Goal: Task Accomplishment & Management: Manage account settings

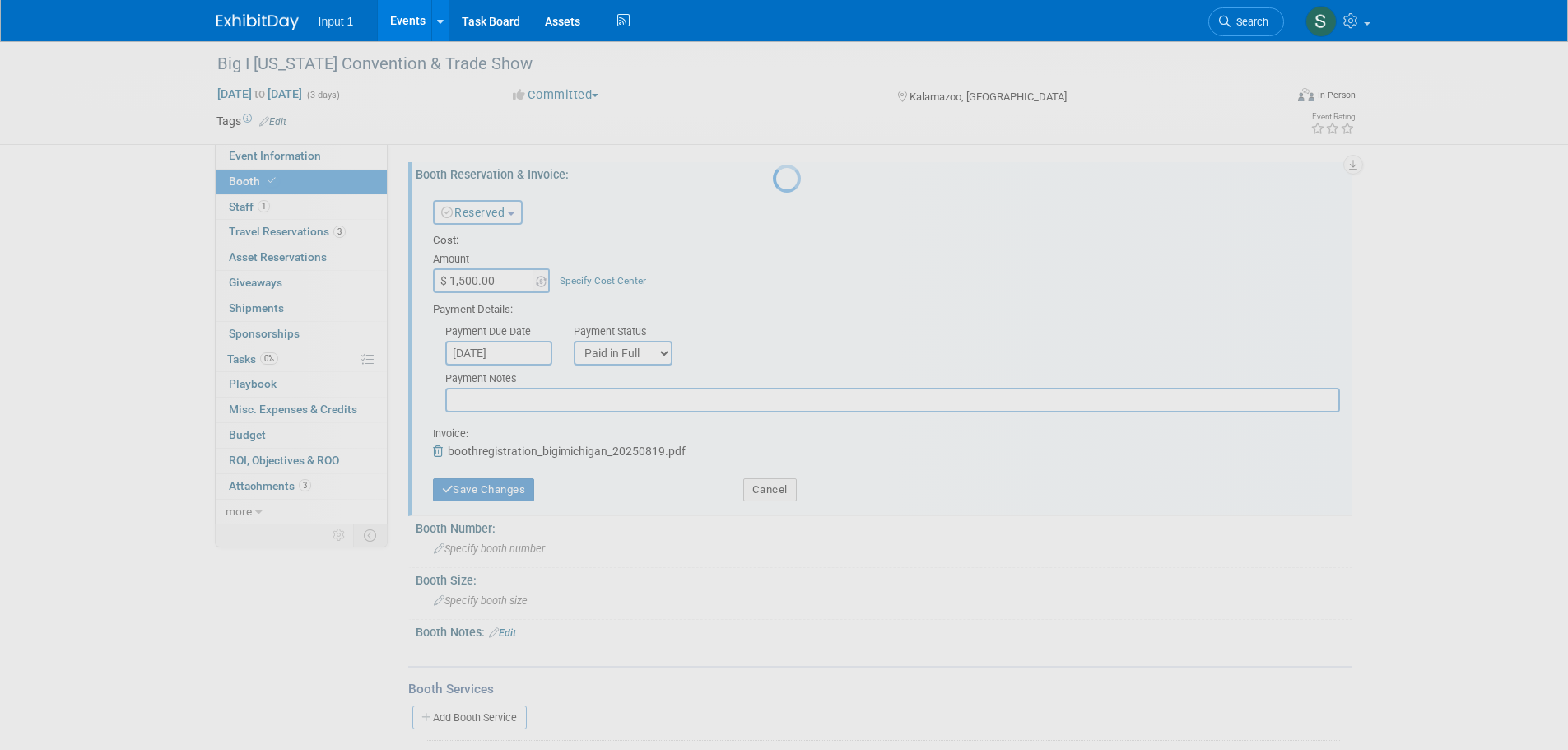
select select "1"
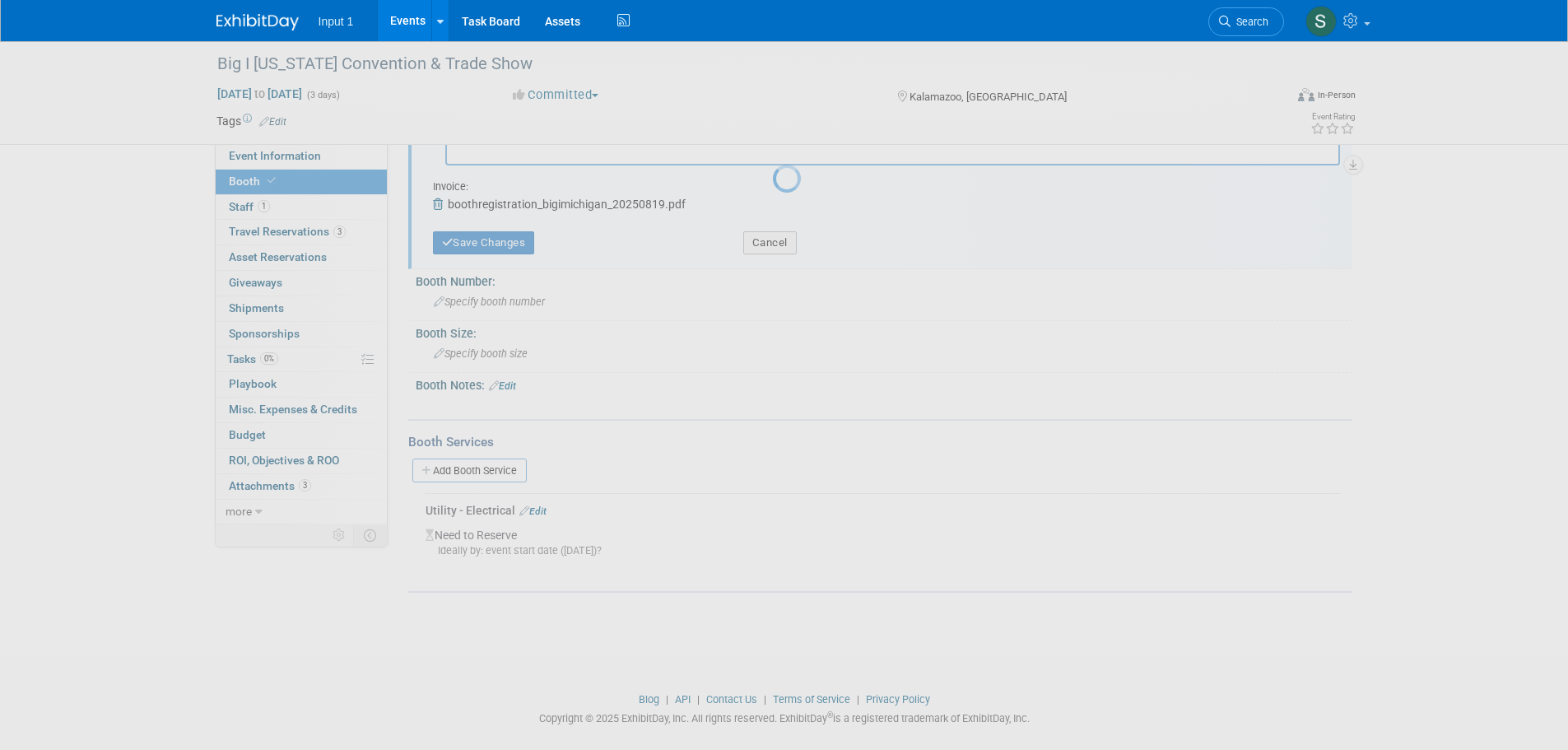
click at [411, 23] on link "Events" at bounding box center [407, 20] width 60 height 41
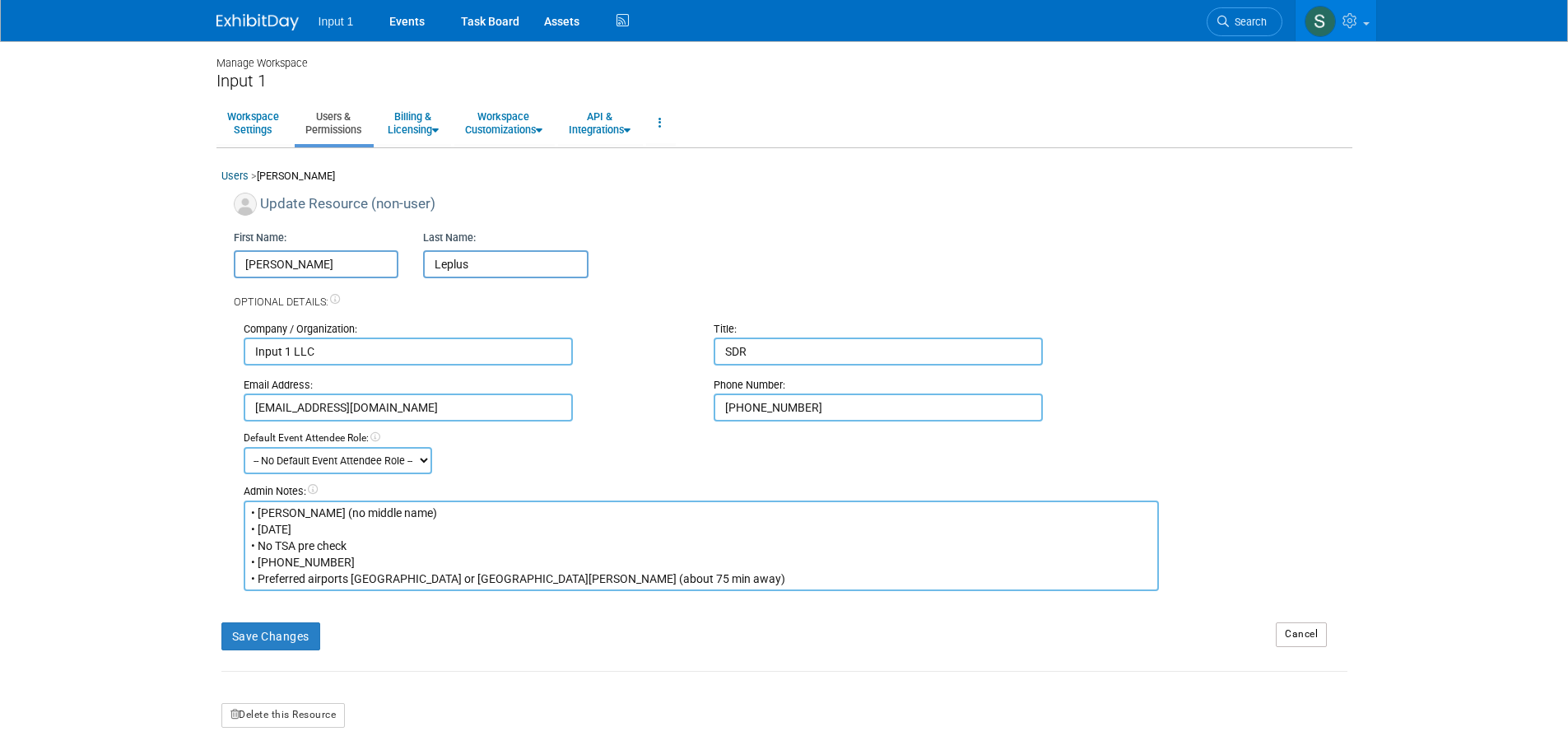
drag, startPoint x: 924, startPoint y: 700, endPoint x: 929, endPoint y: 693, distance: 8.6
click at [925, 698] on form "Update Resource (non-user) First Name: Olivier Last Name: Leplus Optional Detai…" at bounding box center [784, 459] width 1126 height 535
click at [275, 637] on button "Save Changes" at bounding box center [271, 636] width 99 height 28
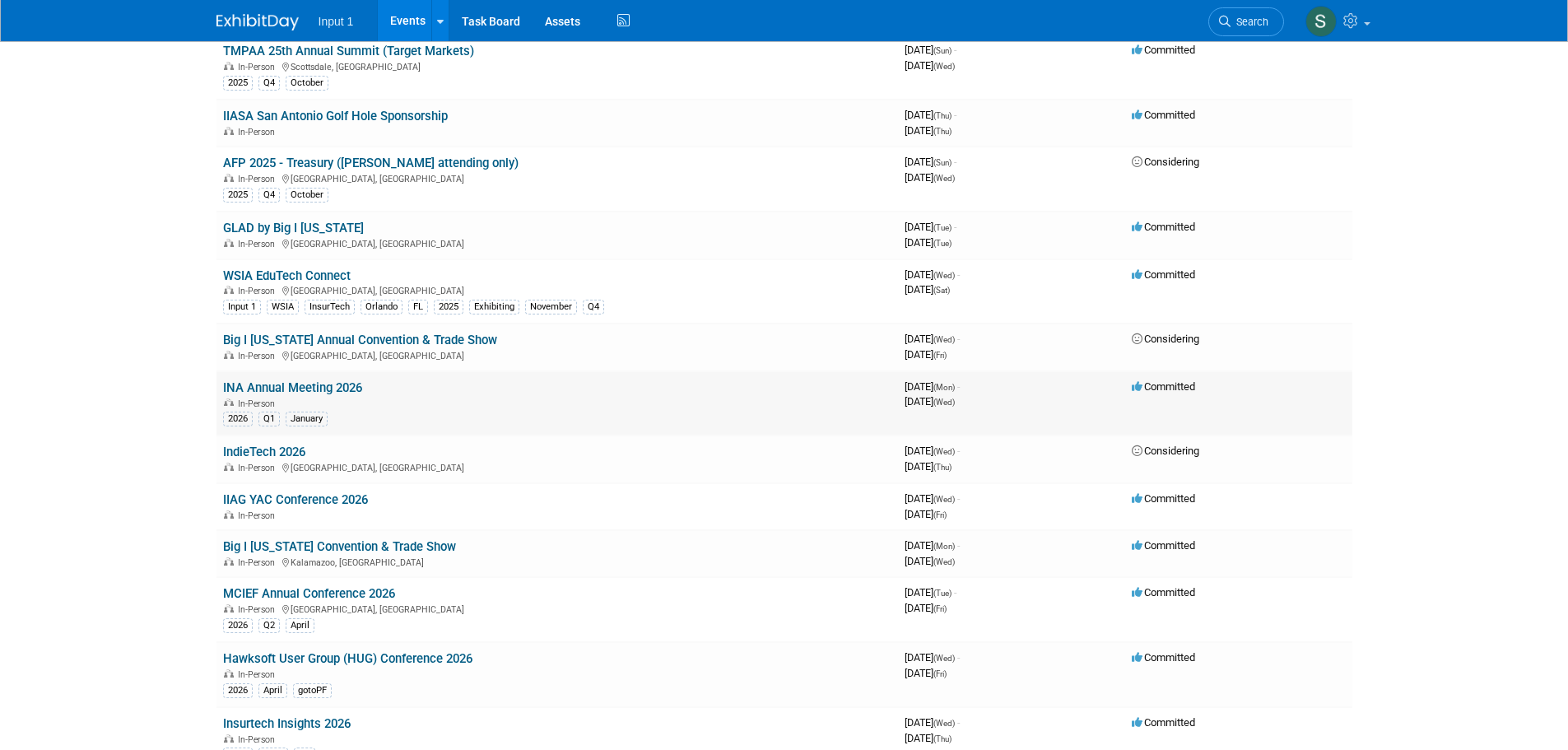
scroll to position [970, 0]
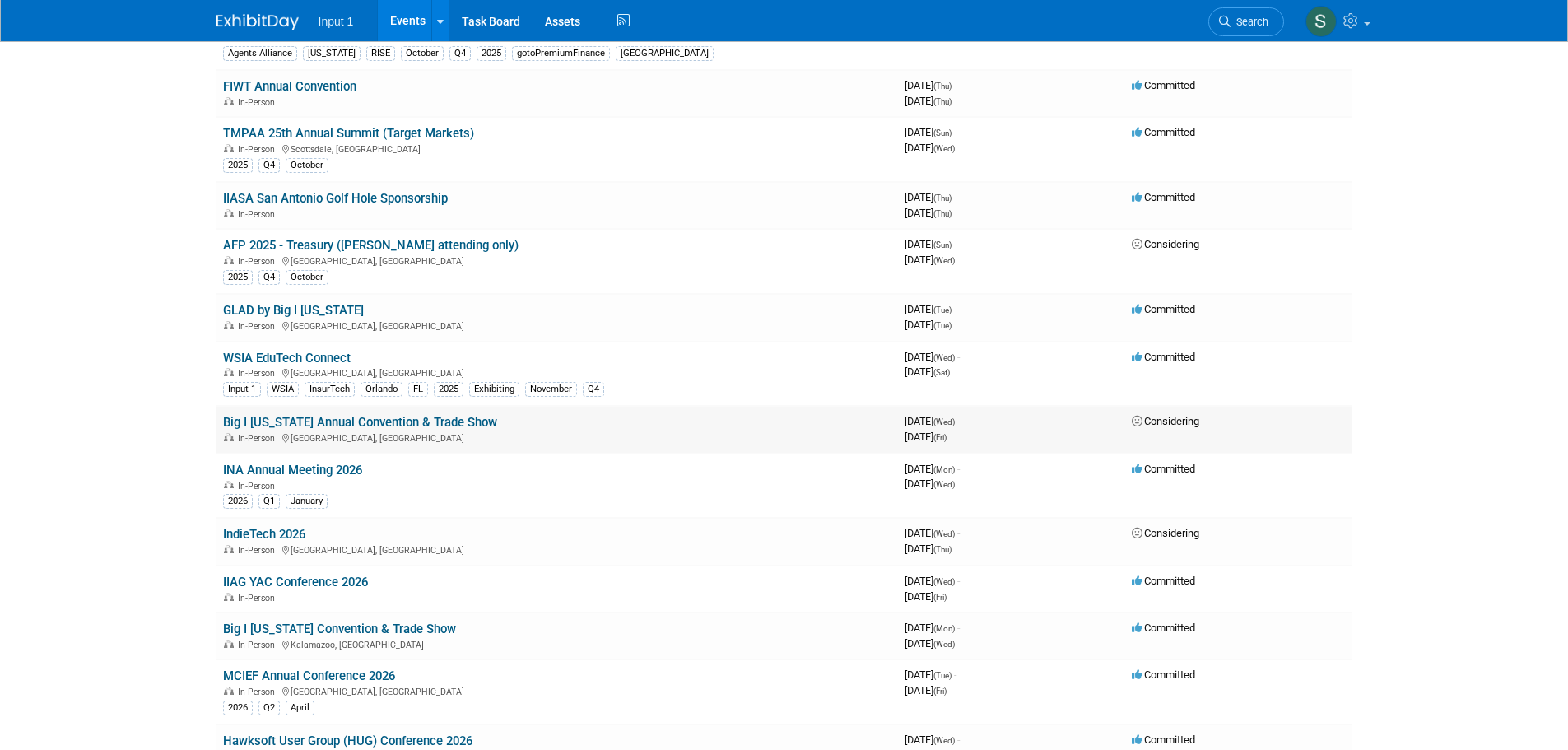
click at [528, 443] on div "In-Person Louisville, KY" at bounding box center [557, 437] width 668 height 13
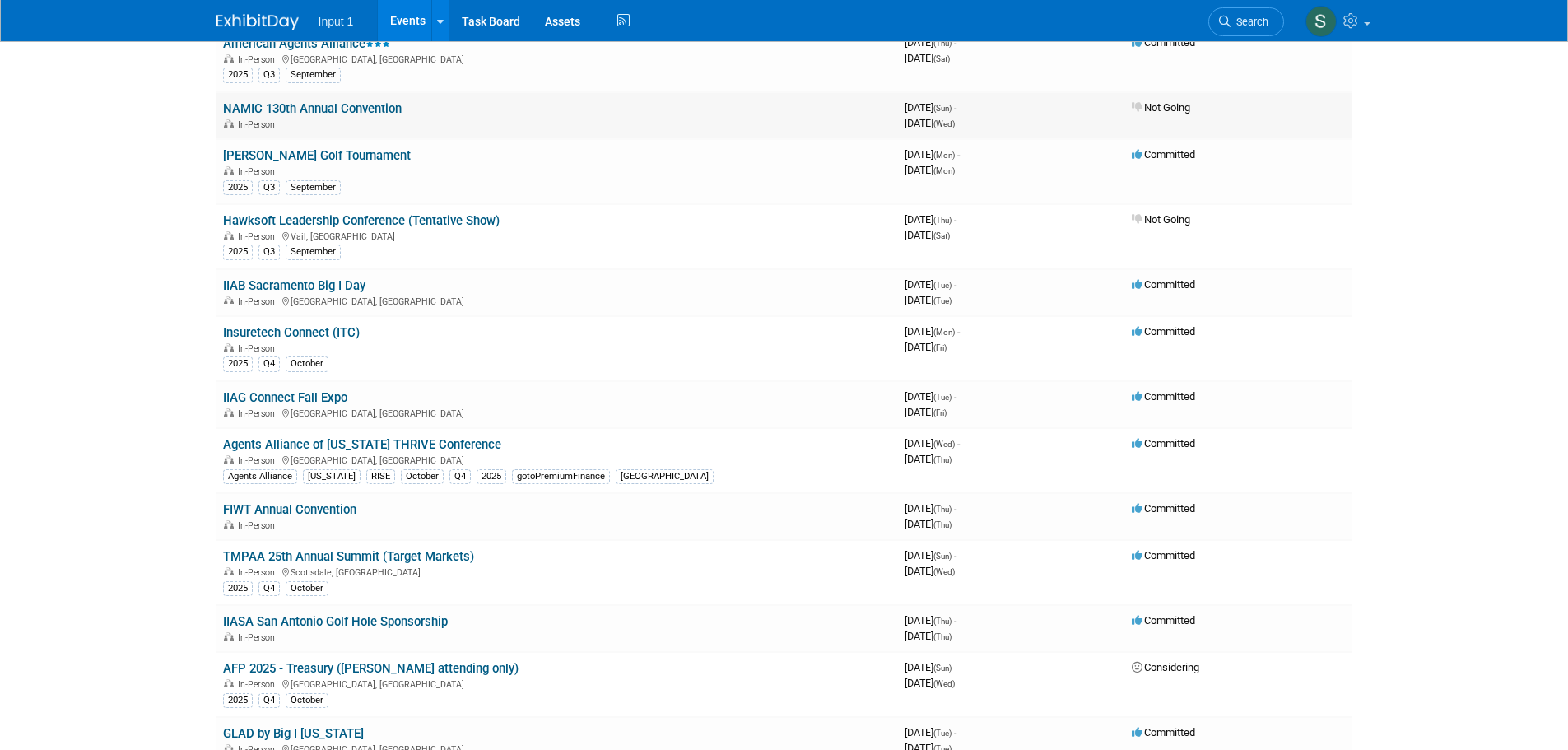
scroll to position [494, 0]
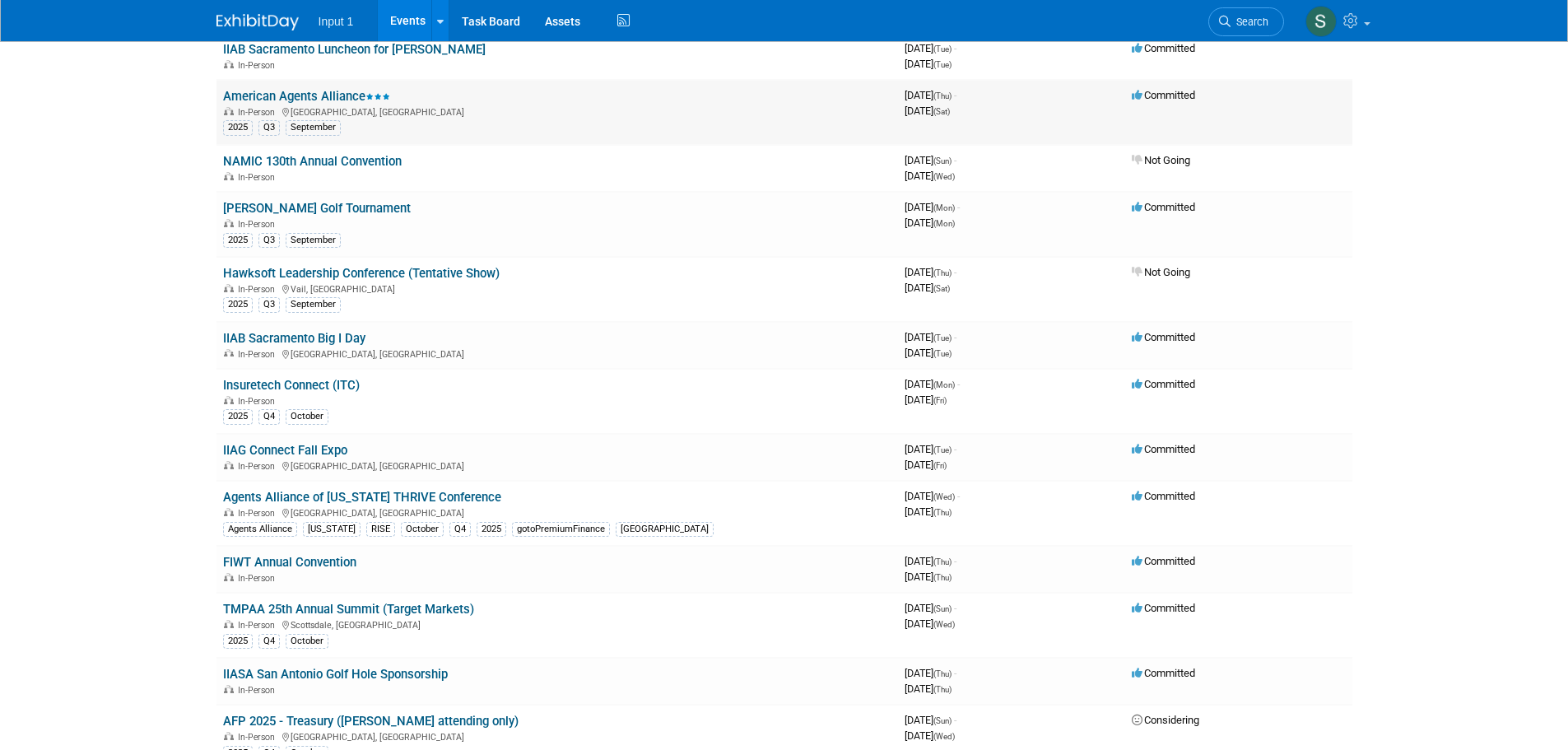
click at [337, 96] on link "American Agents Alliance" at bounding box center [306, 96] width 167 height 15
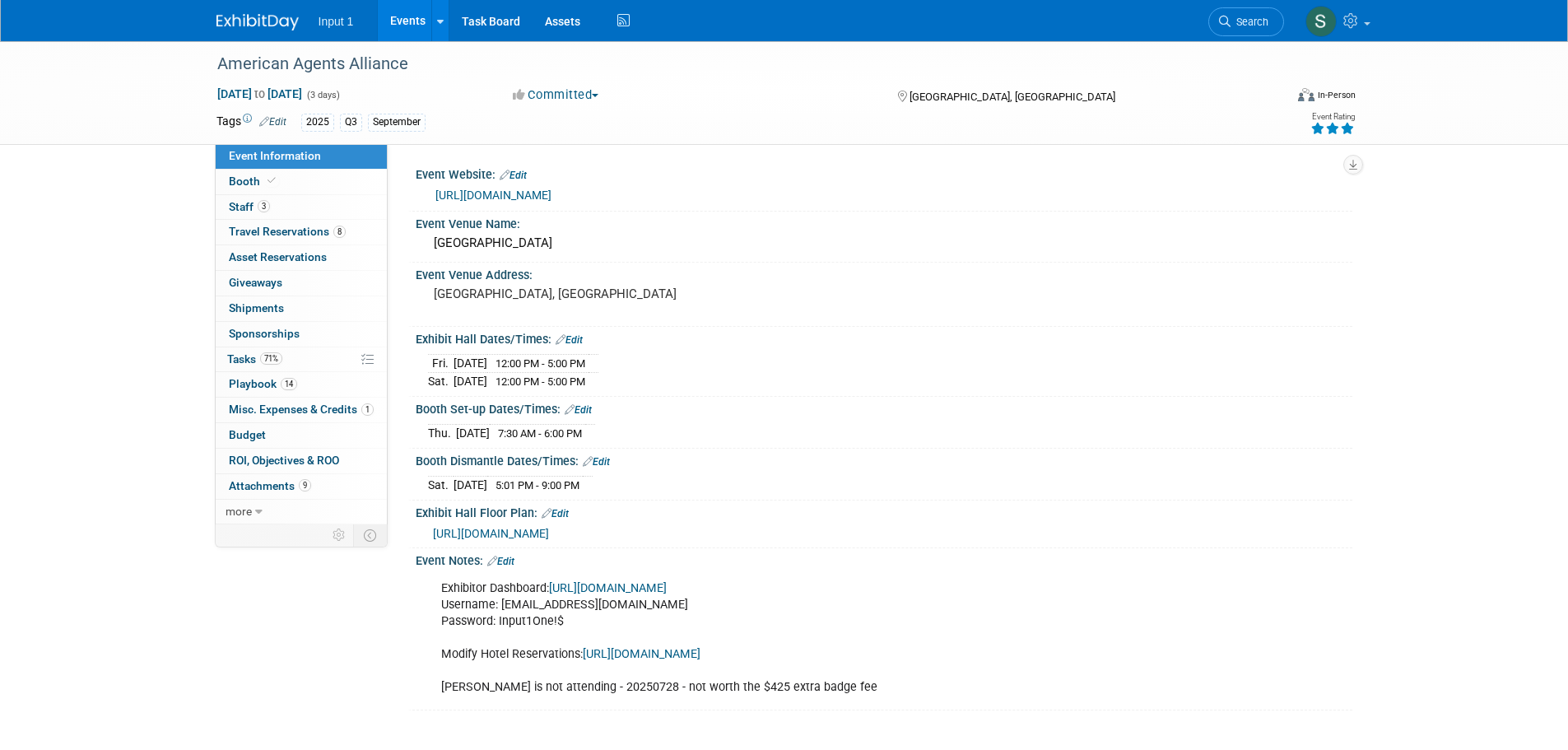
click at [826, 454] on div "Booth Dismantle Dates/Times: Edit" at bounding box center [884, 459] width 937 height 22
drag, startPoint x: 290, startPoint y: 230, endPoint x: 310, endPoint y: 232, distance: 20.1
click at [290, 230] on span "Travel Reservations 8" at bounding box center [287, 231] width 117 height 13
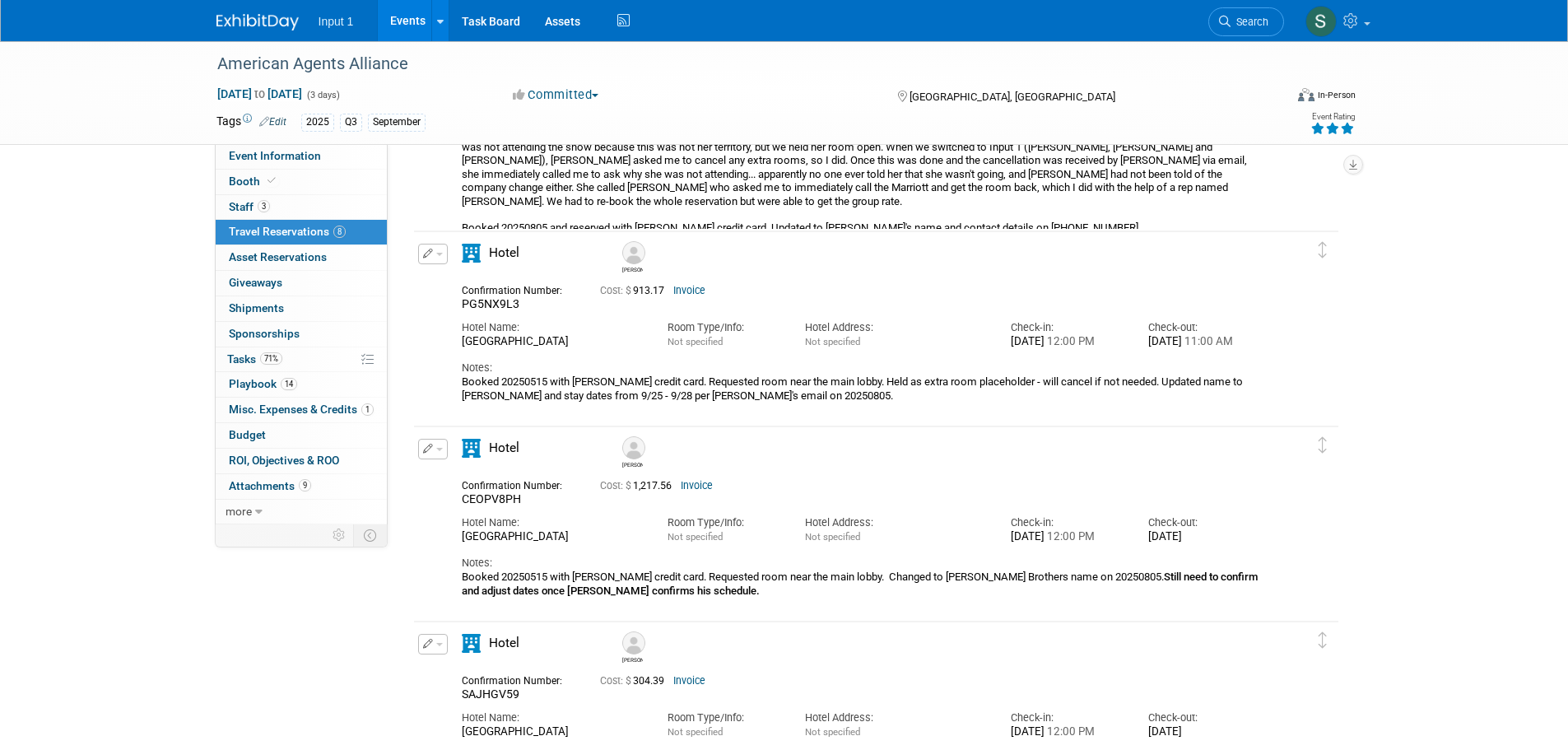
scroll to position [1235, 0]
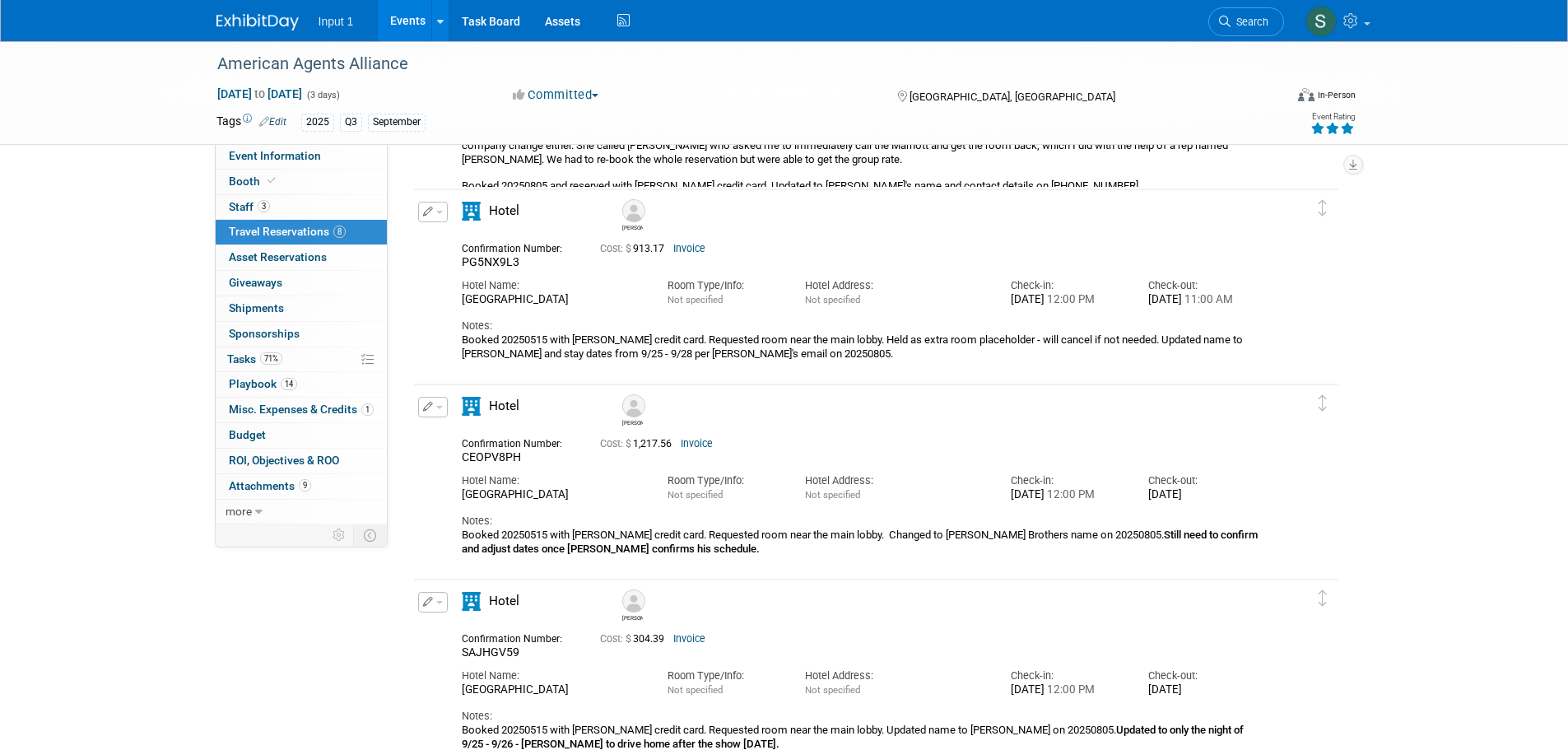
click at [634, 413] on img at bounding box center [633, 405] width 23 height 23
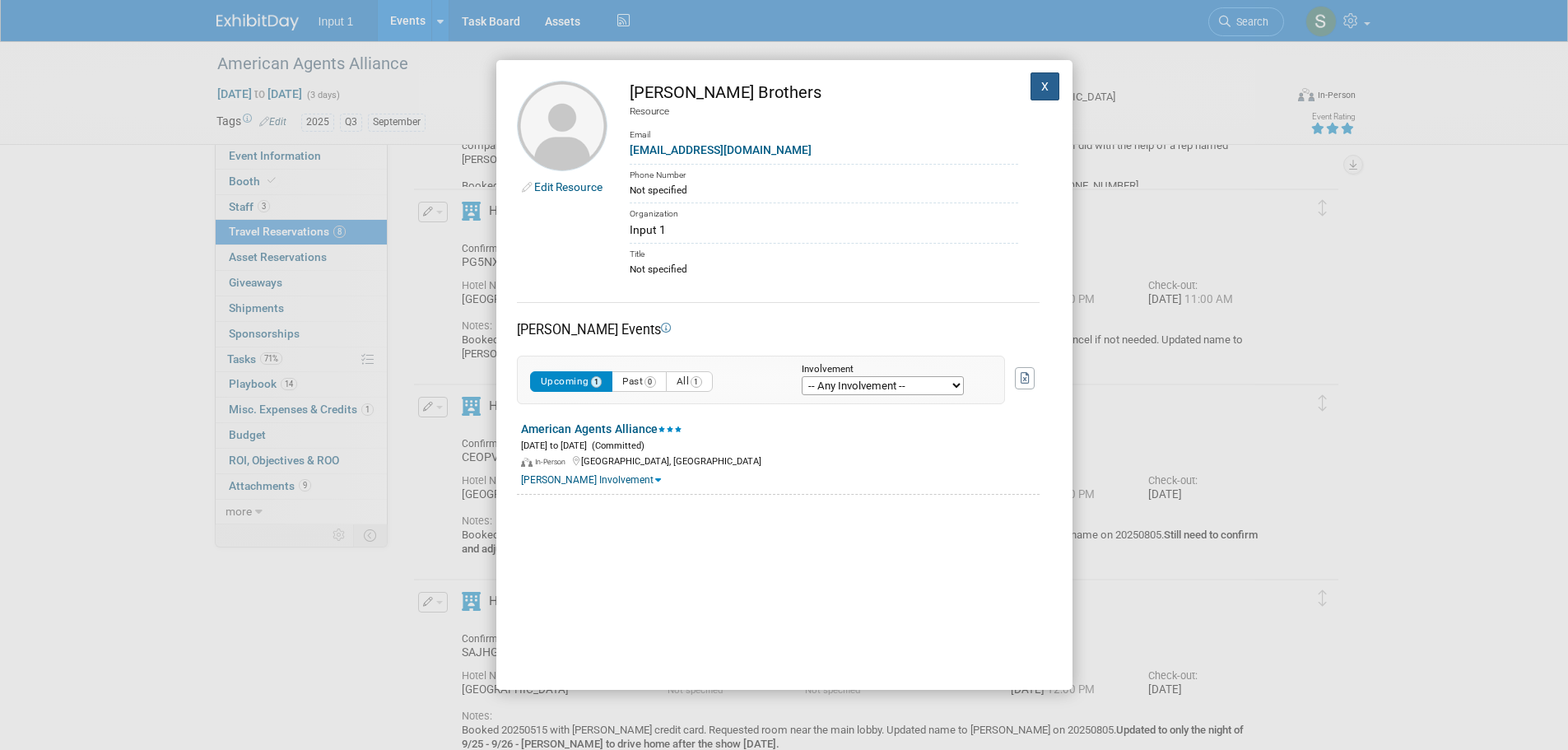
click at [1031, 87] on button "X" at bounding box center [1045, 86] width 30 height 28
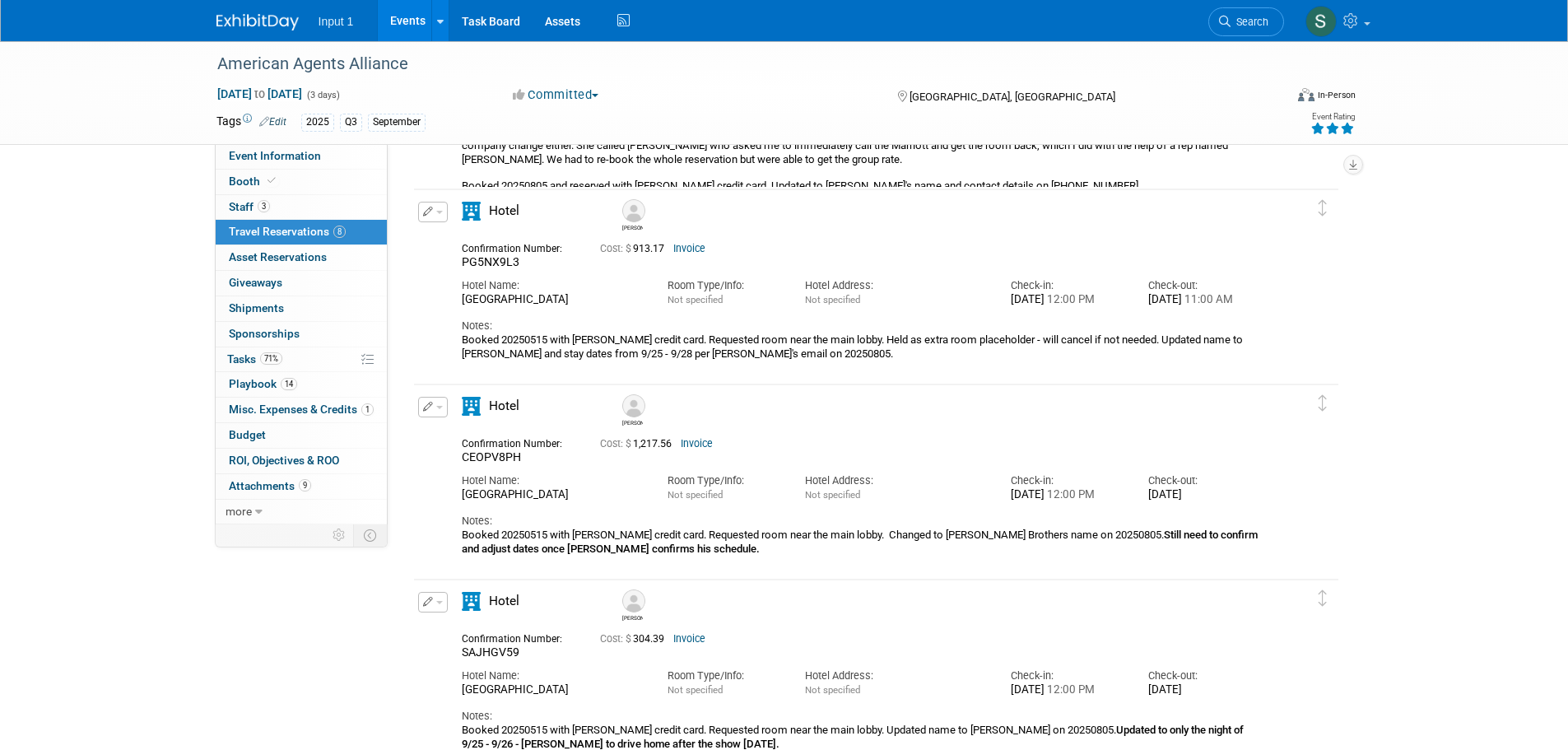
click at [1143, 502] on div "Hotel Name: JW Marriott Desert Springs Room Type/Info: Not specified Hotel Addr…" at bounding box center [862, 484] width 824 height 37
drag, startPoint x: 517, startPoint y: 457, endPoint x: 460, endPoint y: 463, distance: 57.3
click at [460, 463] on div "Confirmation Number: CEOPV8PH" at bounding box center [518, 449] width 138 height 32
click at [1332, 546] on td at bounding box center [1325, 472] width 24 height 177
click at [1098, 502] on div "Wed. Sep 24, 2025 12:00 PM" at bounding box center [1067, 495] width 113 height 14
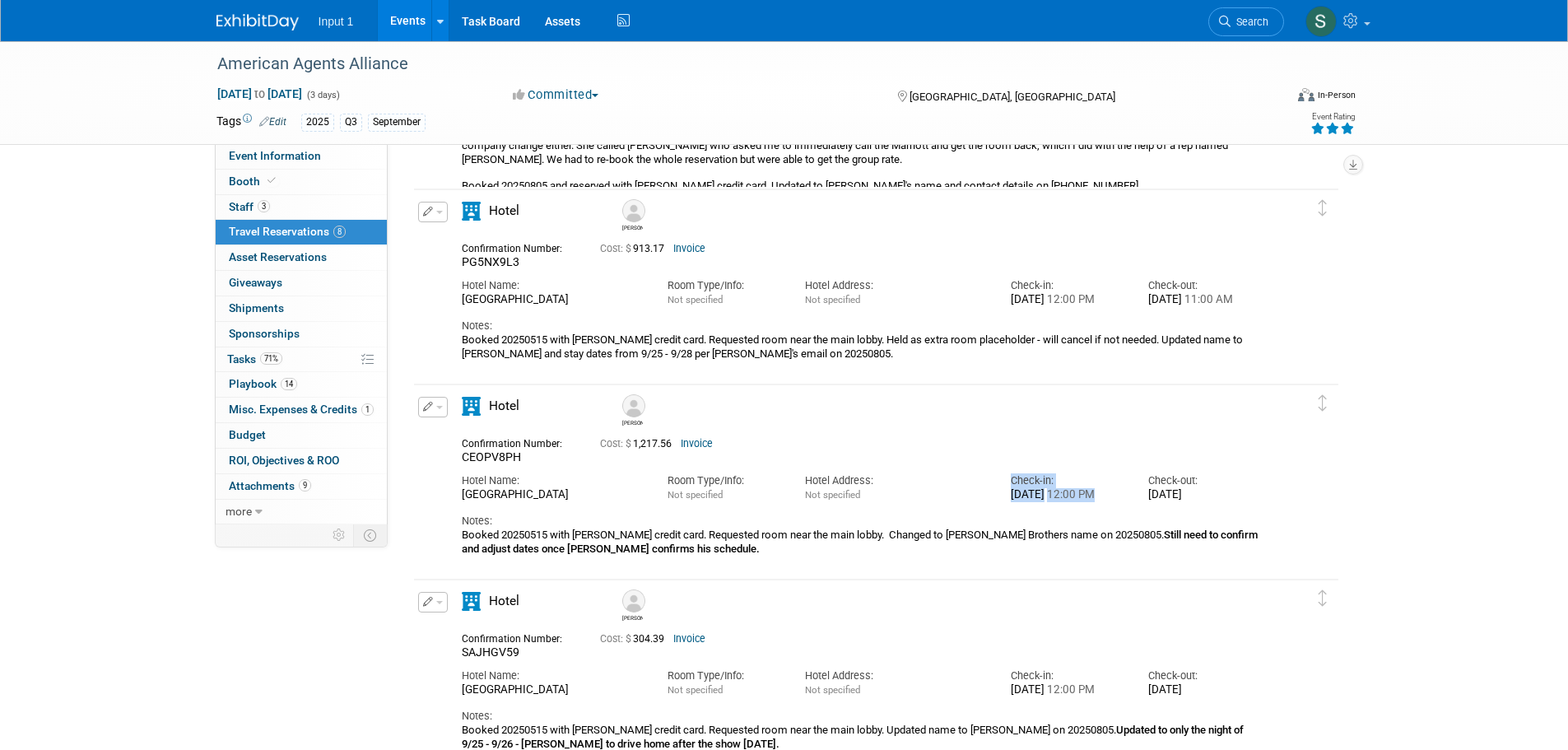
drag, startPoint x: 1074, startPoint y: 512, endPoint x: 1004, endPoint y: 478, distance: 77.8
click at [1004, 478] on div "Check-in: Wed. Sep 24, 2025 12:00 PM" at bounding box center [1067, 484] width 137 height 37
click at [1061, 519] on div "Notes: Booked 20250515 with Rene credit card. Requested room near the main lobb…" at bounding box center [862, 528] width 800 height 54
drag, startPoint x: 1064, startPoint y: 512, endPoint x: 1004, endPoint y: 484, distance: 66.2
click at [1004, 484] on div "Check-in: Wed. Sep 24, 2025 12:00 PM" at bounding box center [1067, 484] width 137 height 37
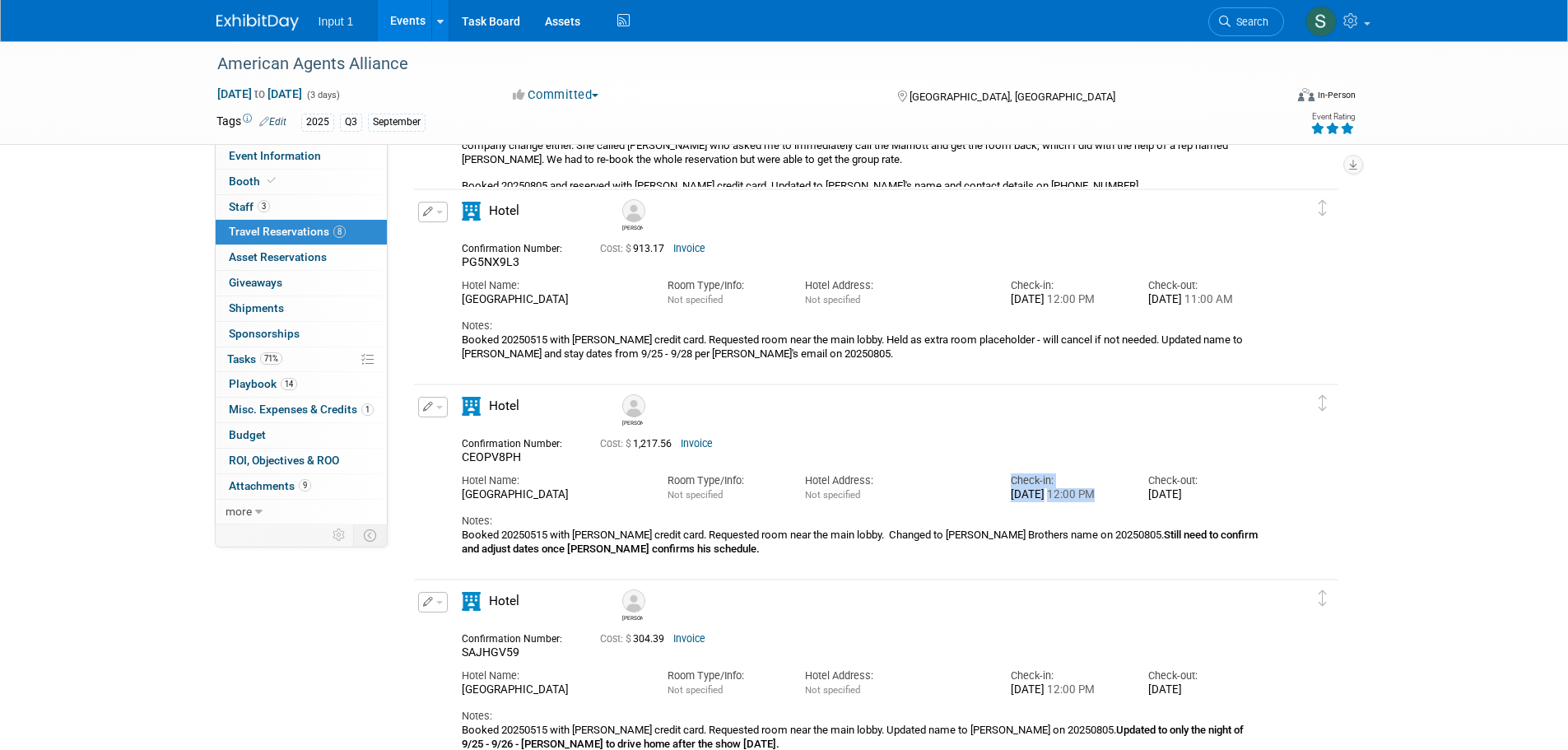
click at [1096, 502] on div "Wed. Sep 24, 2025 12:00 PM" at bounding box center [1067, 495] width 113 height 14
drag, startPoint x: 1075, startPoint y: 514, endPoint x: 1000, endPoint y: 476, distance: 84.1
click at [1000, 476] on div "Check-in: Wed. Sep 24, 2025 12:00 PM" at bounding box center [1067, 484] width 137 height 37
click at [1044, 500] on span "12:00 PM" at bounding box center [1070, 494] width 50 height 12
click at [1020, 488] on div "Check-in:" at bounding box center [1067, 480] width 113 height 15
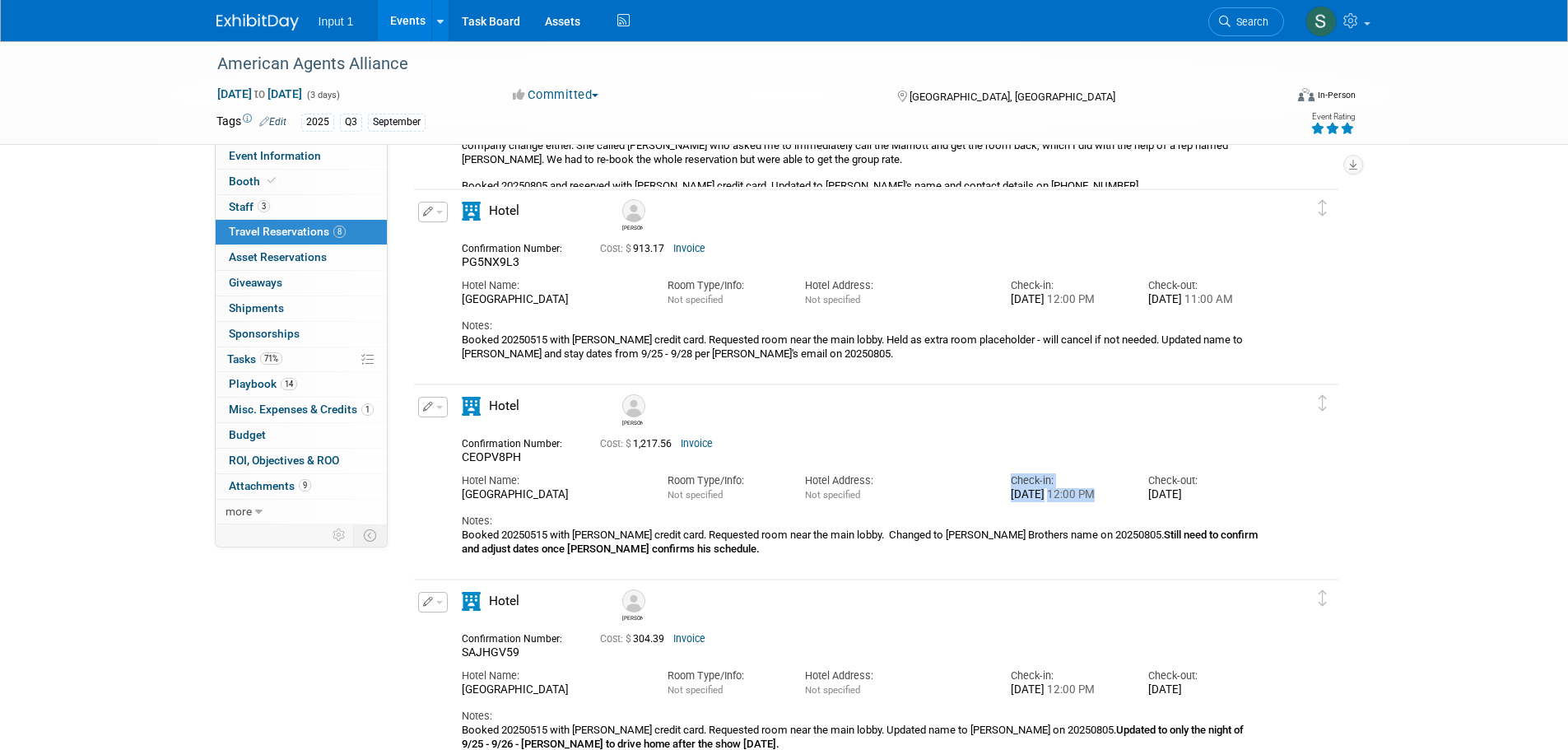
drag, startPoint x: 1066, startPoint y: 508, endPoint x: 1002, endPoint y: 477, distance: 71.1
click at [1002, 477] on div "Check-in: Wed. Sep 24, 2025 12:00 PM" at bounding box center [1067, 484] width 137 height 37
click at [1072, 502] on div "Wed. Sep 24, 2025 12:00 PM" at bounding box center [1067, 495] width 113 height 14
drag, startPoint x: 1071, startPoint y: 513, endPoint x: 1004, endPoint y: 479, distance: 75.1
click at [1004, 479] on div "Check-in: Wed. Sep 24, 2025 12:00 PM" at bounding box center [1067, 484] width 137 height 37
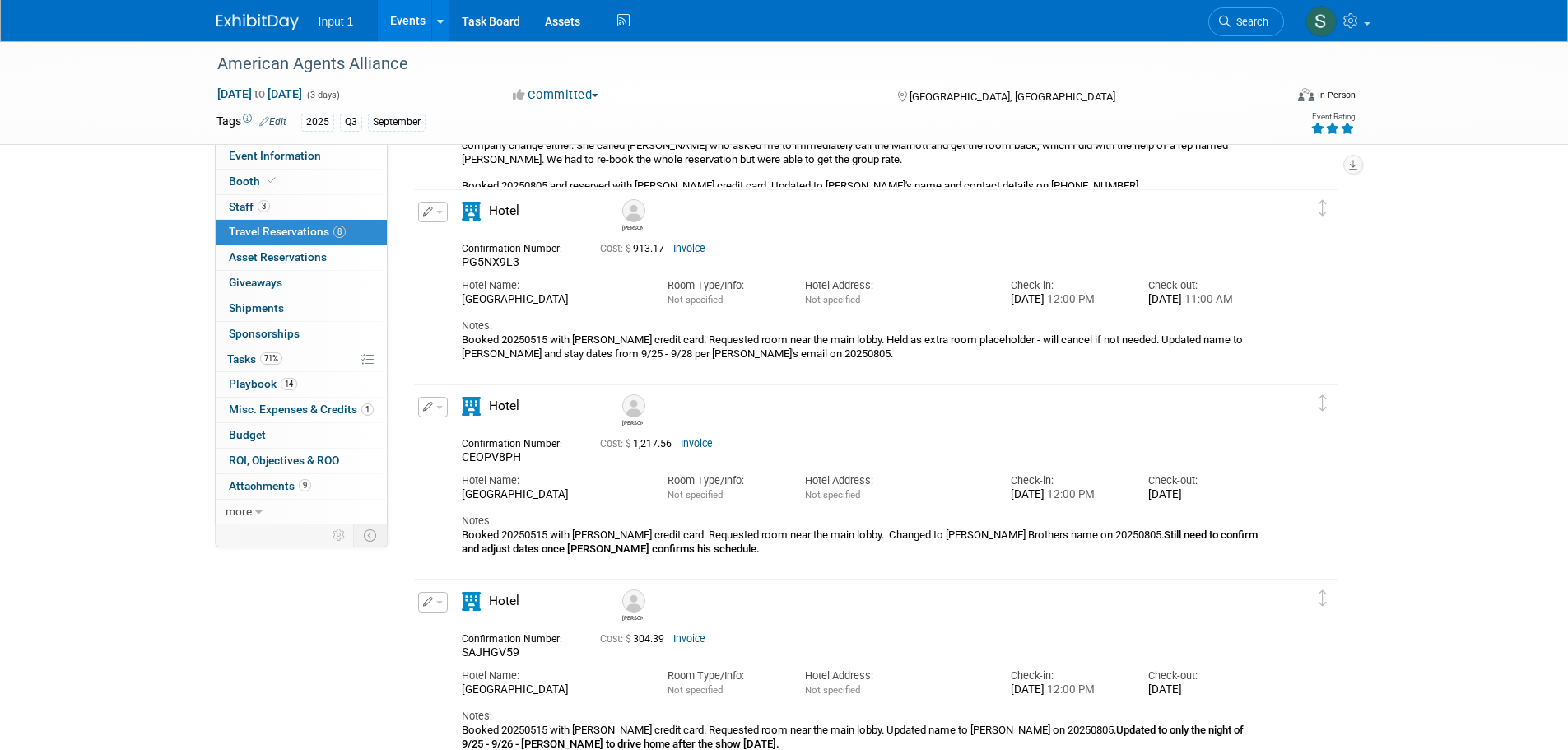
click at [1276, 532] on div "Edit Reservation Barrett" at bounding box center [864, 476] width 899 height 159
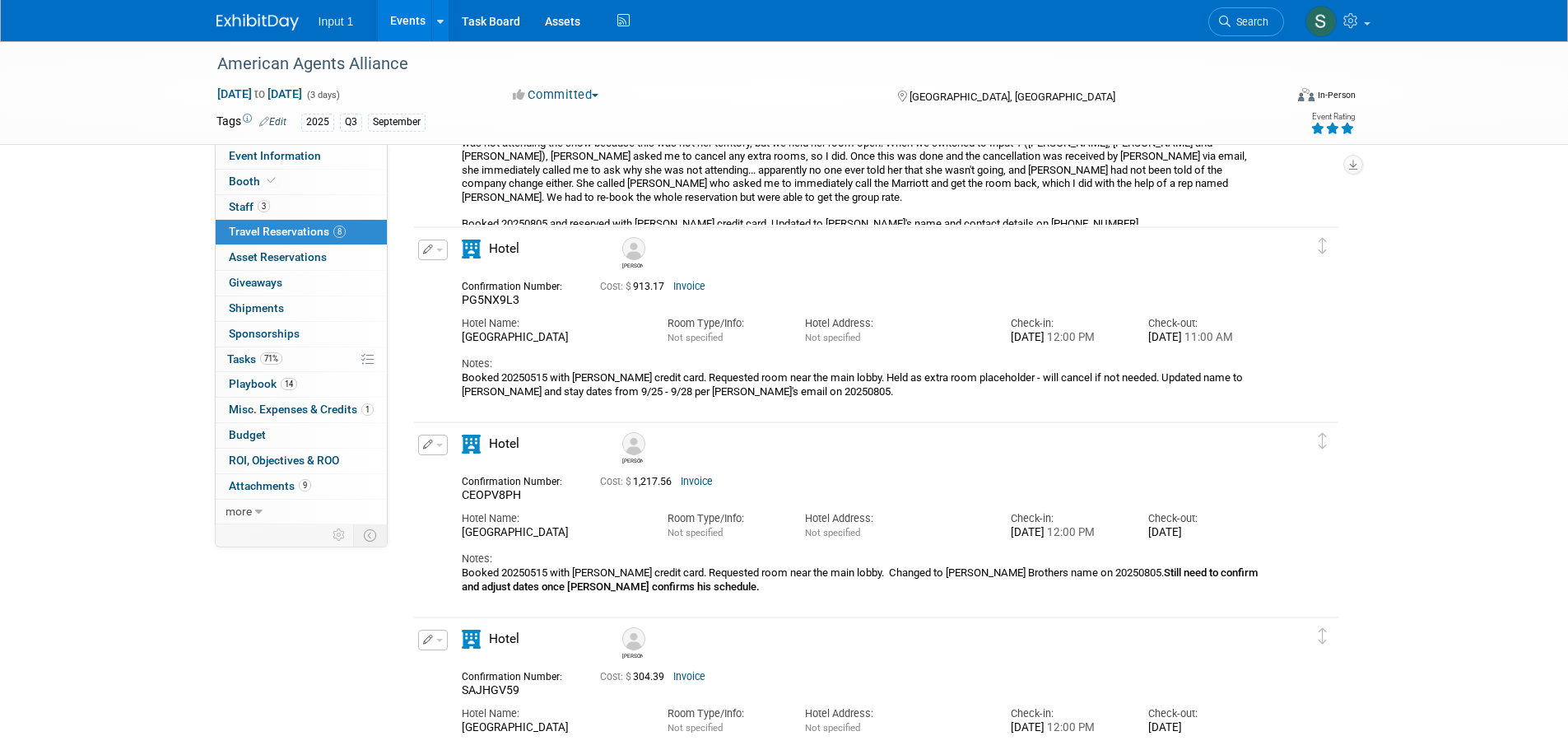
scroll to position [1235, 0]
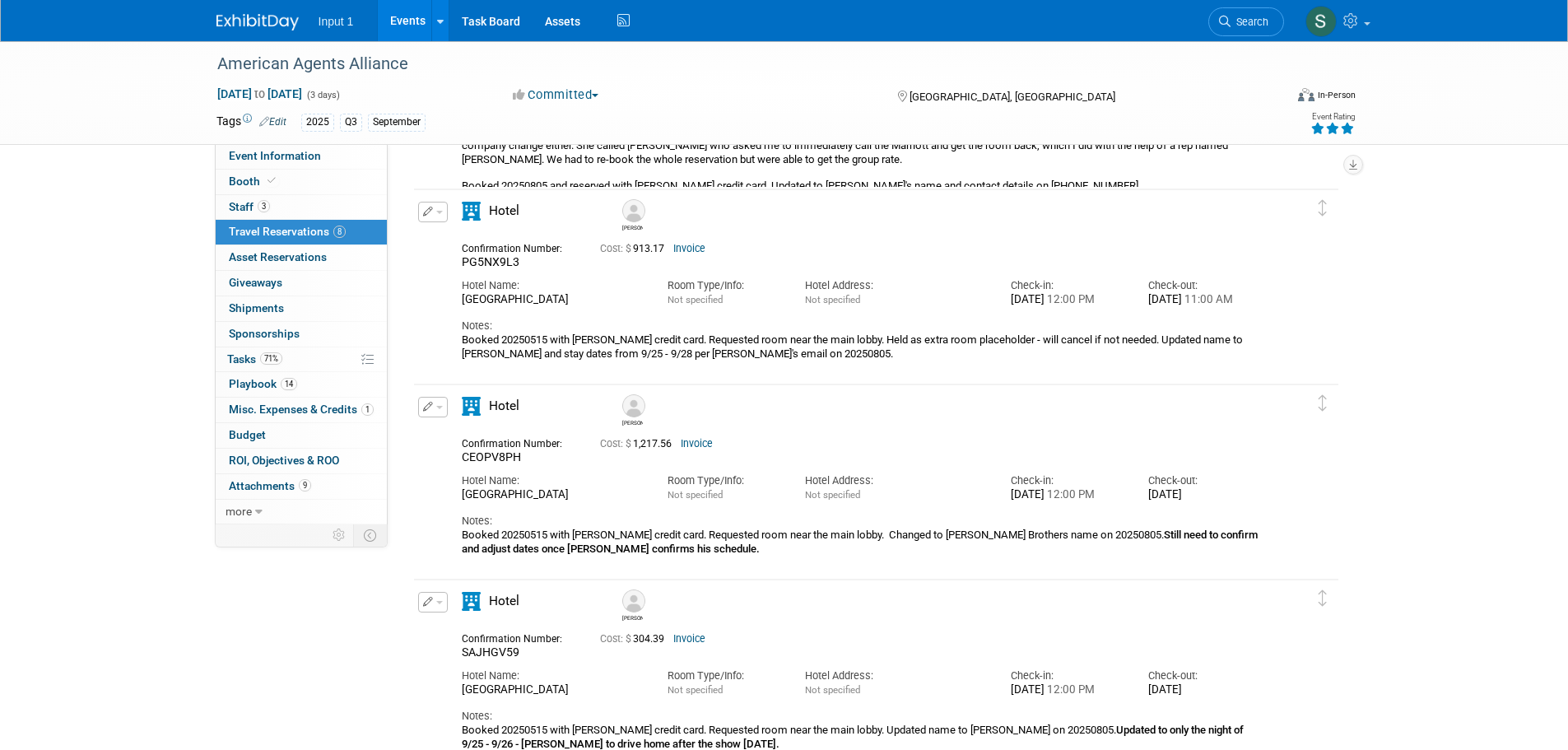
click at [633, 413] on img at bounding box center [633, 405] width 23 height 23
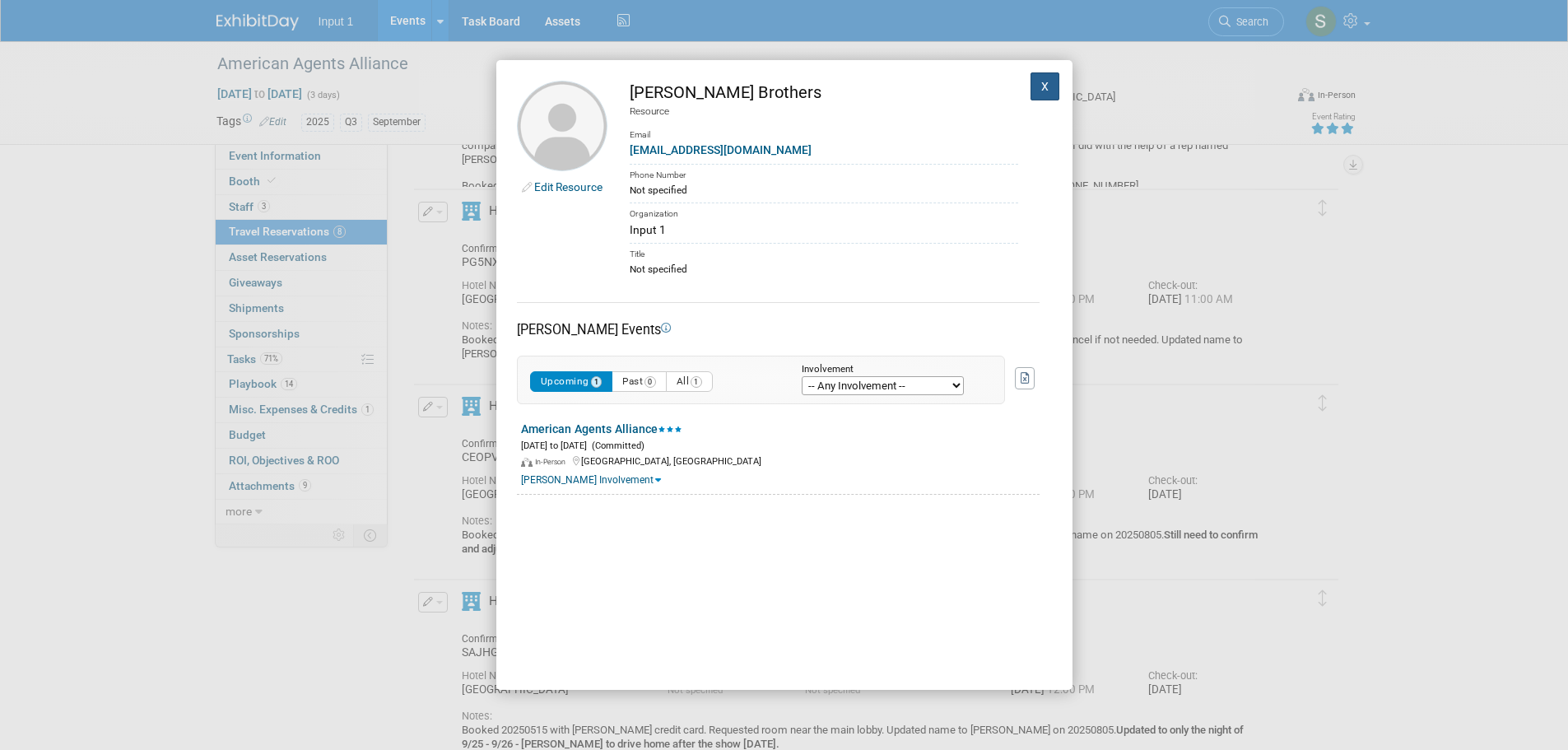
click at [1032, 88] on button "X" at bounding box center [1045, 86] width 30 height 28
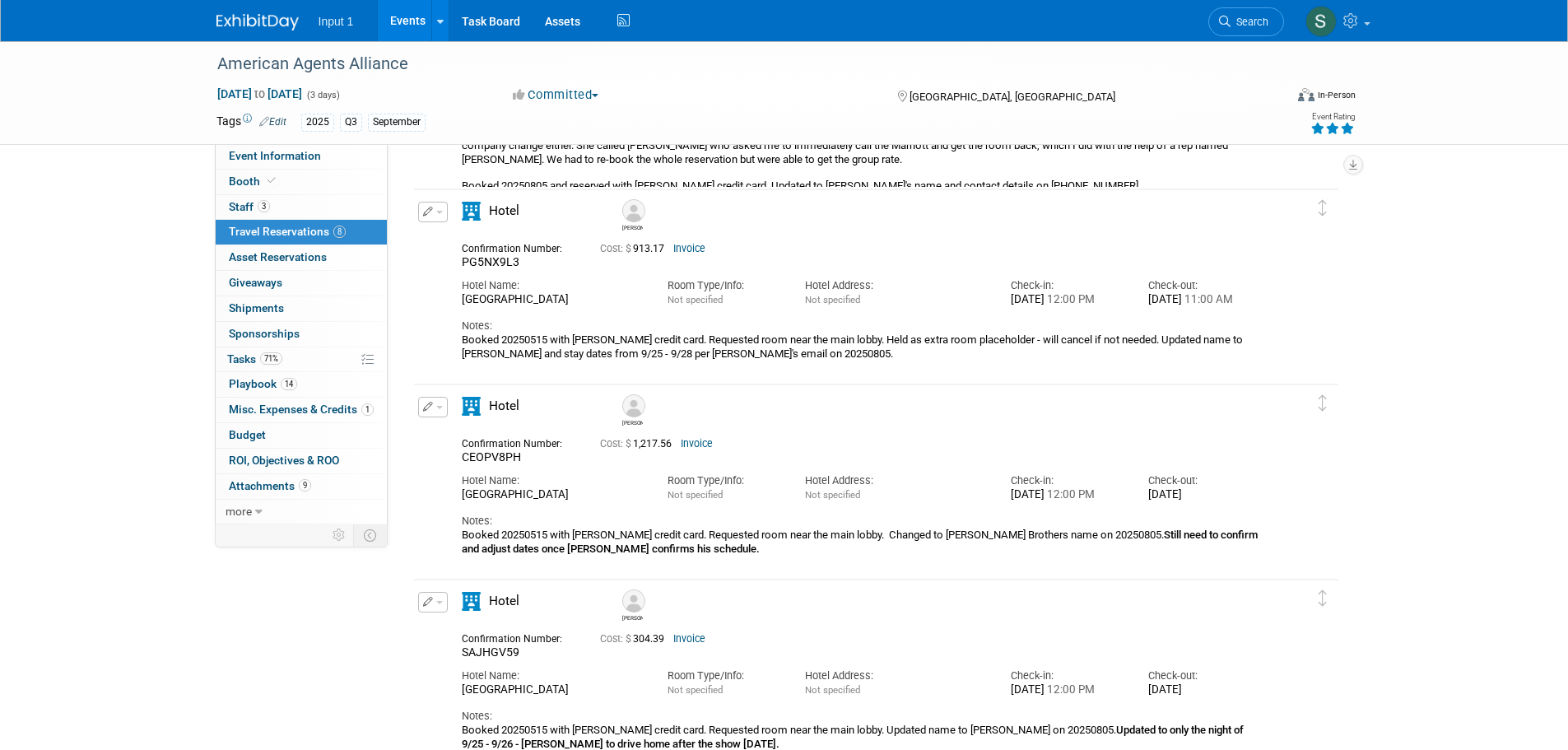
click at [440, 411] on button "button" at bounding box center [433, 407] width 30 height 21
click at [457, 439] on button "Edit Reservation" at bounding box center [489, 435] width 139 height 23
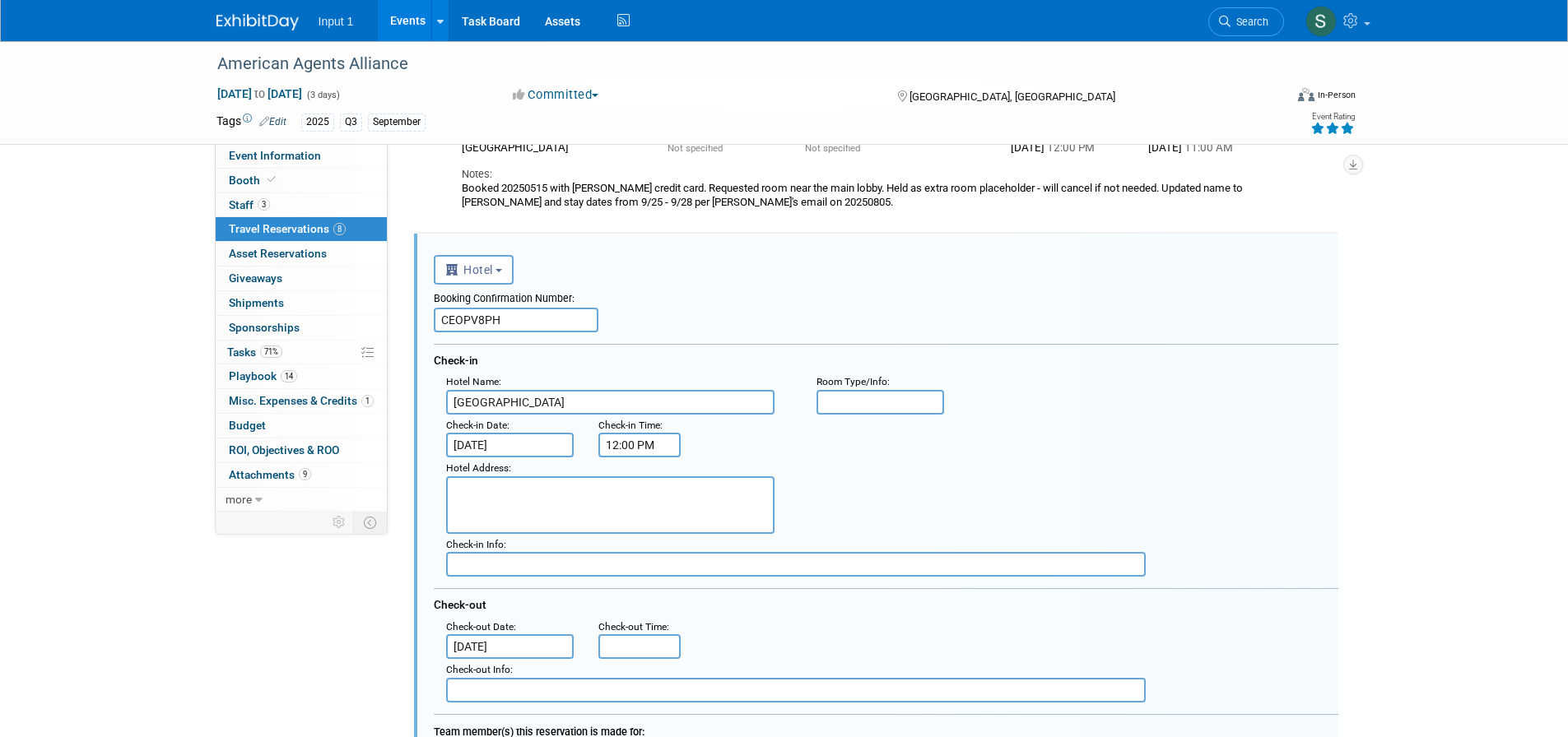
scroll to position [1433, 0]
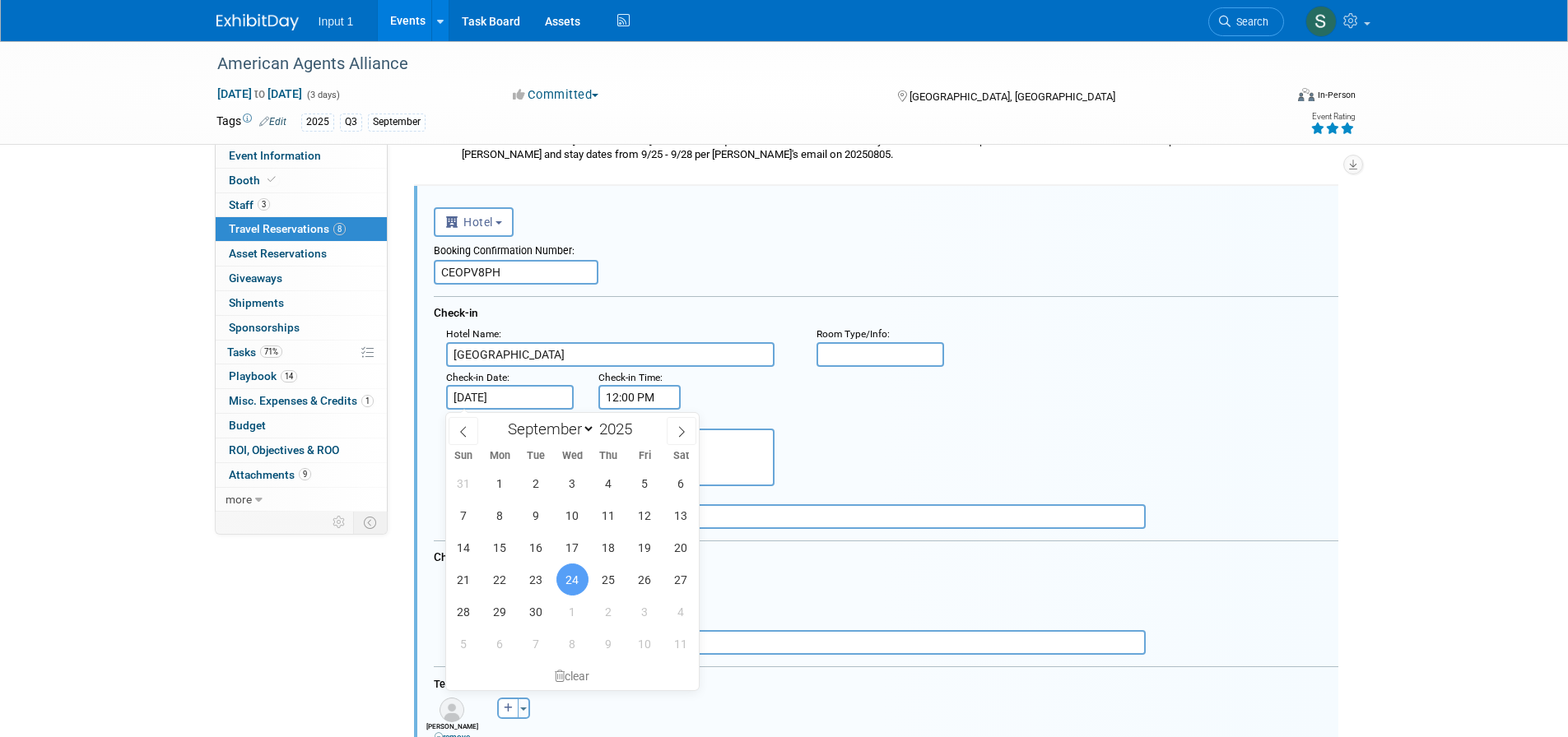
click at [514, 399] on input "Sep 24, 2025" at bounding box center [510, 397] width 129 height 24
click at [599, 576] on span "25" at bounding box center [608, 579] width 32 height 32
type input "Sep 25, 2025"
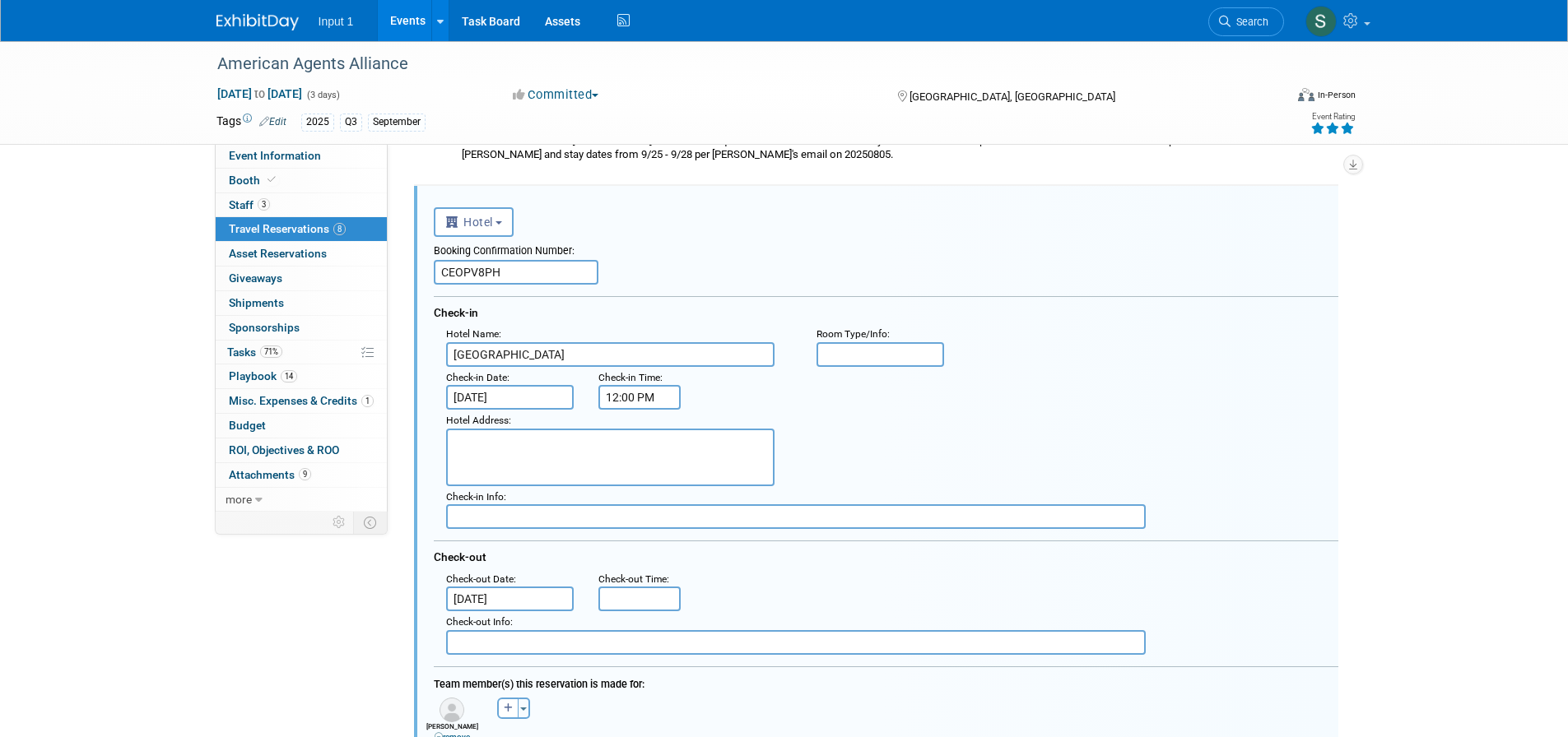
click at [874, 469] on div "Hotel Address :" at bounding box center [892, 448] width 917 height 76
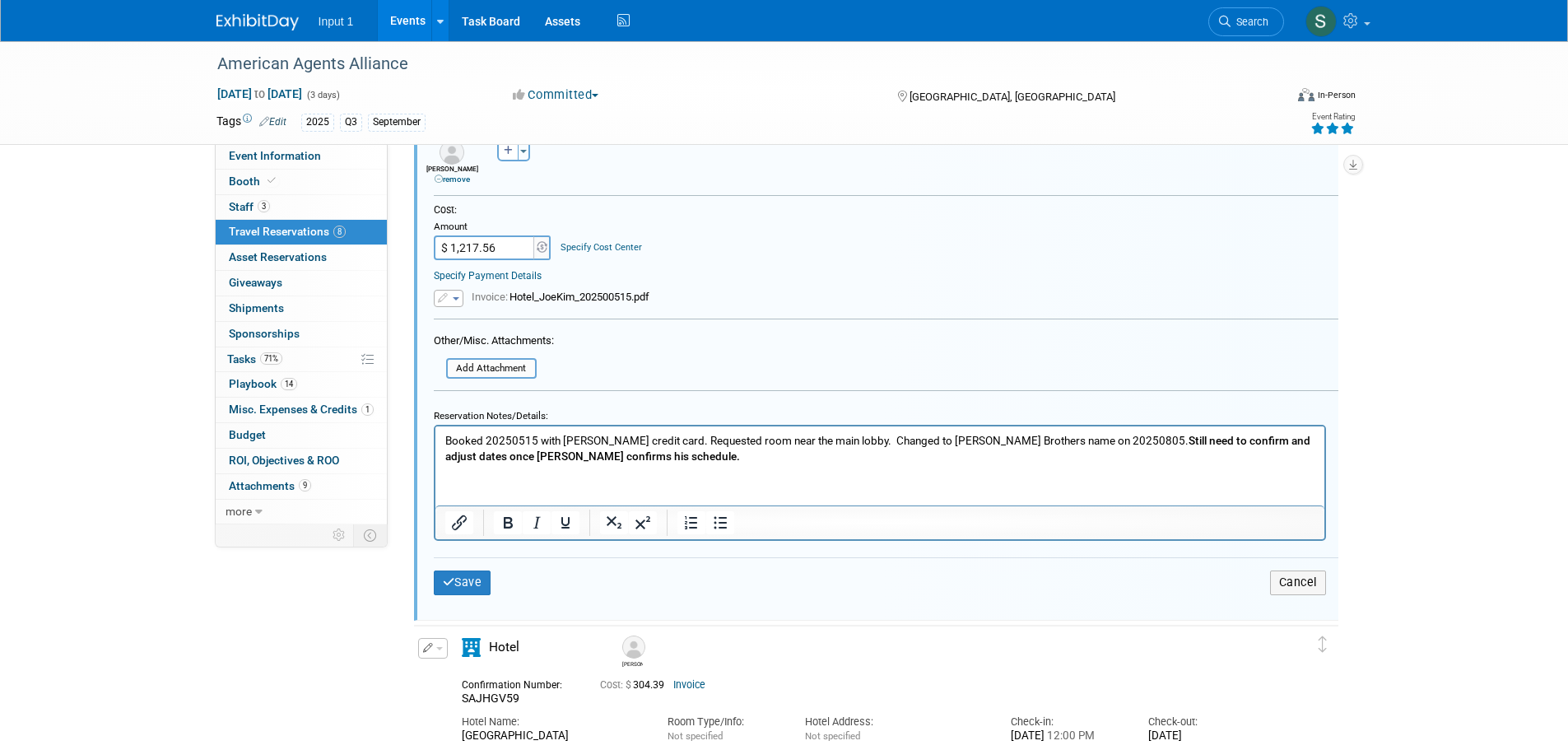
scroll to position [2011, 0]
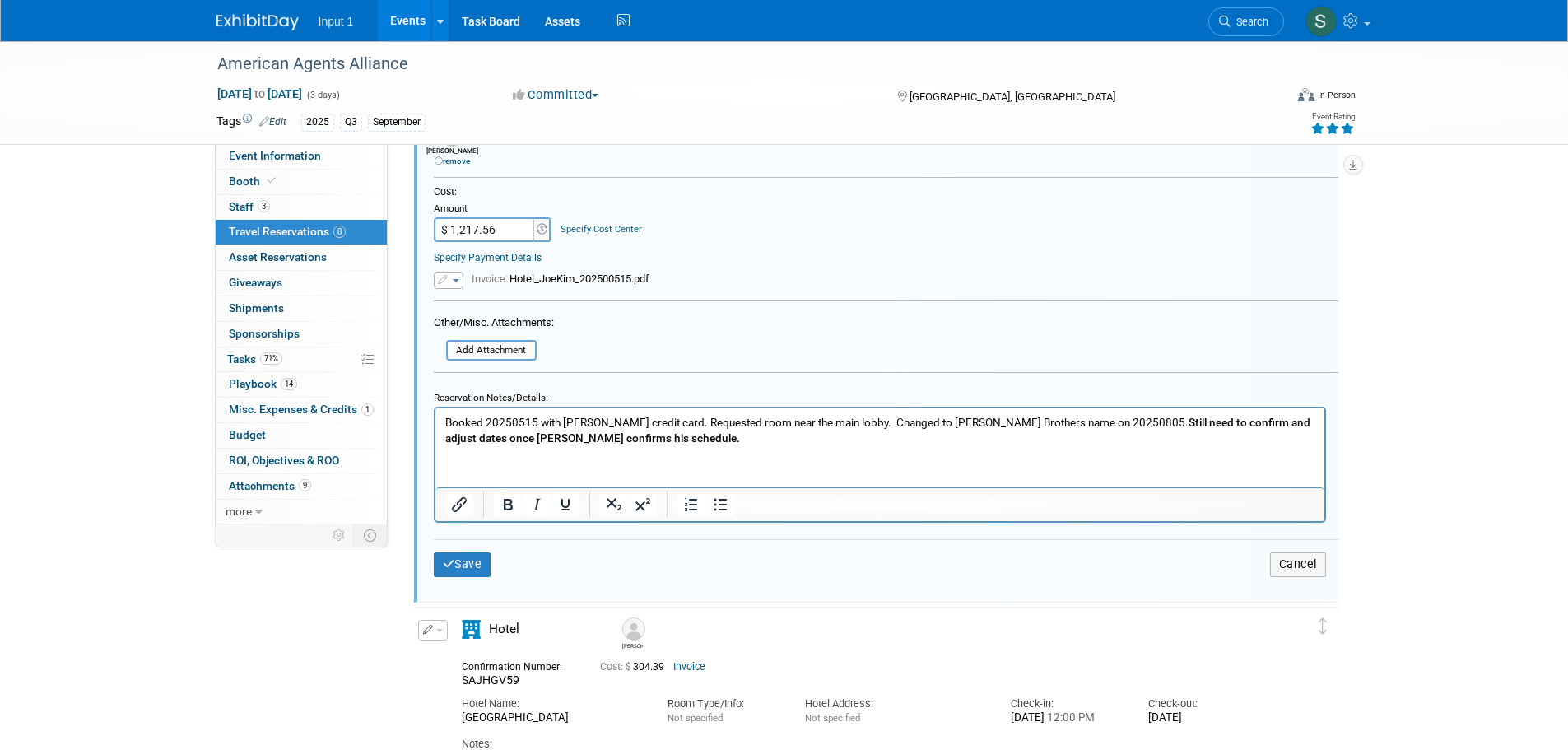
drag, startPoint x: 504, startPoint y: 233, endPoint x: 466, endPoint y: 237, distance: 38.2
click at [466, 237] on input "$ 1,217.56" at bounding box center [485, 230] width 103 height 24
click at [515, 238] on input "$ 1,217.56" at bounding box center [485, 230] width 103 height 24
drag, startPoint x: 511, startPoint y: 237, endPoint x: 452, endPoint y: 239, distance: 59.0
click at [452, 239] on input "$ 1,217.56" at bounding box center [485, 230] width 103 height 24
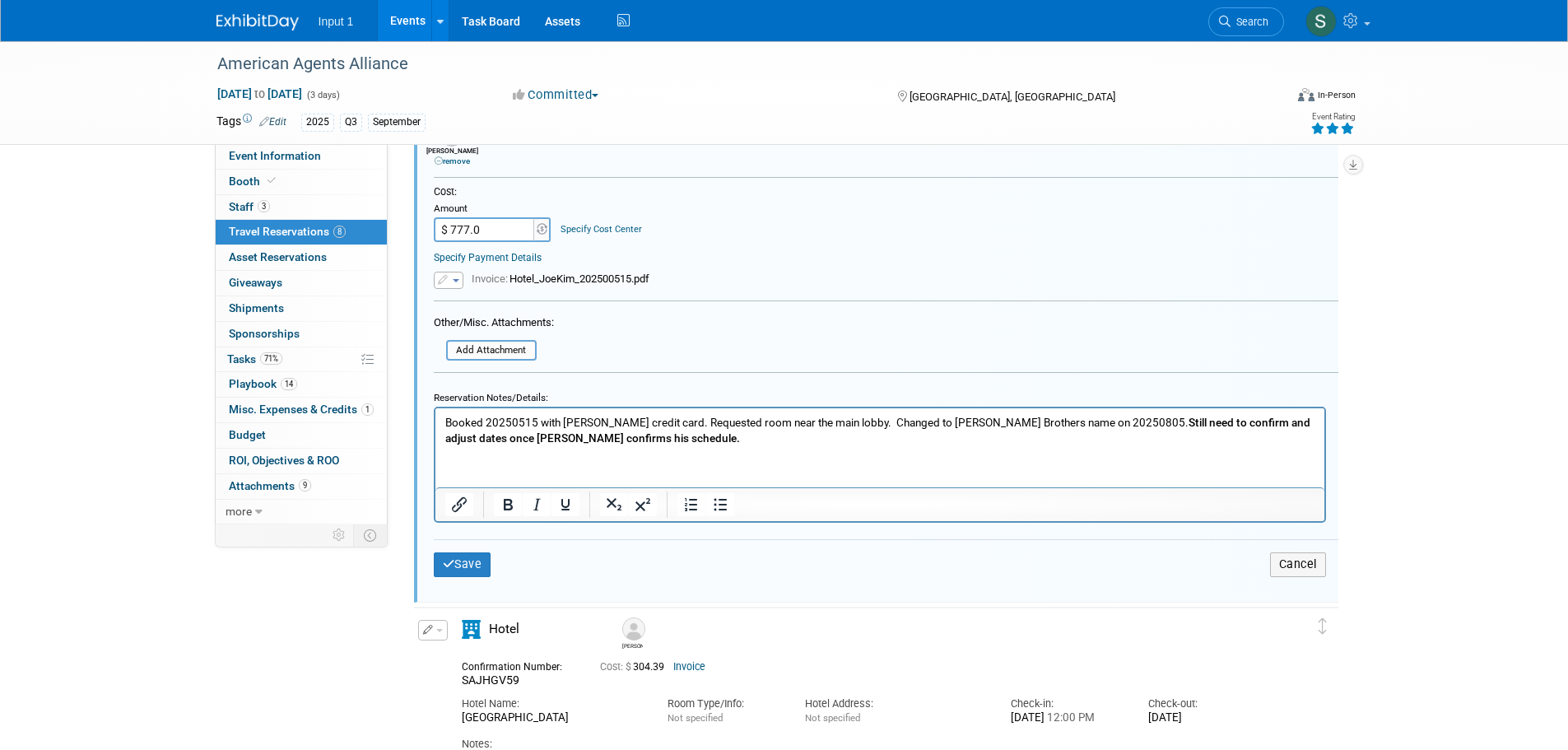
type input "$ 777.00"
click at [470, 561] on button "Save" at bounding box center [463, 564] width 57 height 23
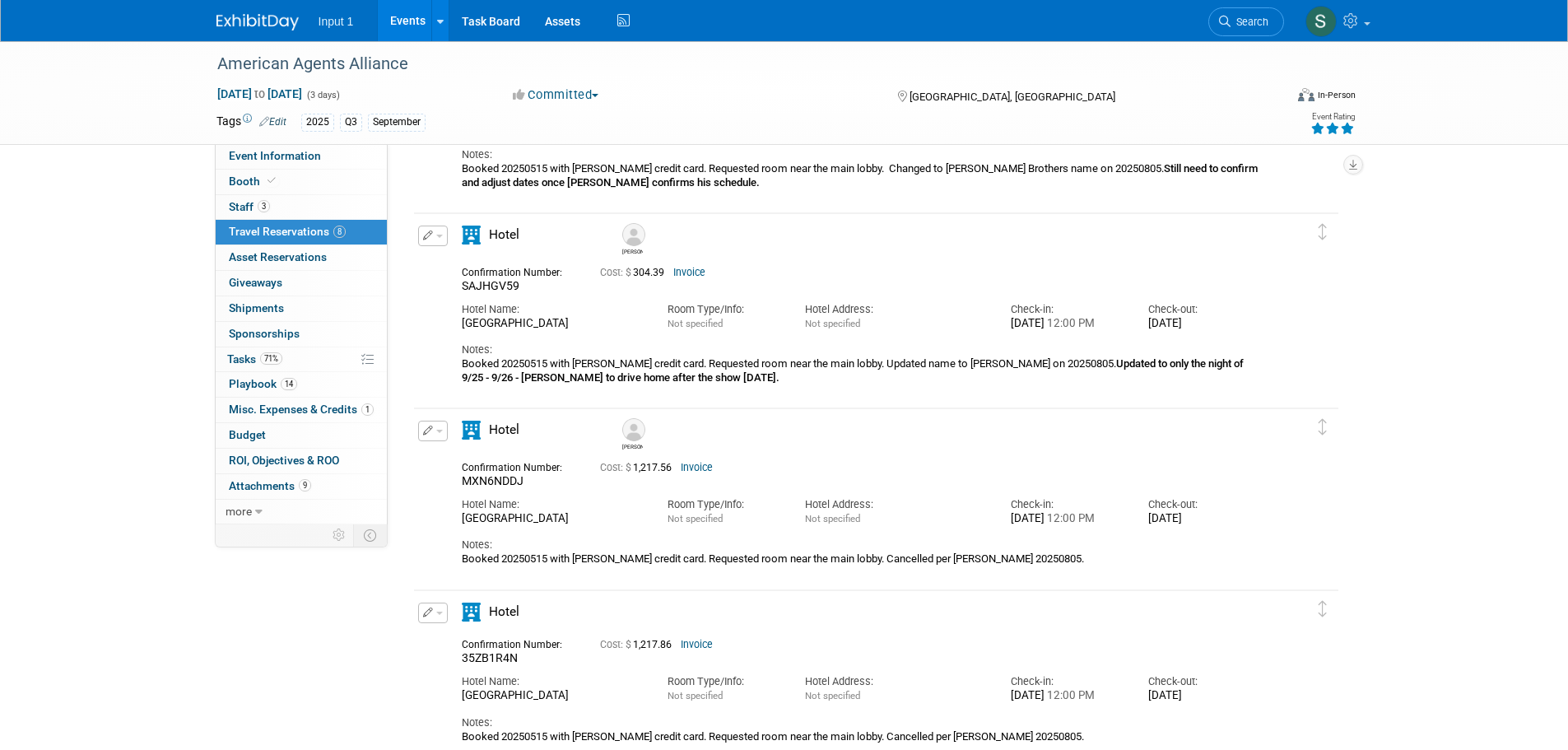
scroll to position [1435, 0]
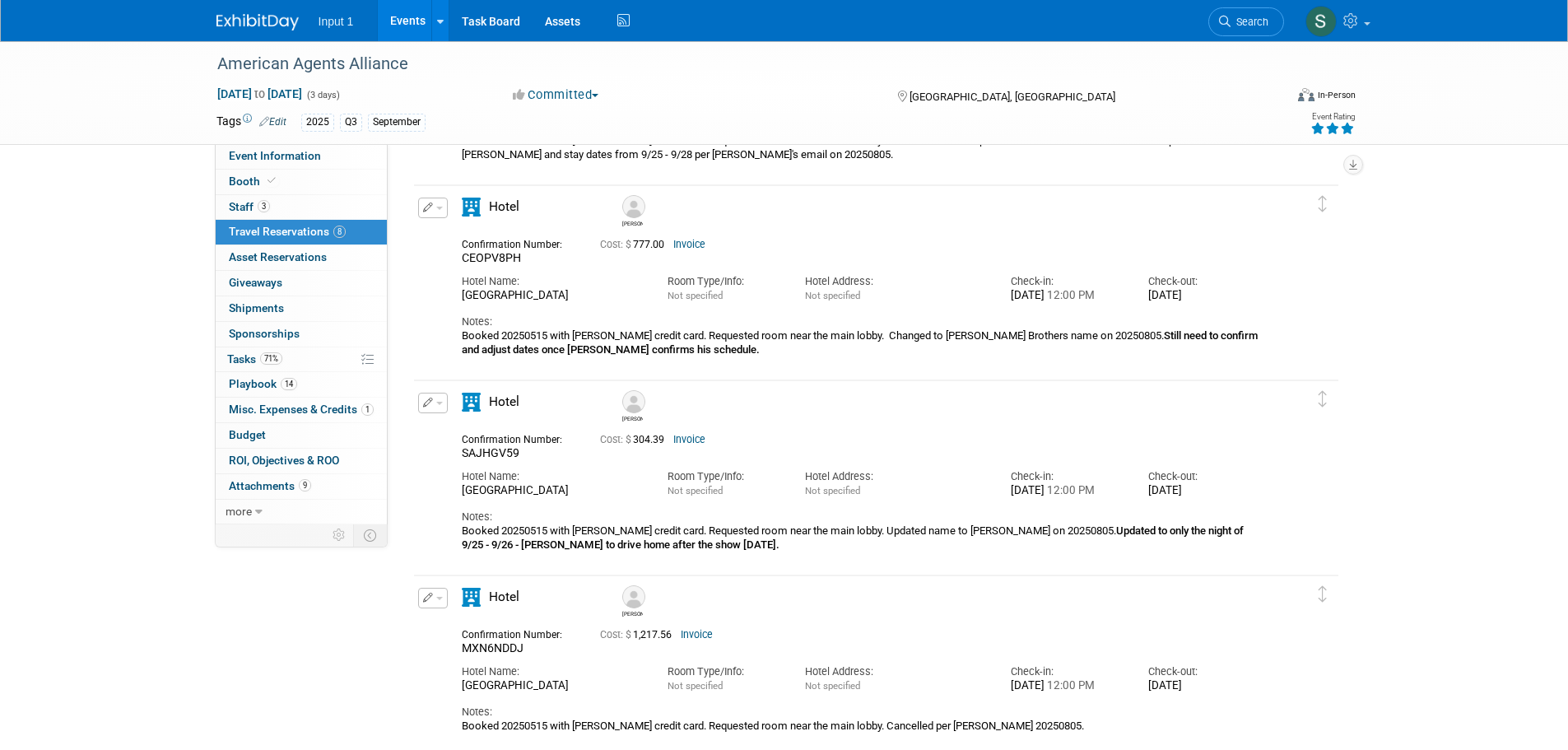
click at [443, 406] on button "button" at bounding box center [433, 403] width 30 height 21
click at [457, 432] on button "Edit Reservation" at bounding box center [489, 432] width 139 height 23
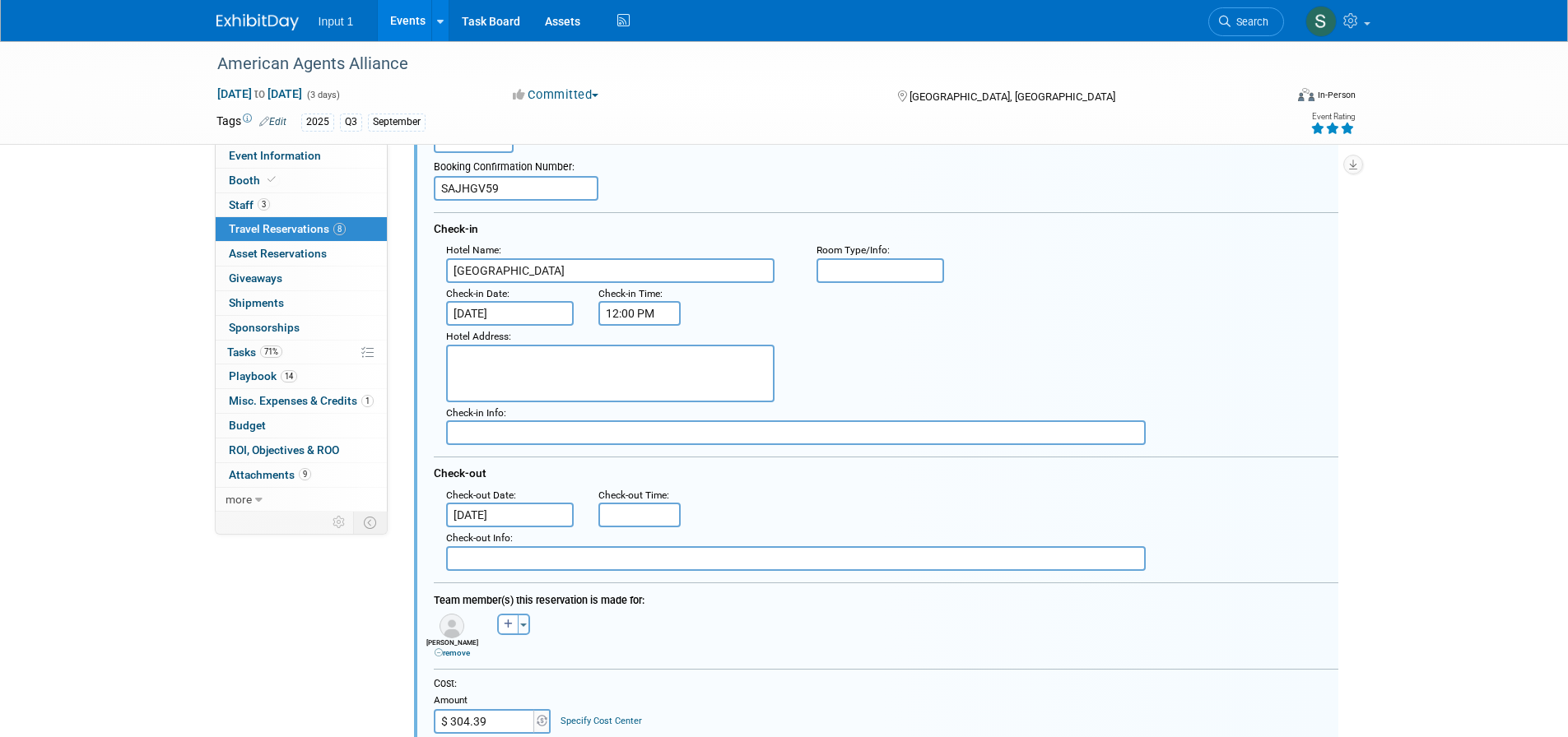
scroll to position [1710, 0]
click at [864, 365] on div "Hotel Address :" at bounding box center [892, 366] width 917 height 76
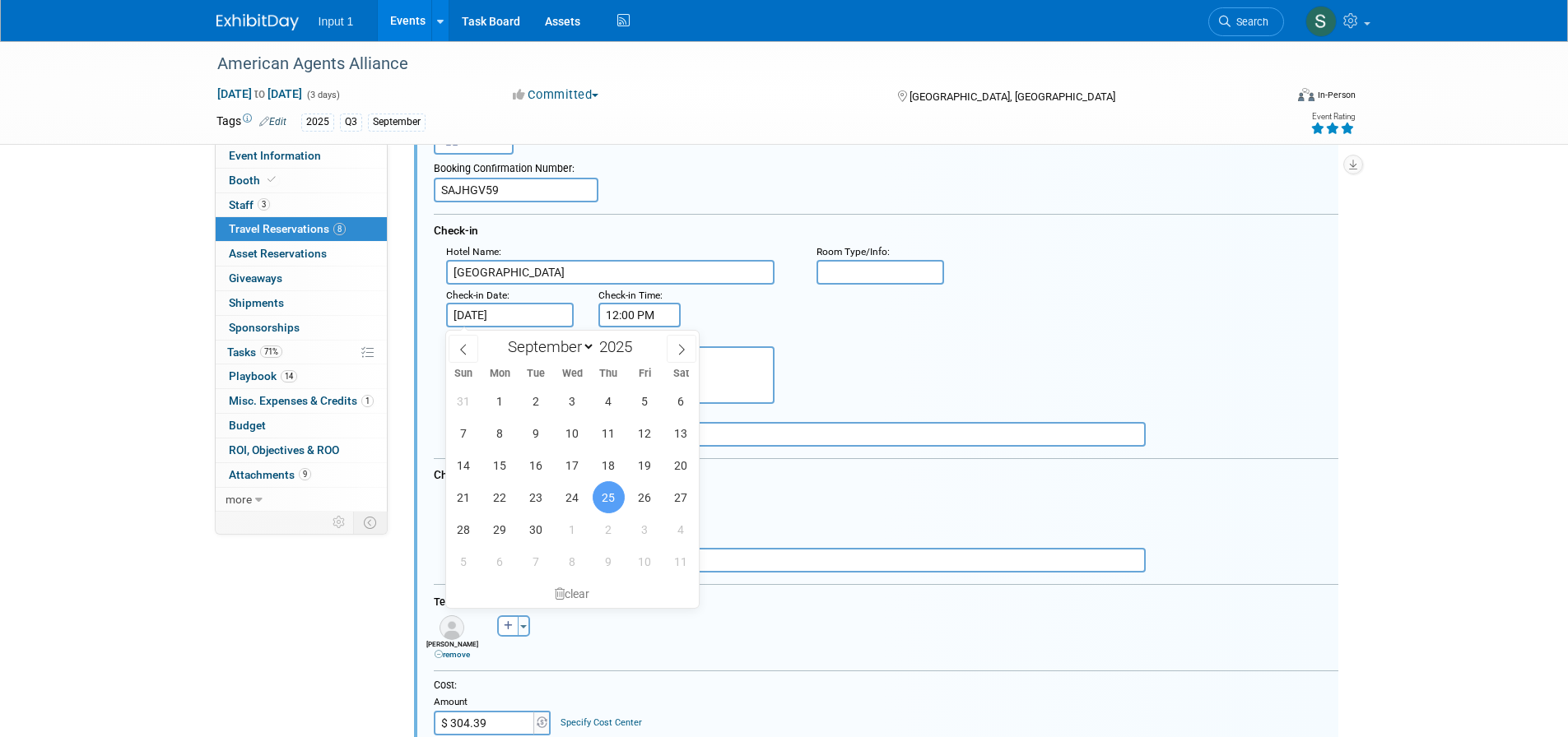
click at [513, 317] on input "Sep 25, 2025" at bounding box center [510, 315] width 129 height 24
click at [847, 342] on div "Hotel Address :" at bounding box center [892, 366] width 917 height 76
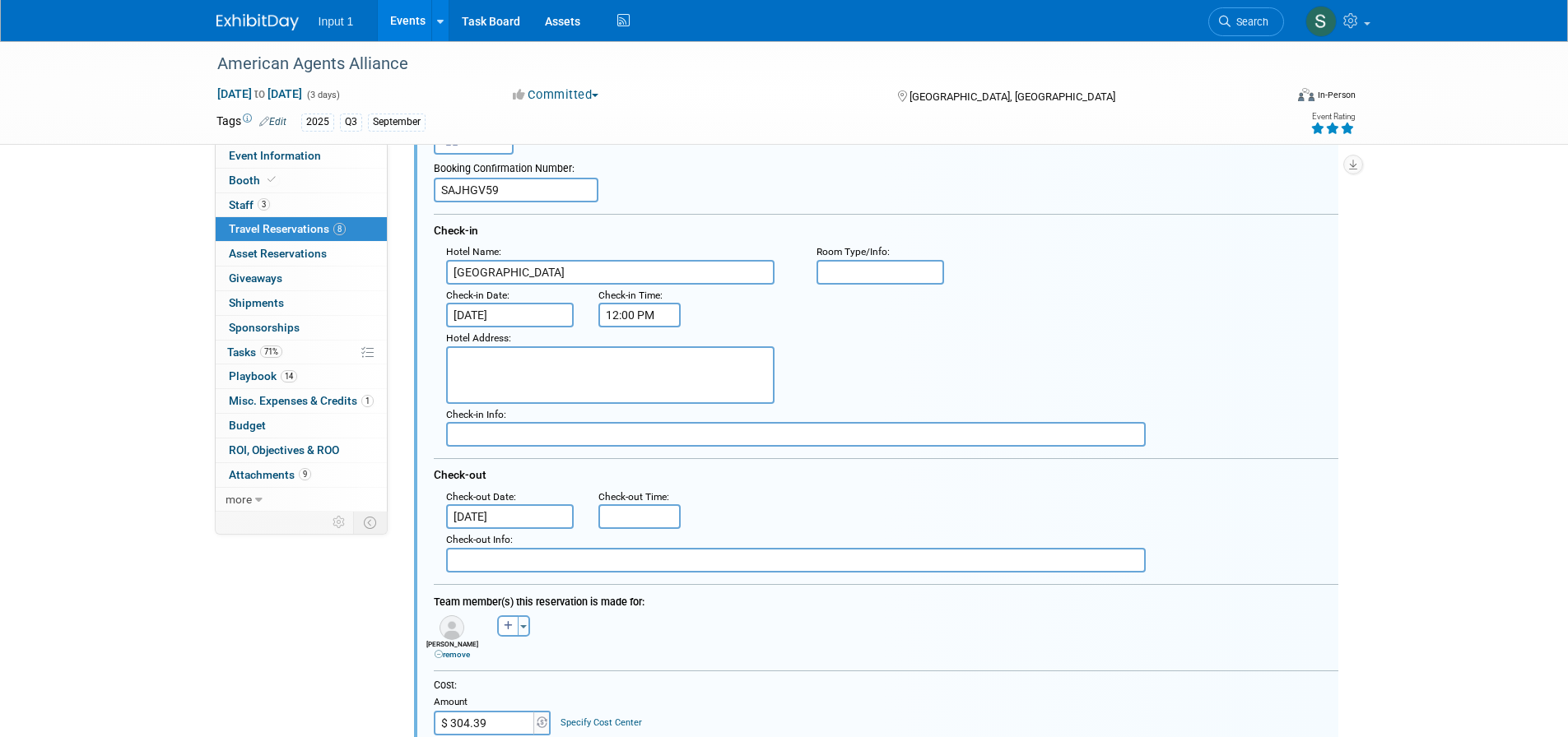
click at [452, 317] on input "Sep 25, 2025" at bounding box center [510, 315] width 129 height 24
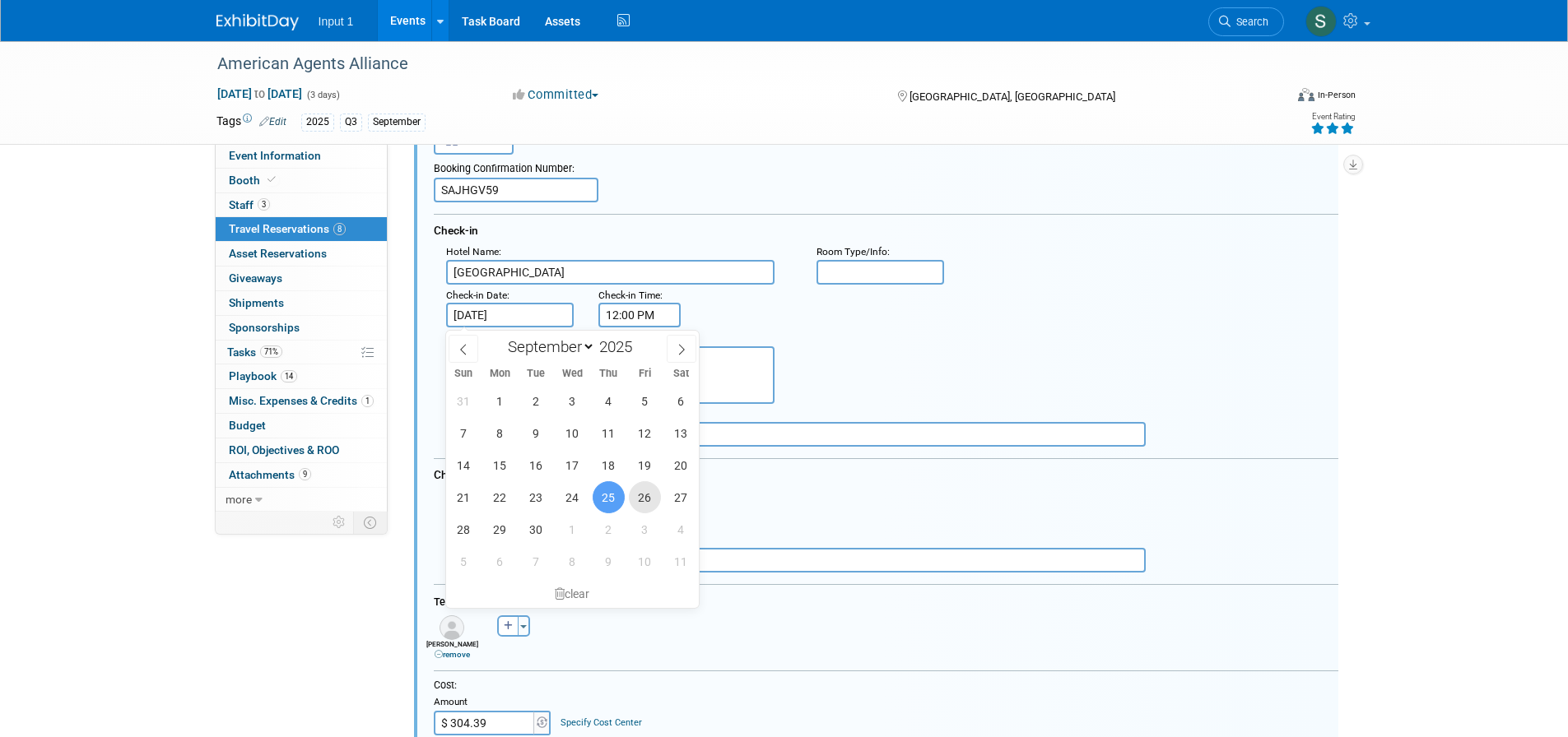
click at [648, 498] on span "26" at bounding box center [644, 497] width 32 height 32
type input "Sep 26, 2025"
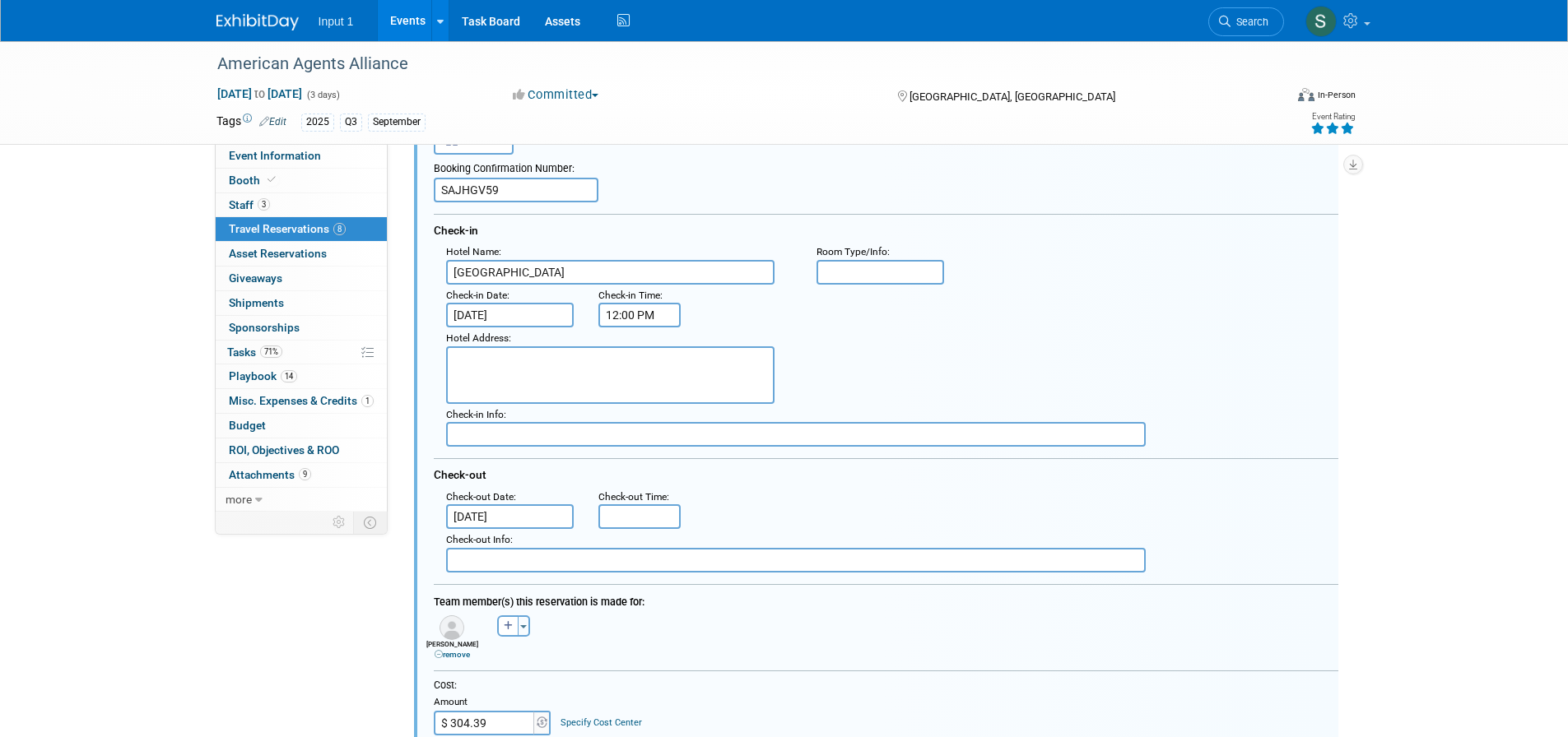
click at [491, 515] on input "Sep 26, 2025" at bounding box center [510, 516] width 129 height 24
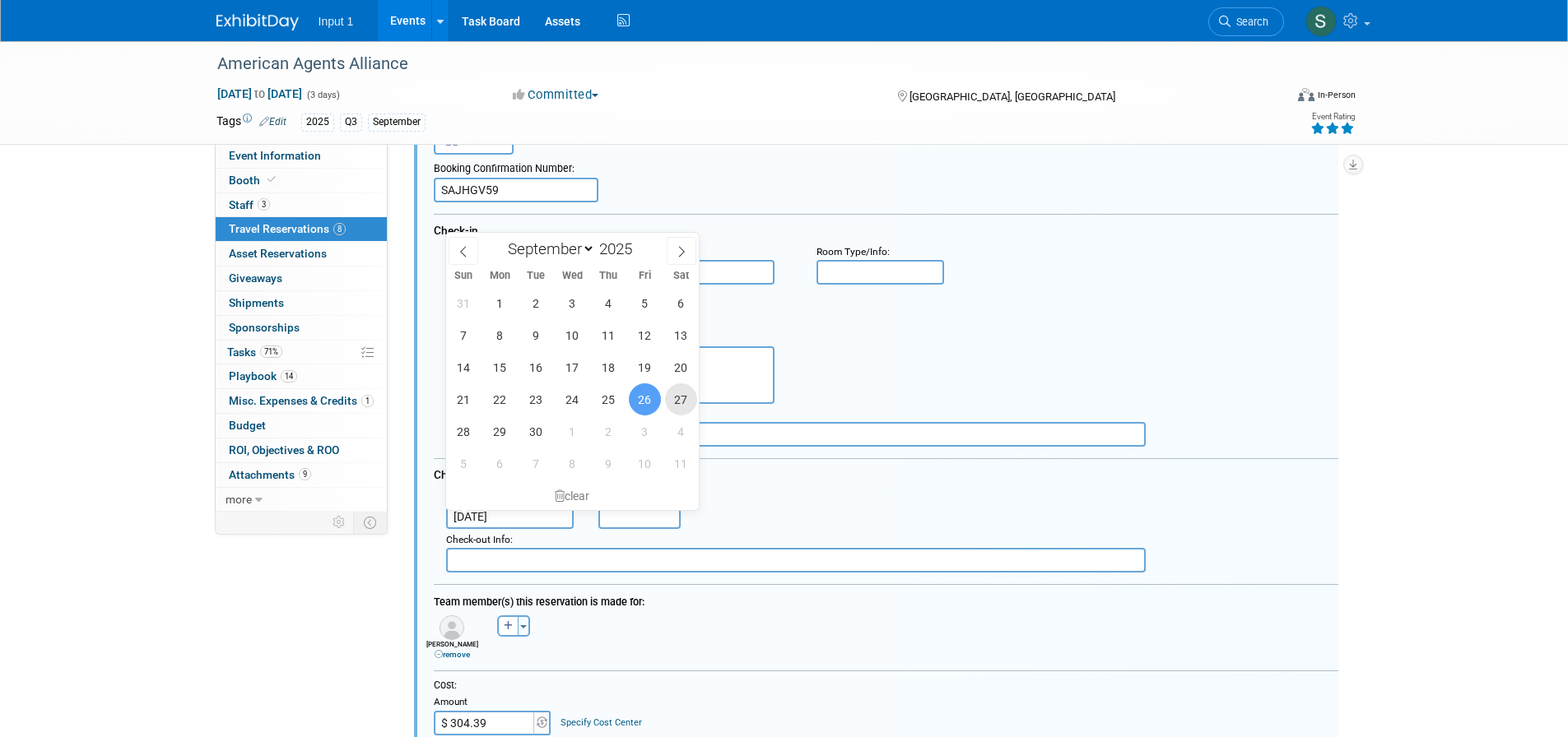
click at [677, 400] on span "27" at bounding box center [681, 399] width 32 height 32
type input "Sep 27, 2025"
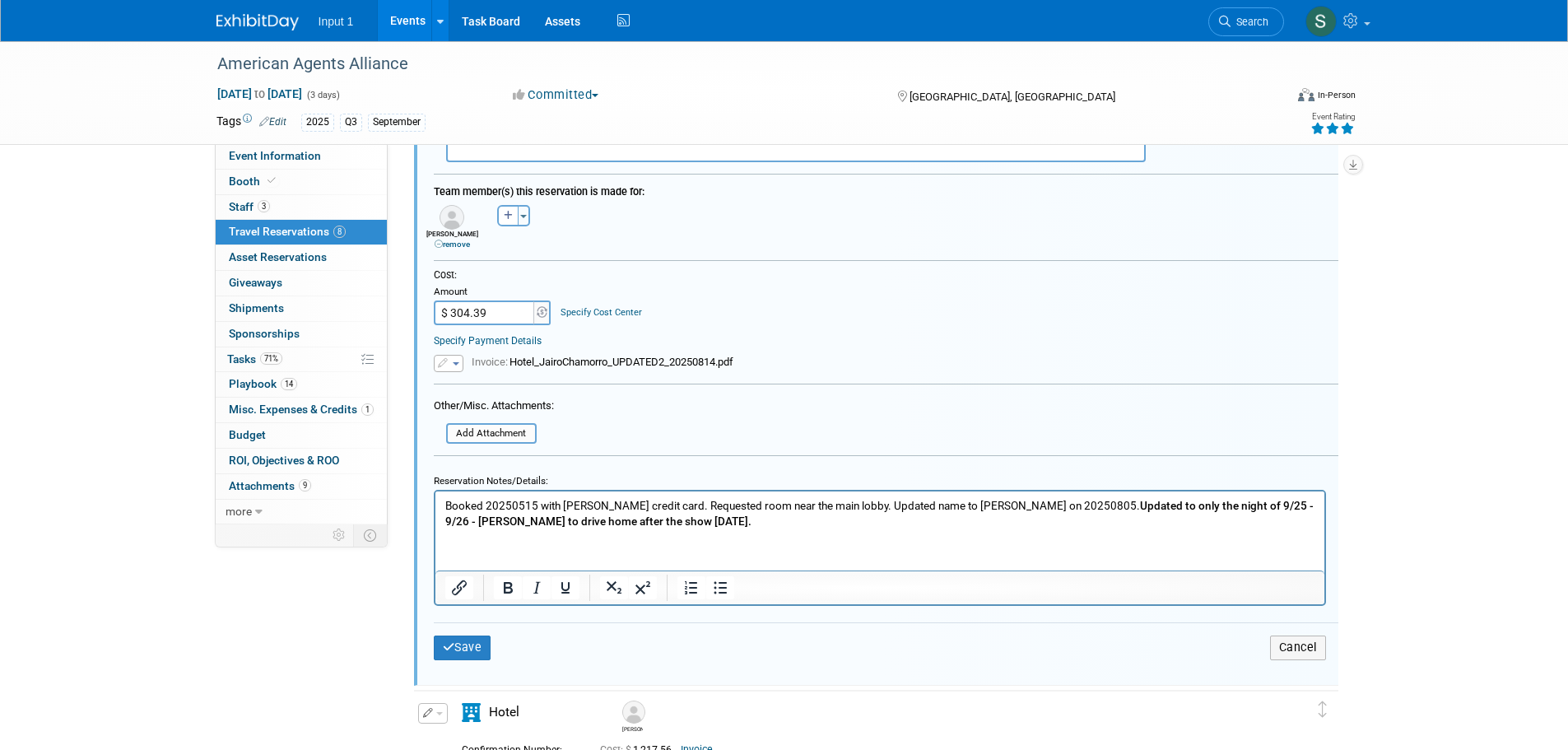
scroll to position [2124, 0]
click at [690, 526] on p "Booked 20250515 with Rene credit card. Requested room near the main lobby. Upda…" at bounding box center [879, 513] width 870 height 31
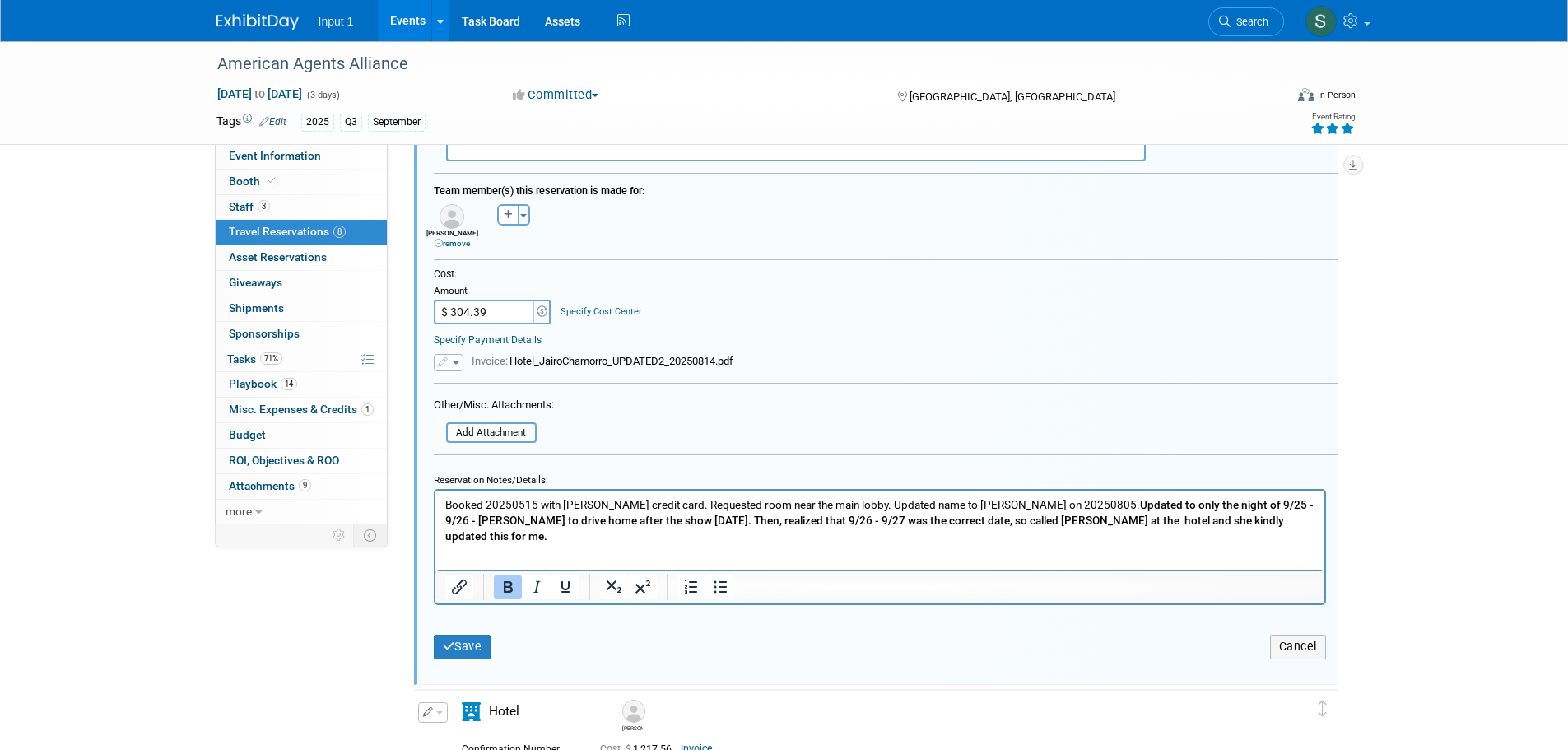
click at [1073, 499] on b "Updated to only the night of 9/25 - 9/26 - Jairo to drive home after the show o…" at bounding box center [878, 520] width 868 height 44
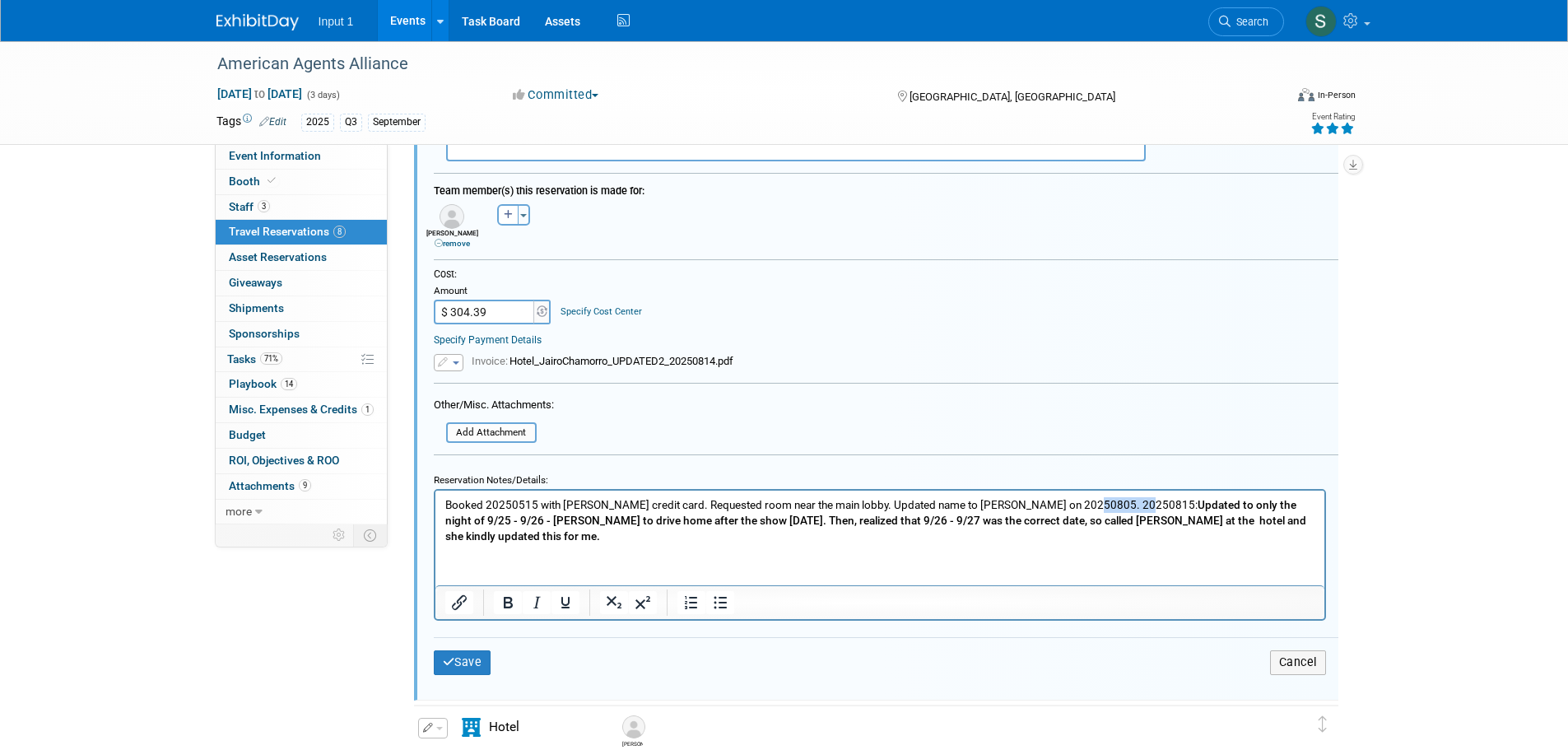
click at [1075, 504] on p "Booked 20250515 with Rene credit card. Requested room near the main lobby. Upda…" at bounding box center [879, 521] width 870 height 47
click at [1071, 503] on p "Booked 20250515 with Rene credit card. Requested room near the main lobby. Upda…" at bounding box center [879, 521] width 870 height 47
click at [1122, 522] on b "20250815: Updated to only the night of 9/25 - 9/26 - Jairo to drive home after …" at bounding box center [875, 520] width 861 height 44
click at [1144, 517] on b "20250815: Updated to only the night of 9/25 - 9/26 - Jairo to drive home after …" at bounding box center [873, 520] width 858 height 44
click at [571, 540] on p "Booked 20250515 with Rene credit card. Requested room near the main lobby. Upda…" at bounding box center [879, 521] width 870 height 47
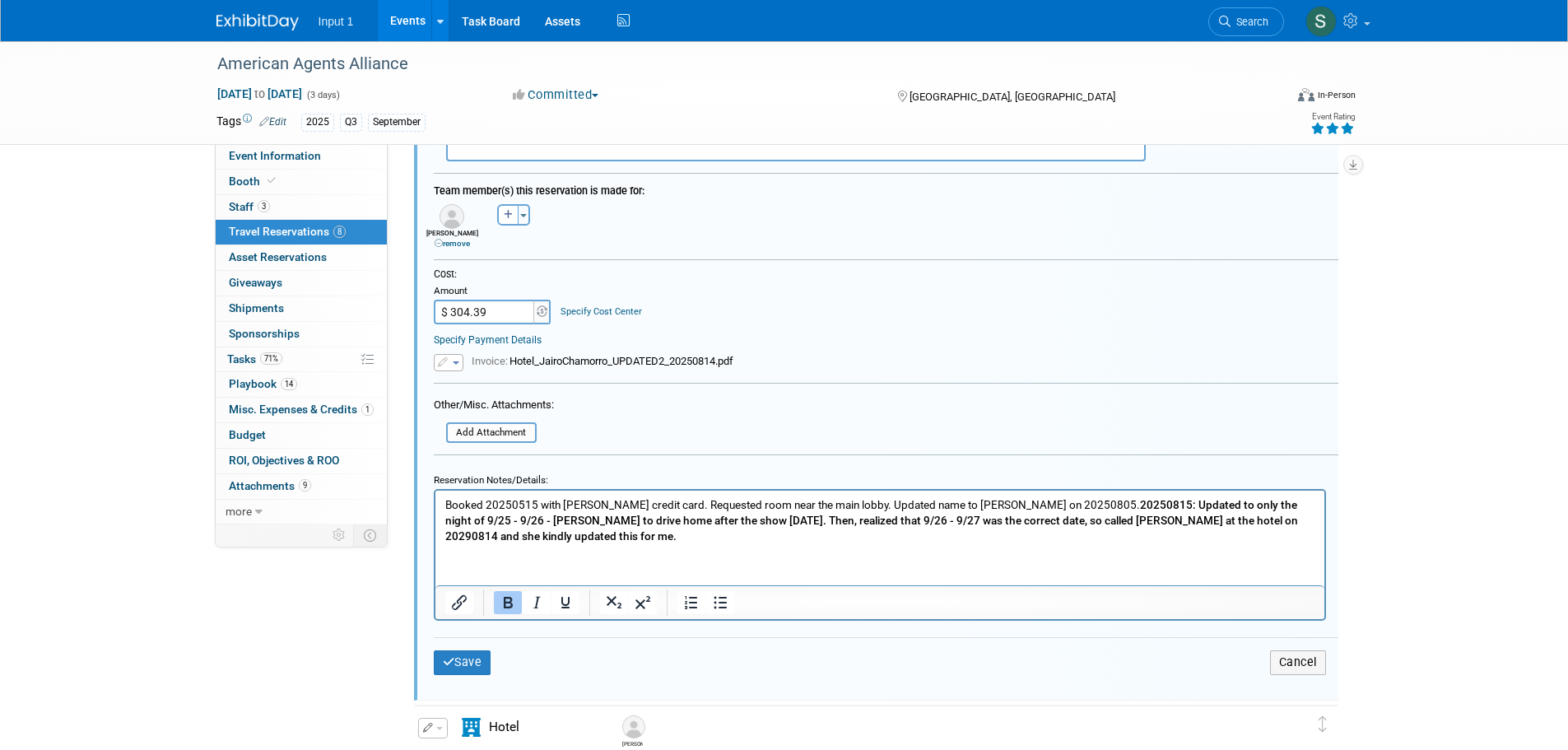
click at [456, 365] on span "button" at bounding box center [456, 363] width 7 height 3
click at [461, 386] on icon at bounding box center [457, 386] width 12 height 11
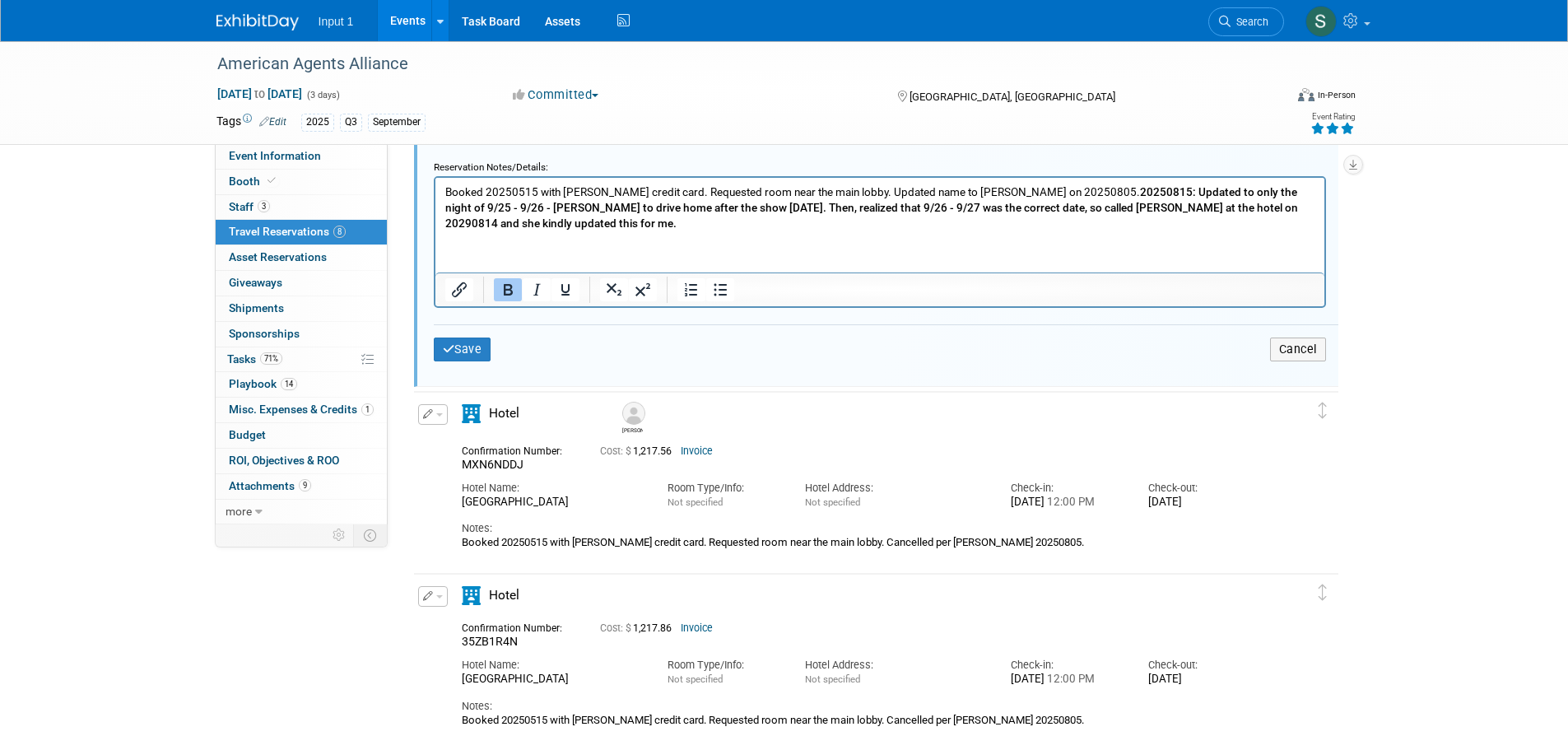
scroll to position [2453, 0]
click at [471, 352] on button "Save" at bounding box center [463, 347] width 57 height 23
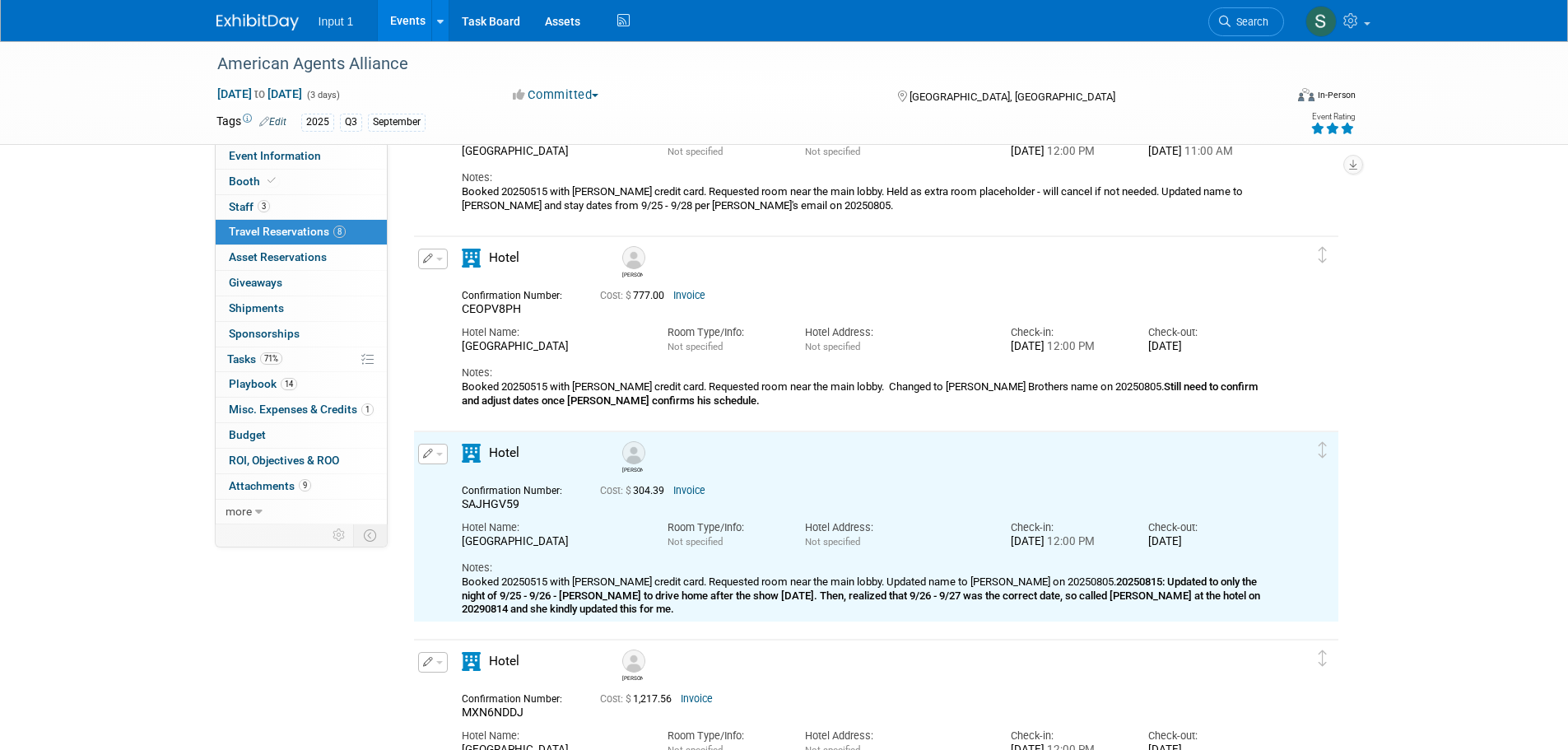
scroll to position [1383, 0]
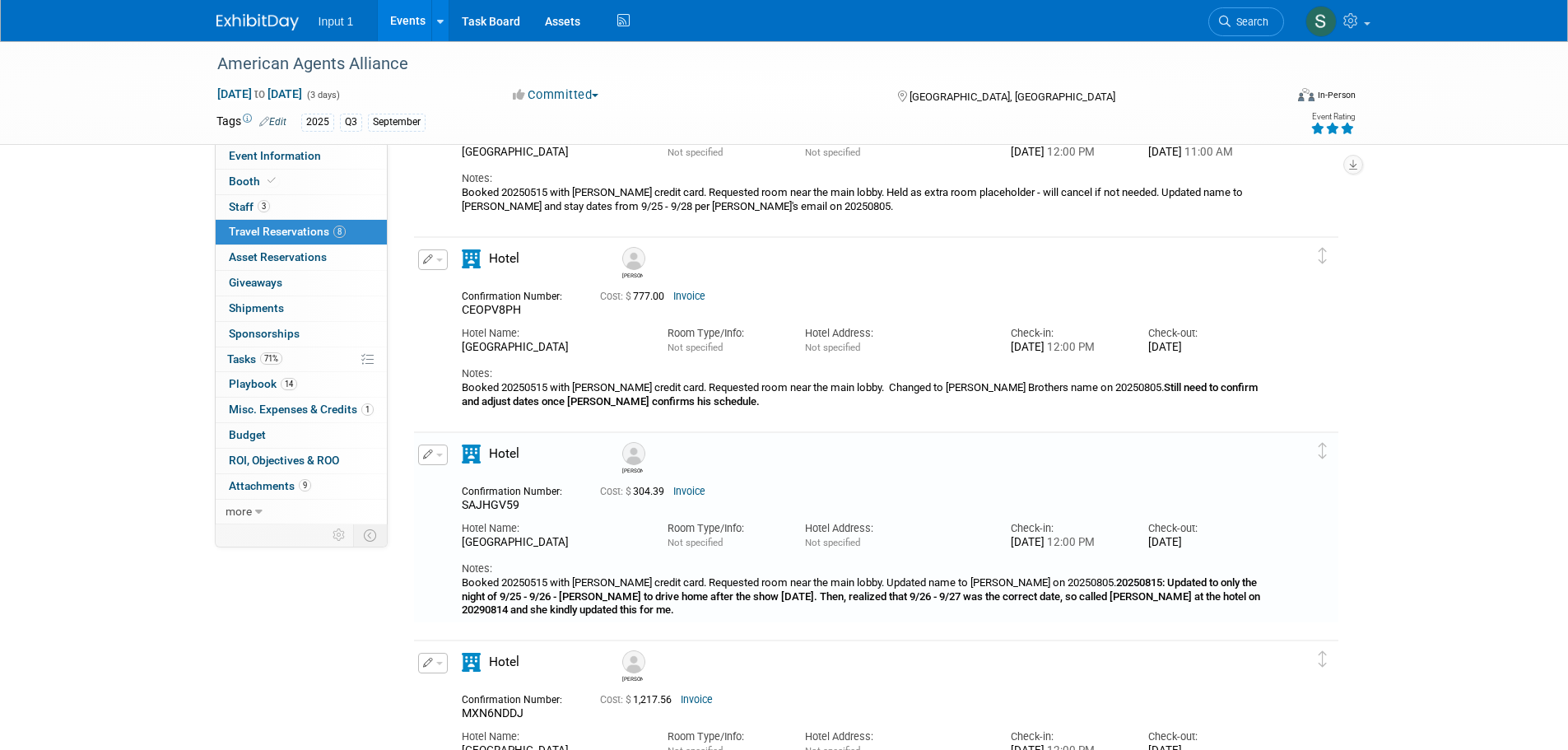
click at [440, 262] on span "button" at bounding box center [440, 260] width 7 height 3
drag, startPoint x: 448, startPoint y: 286, endPoint x: 453, endPoint y: 293, distance: 8.6
click at [448, 287] on button "Edit Reservation" at bounding box center [489, 288] width 139 height 23
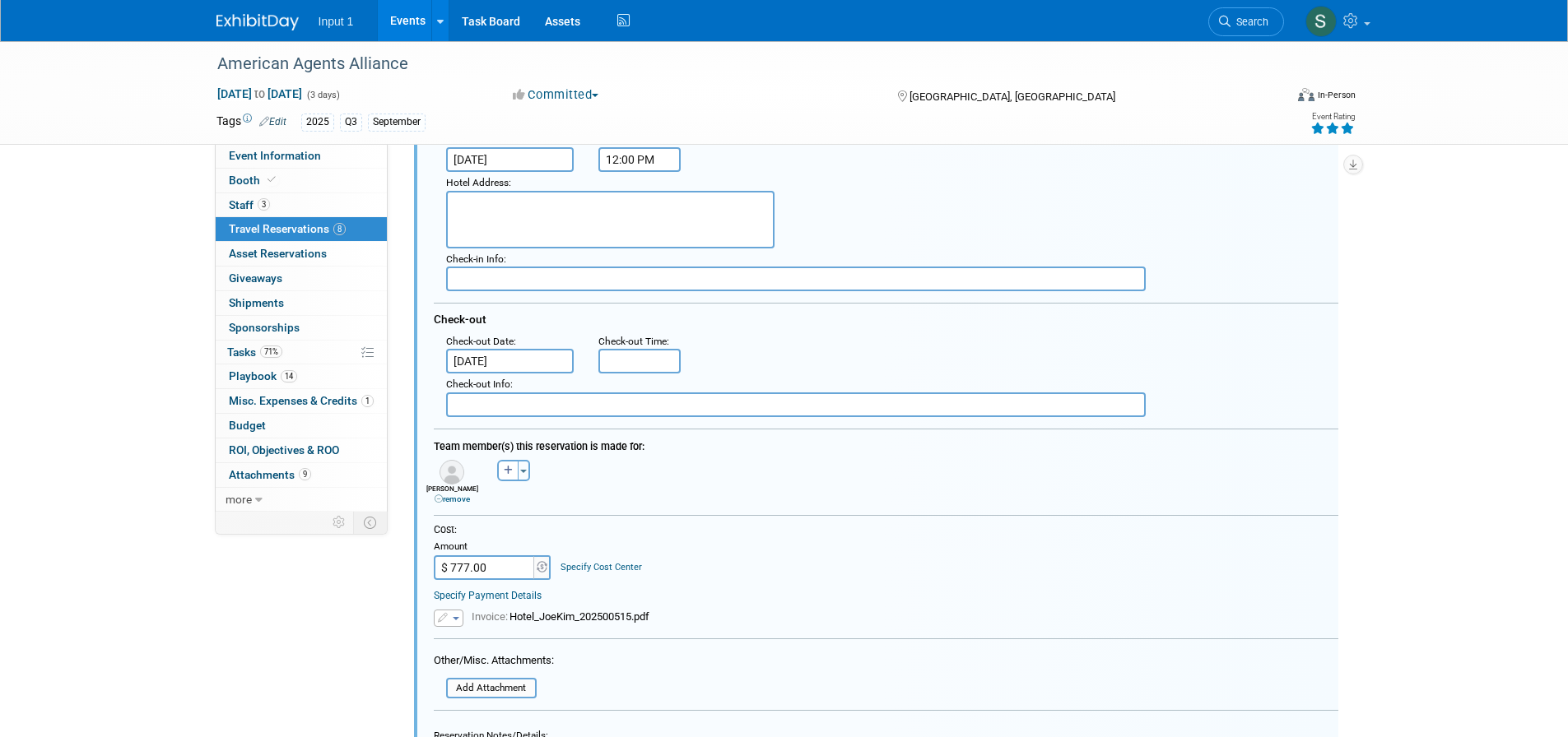
scroll to position [1679, 0]
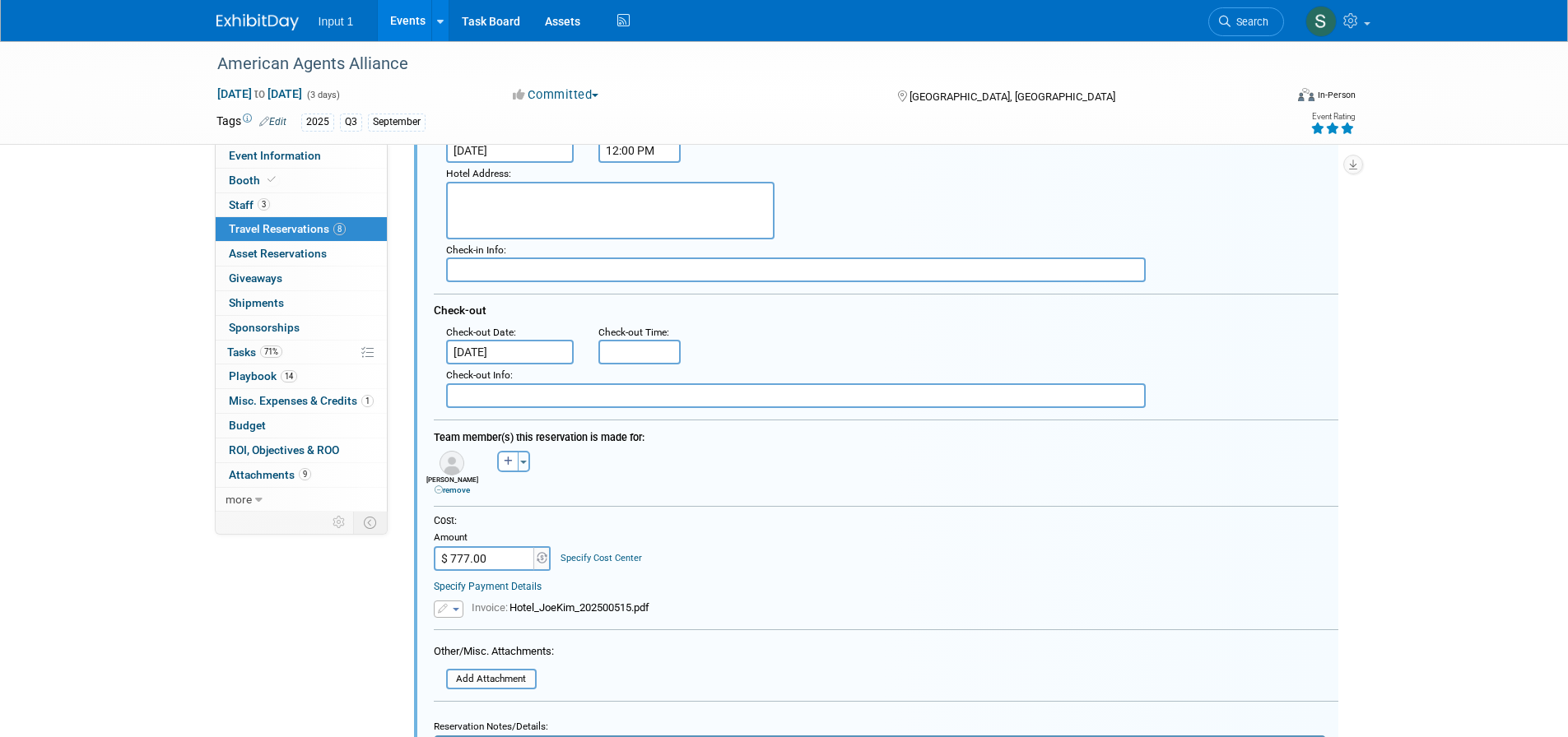
click at [456, 609] on span "button" at bounding box center [456, 609] width 7 height 3
click at [470, 634] on link "Replace with a new file" at bounding box center [517, 633] width 164 height 23
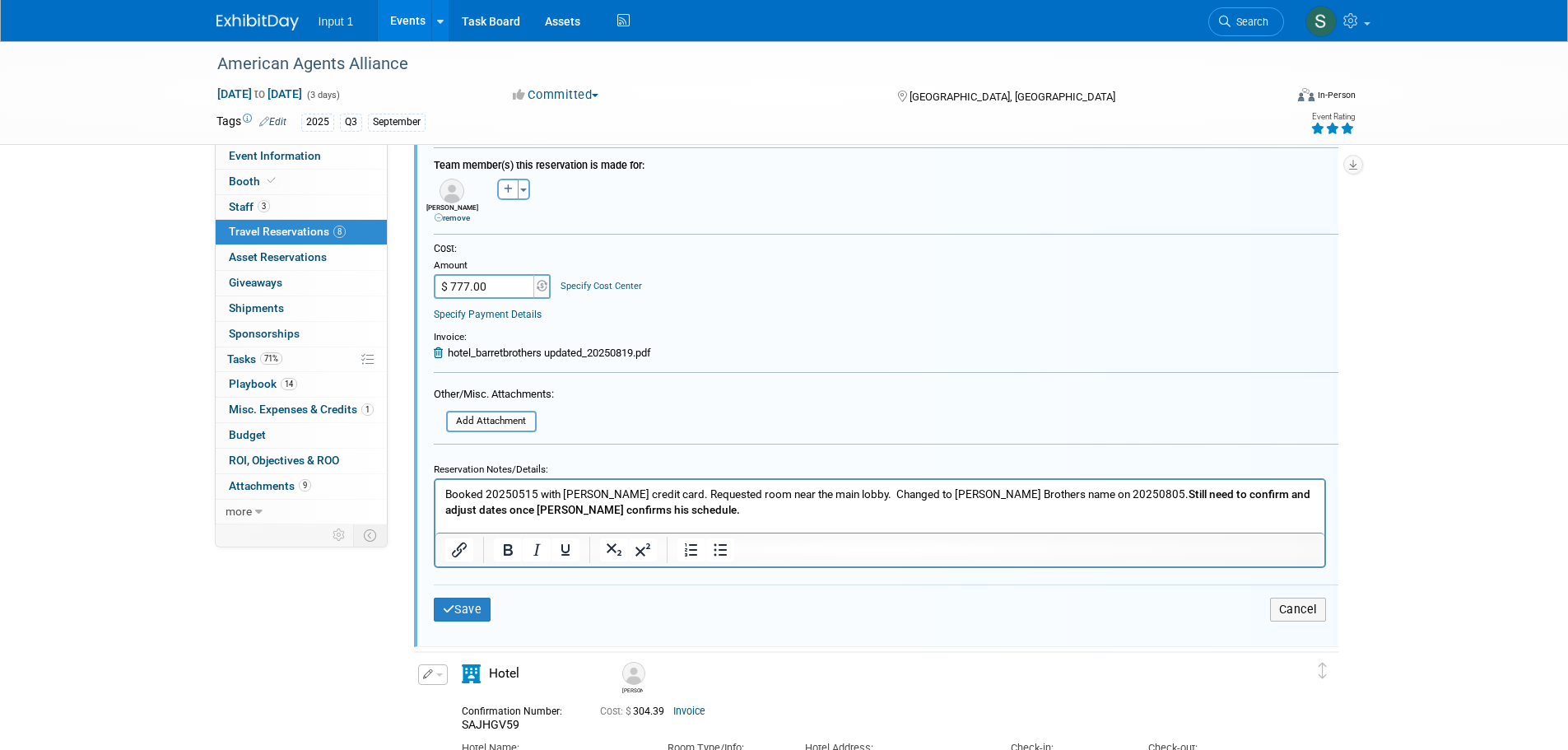
scroll to position [2011, 0]
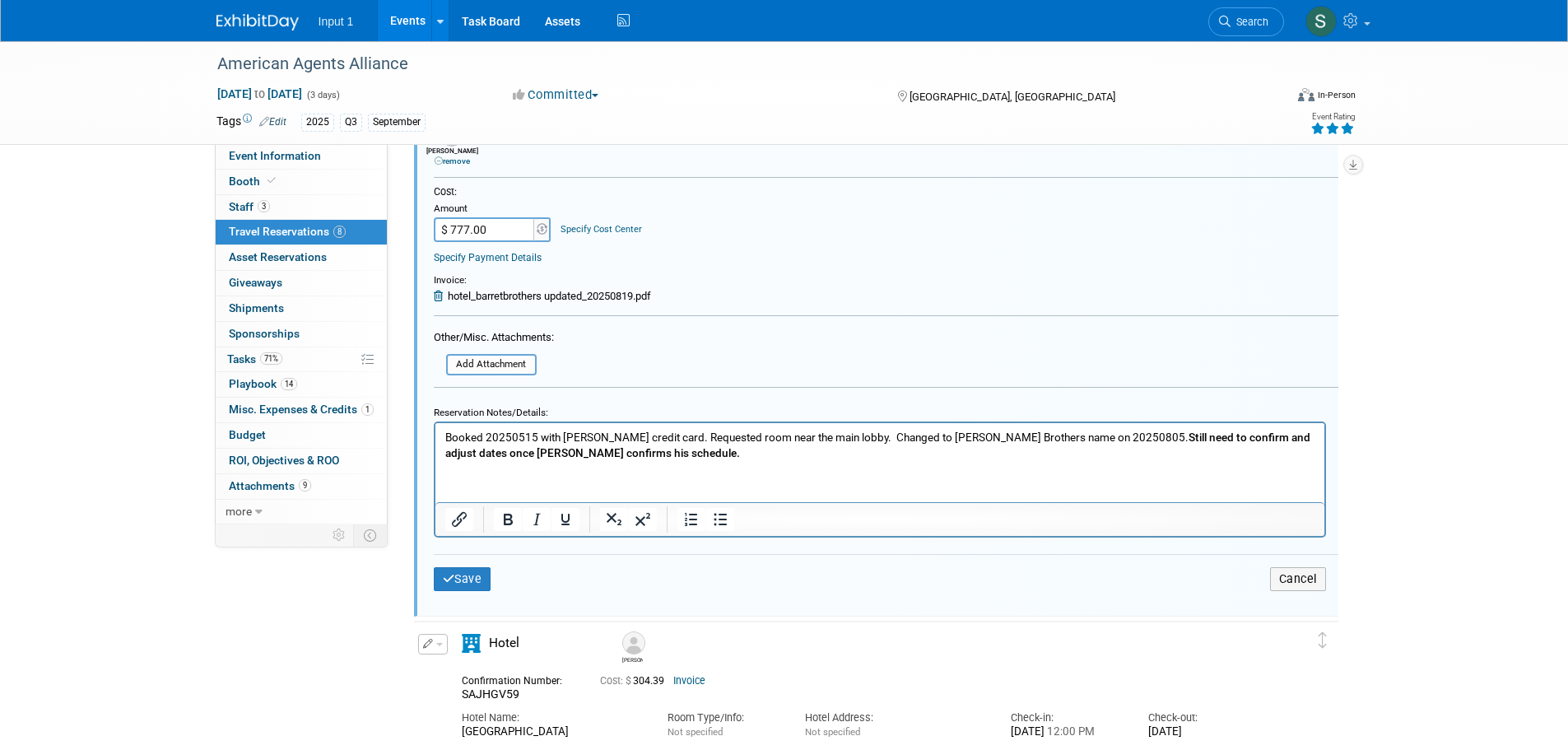
click at [1008, 436] on p "Booked 20250515 with Rene credit card. Requested room near the main lobby. Chan…" at bounding box center [879, 445] width 870 height 31
click at [919, 445] on b "Still need to confirm and adjust dates once Barrett confirms his schedule." at bounding box center [710, 452] width 419 height 13
click at [658, 457] on p "Booked 20250515 with Rene credit card. Requested room near the main lobby. Chan…" at bounding box center [879, 445] width 870 height 31
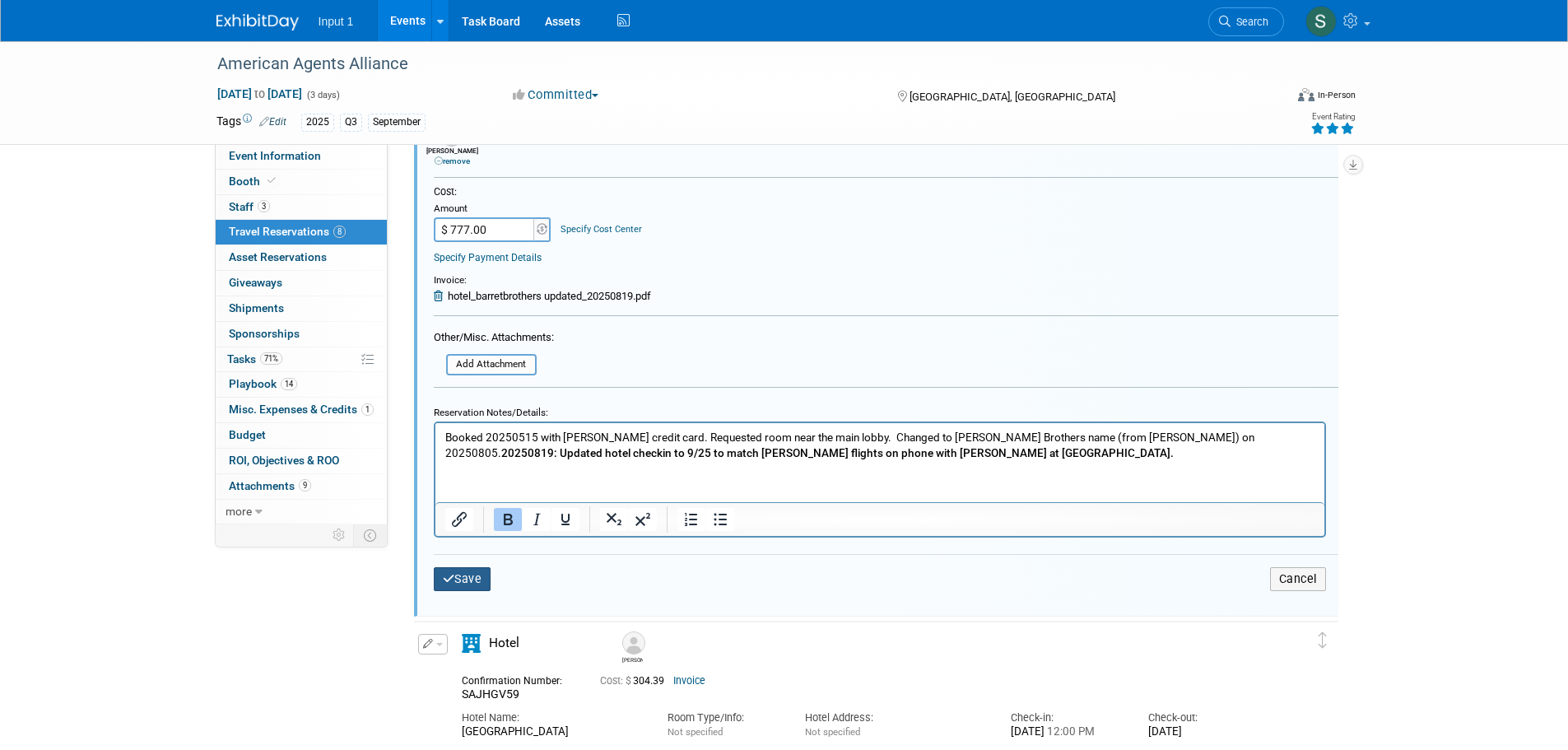
click at [466, 577] on button "Save" at bounding box center [463, 579] width 57 height 23
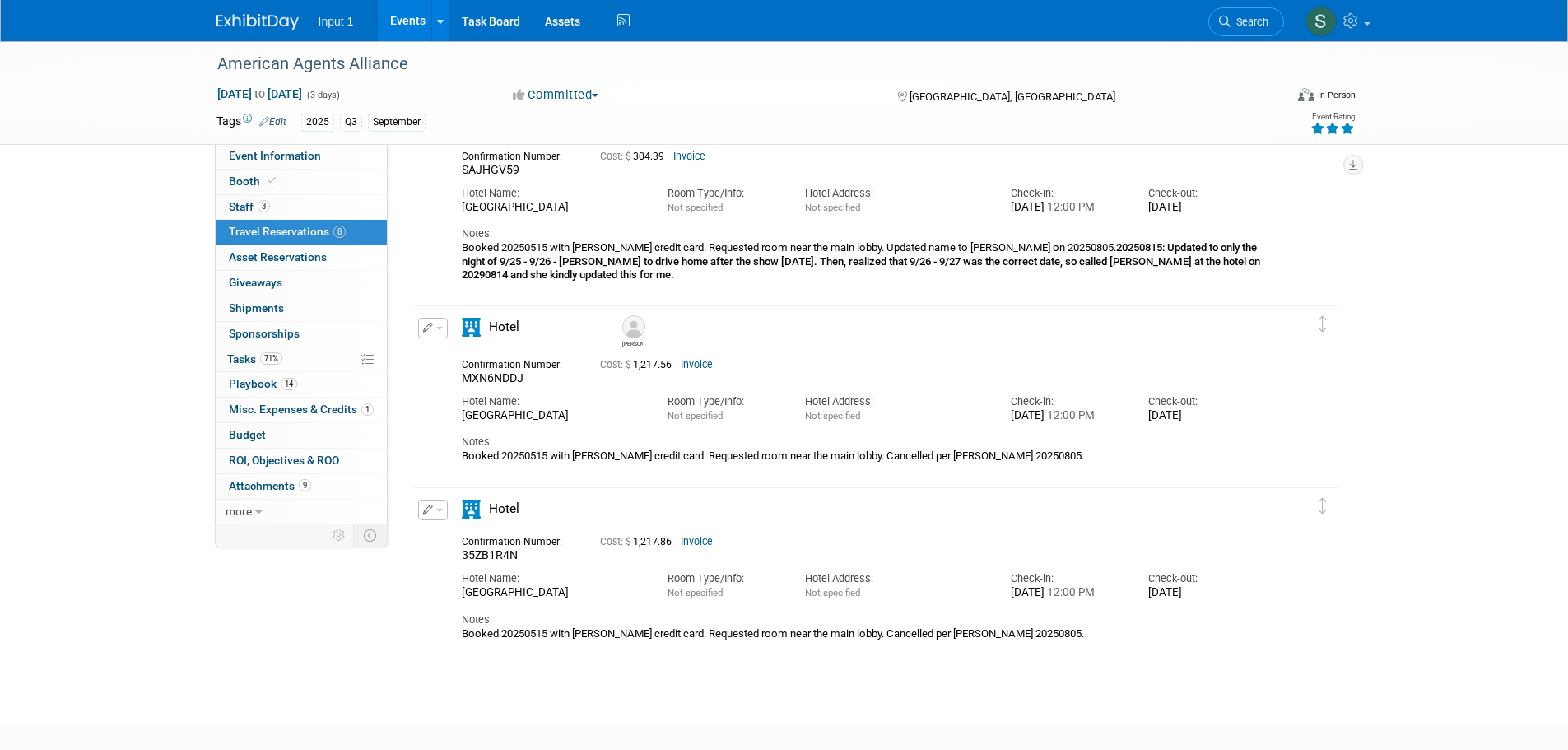
scroll to position [1681, 0]
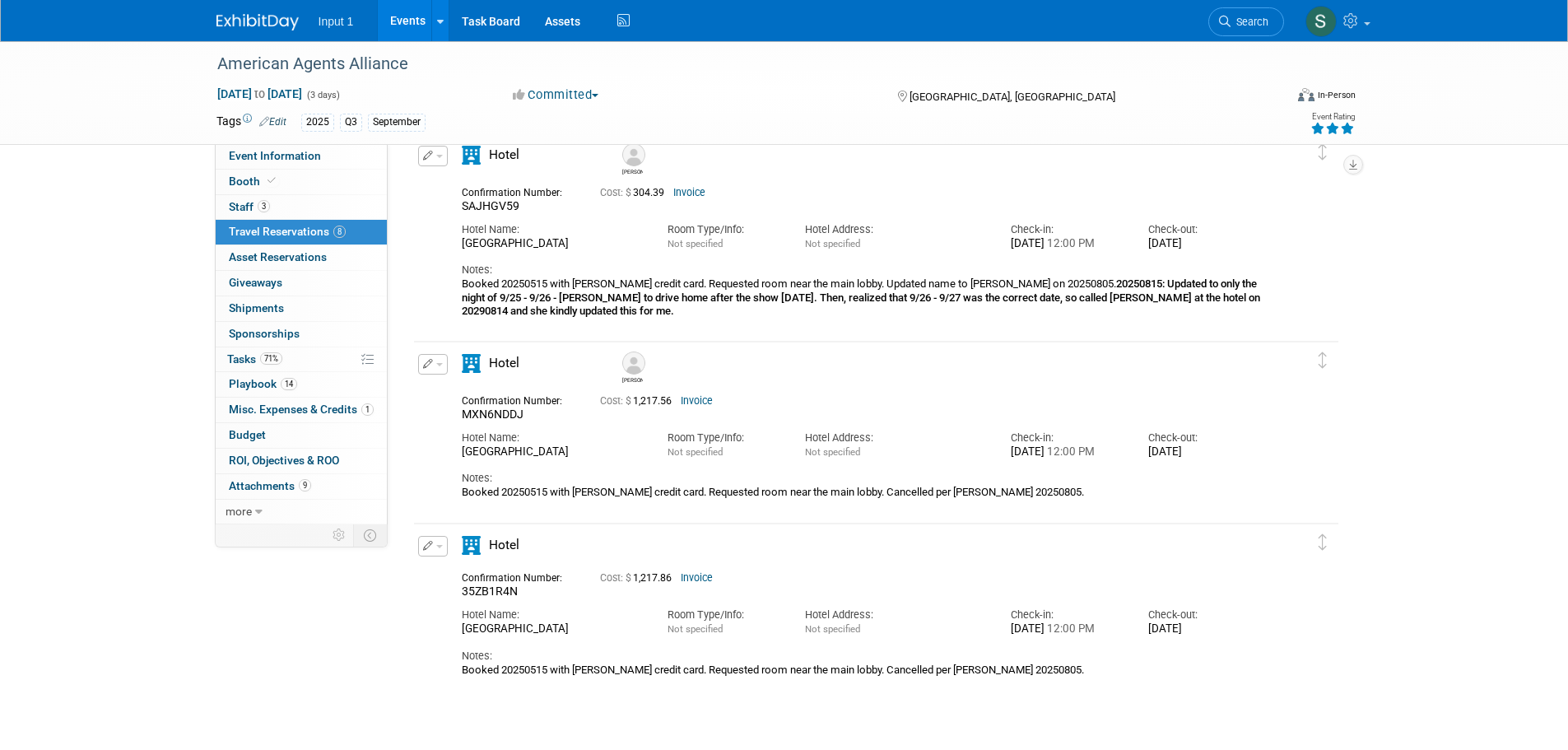
click at [410, 26] on link "Events" at bounding box center [407, 20] width 60 height 41
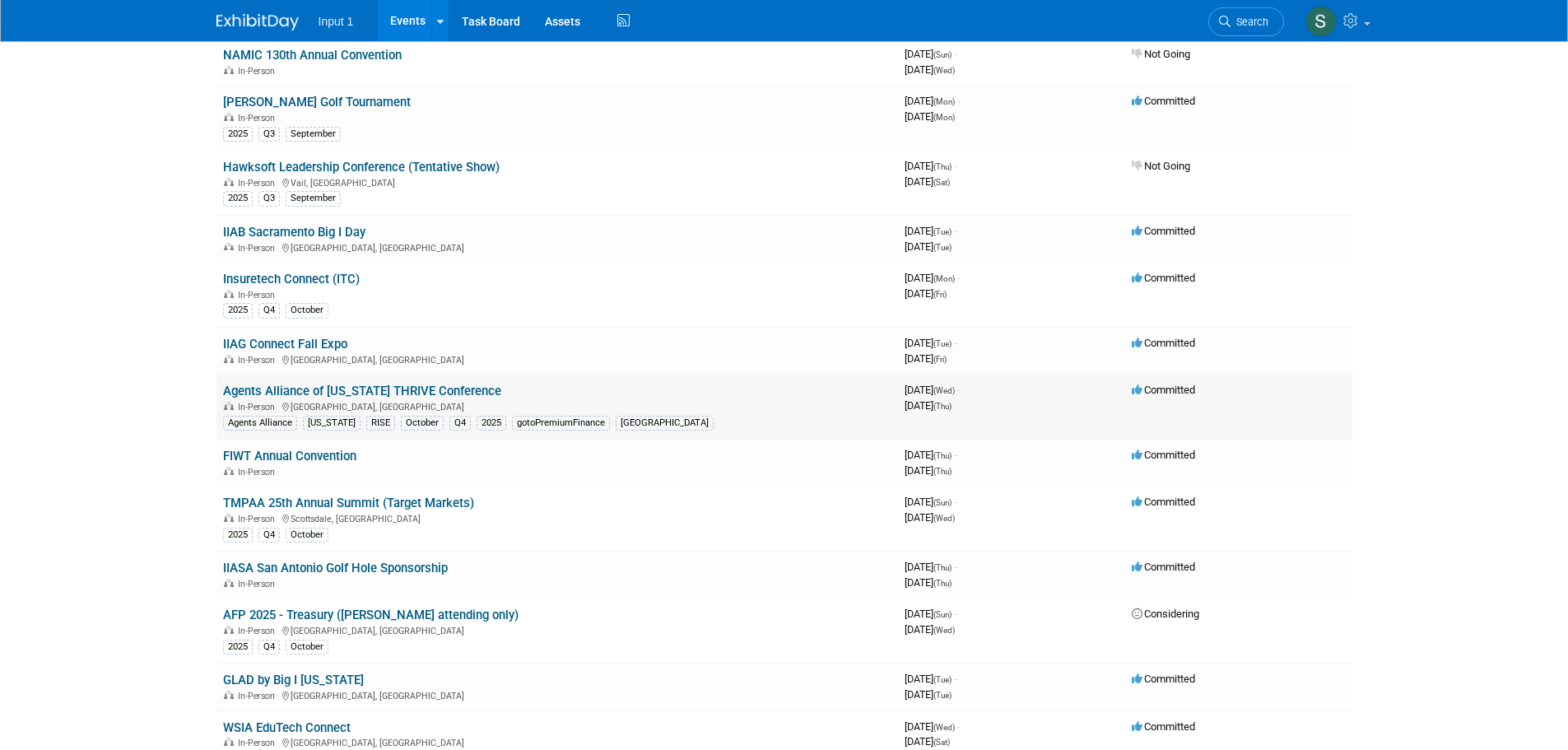
scroll to position [576, 0]
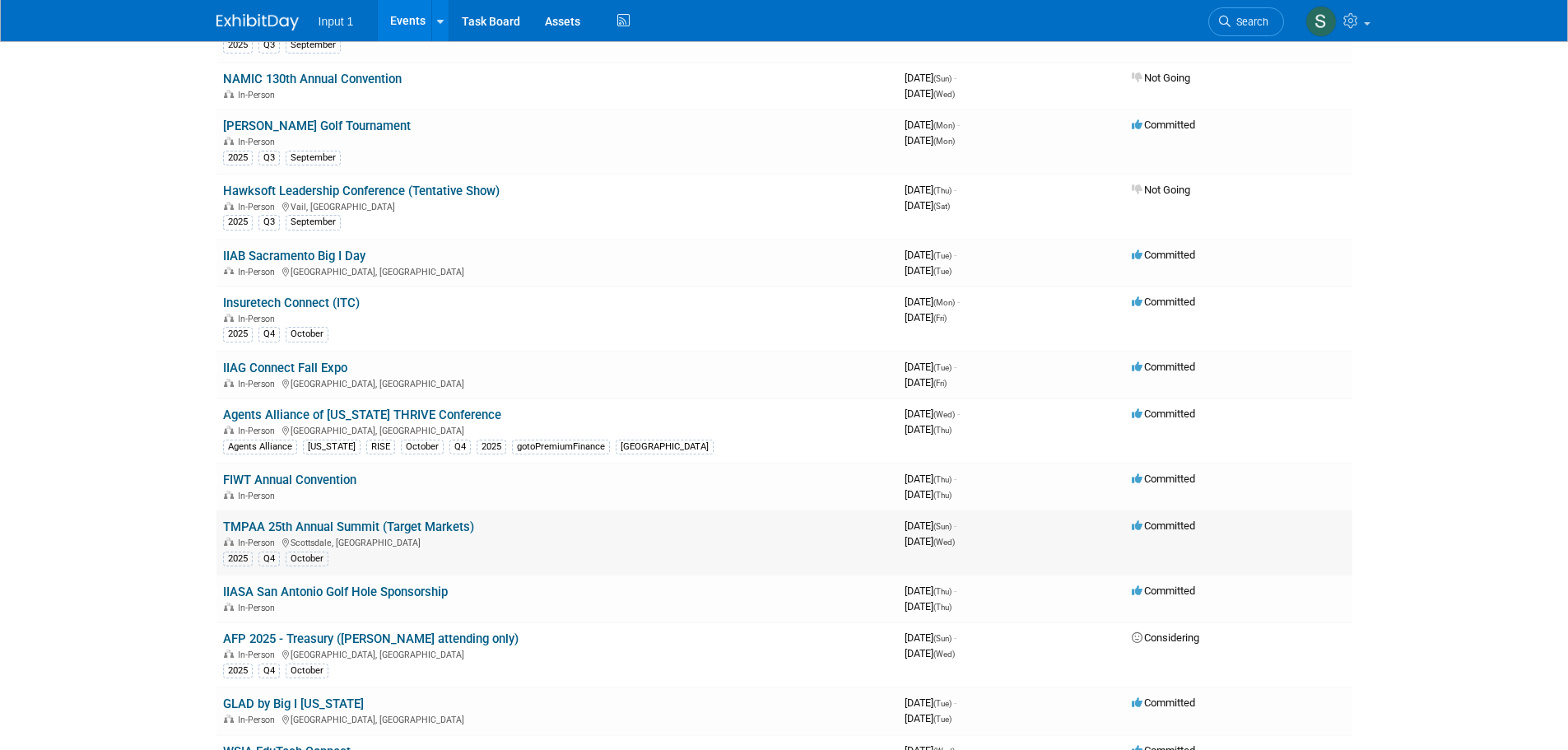
click at [397, 526] on link "TMPAA 25th Annual Summit (Target Markets)" at bounding box center [348, 526] width 251 height 15
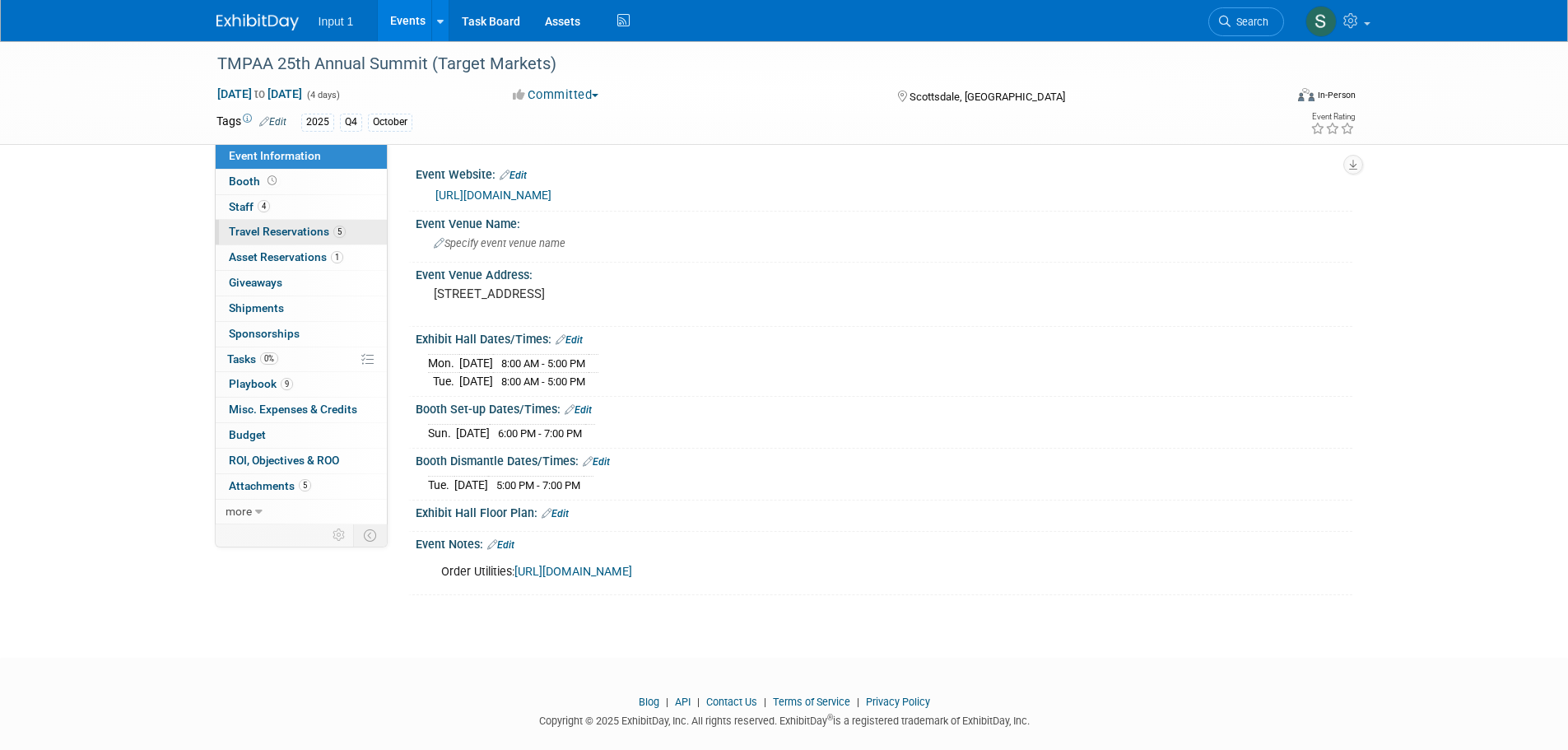
click at [246, 230] on span "Travel Reservations 5" at bounding box center [287, 231] width 117 height 13
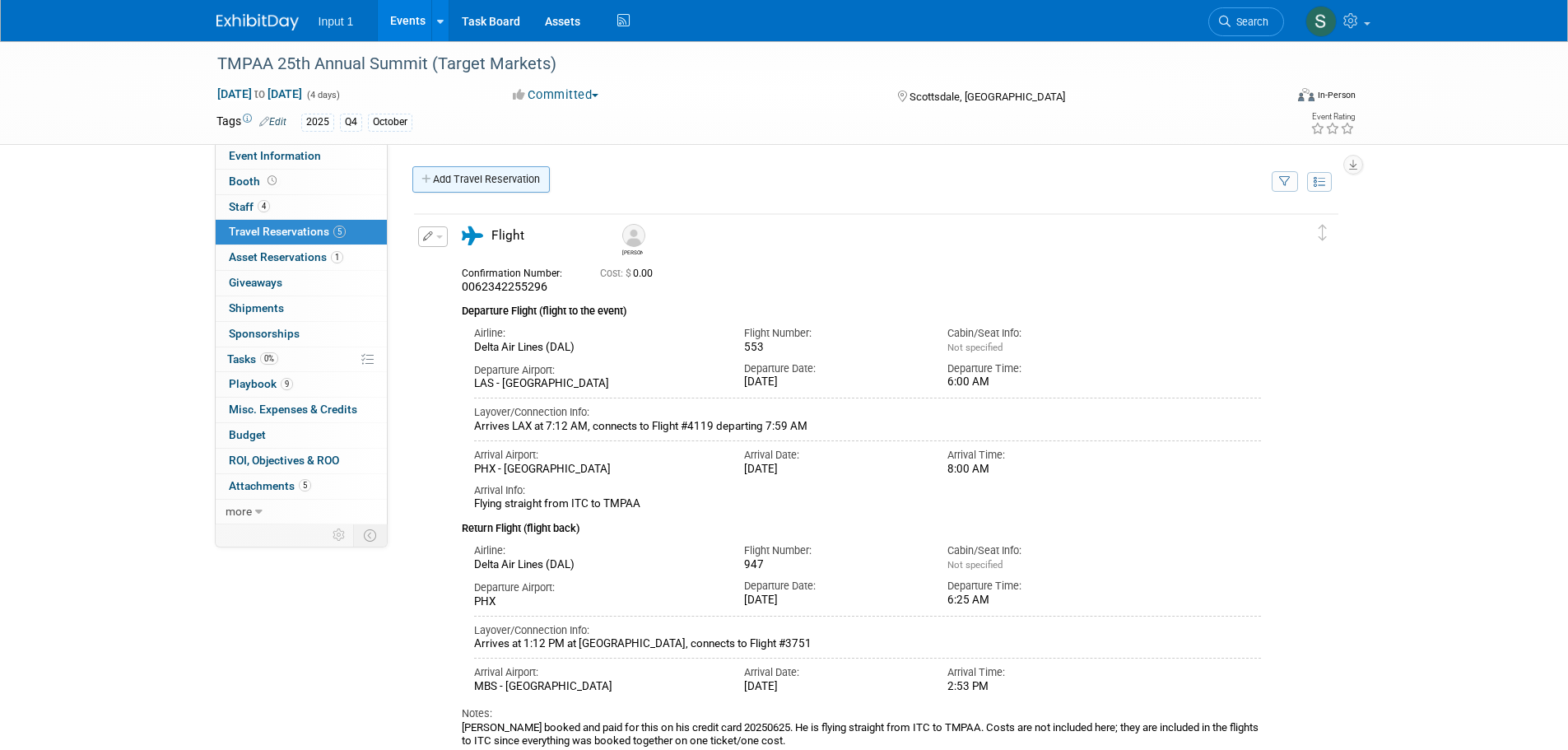
click at [481, 175] on link "Add Travel Reservation" at bounding box center [481, 179] width 137 height 26
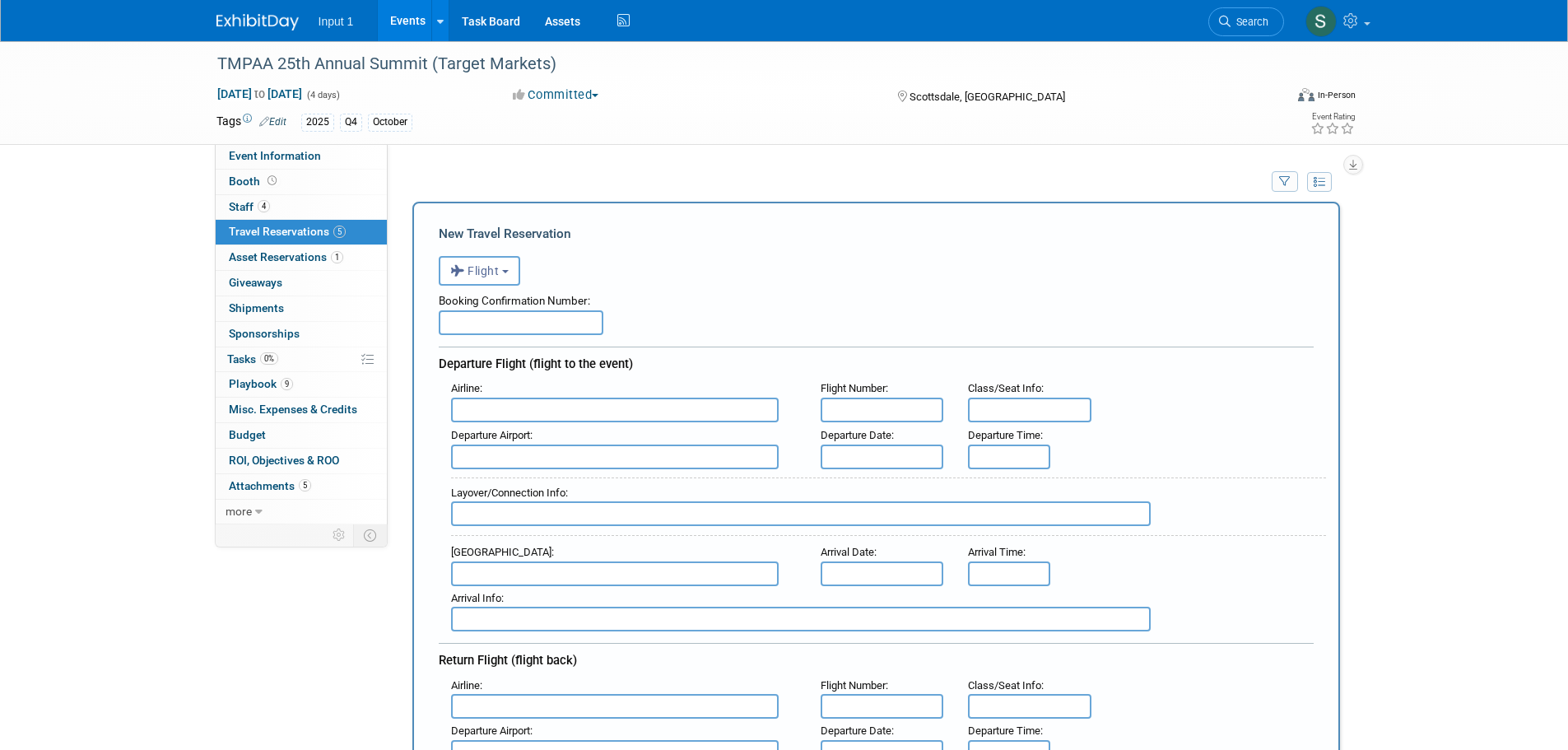
click at [487, 326] on input "text" at bounding box center [520, 323] width 164 height 24
type input "UFCYDI"
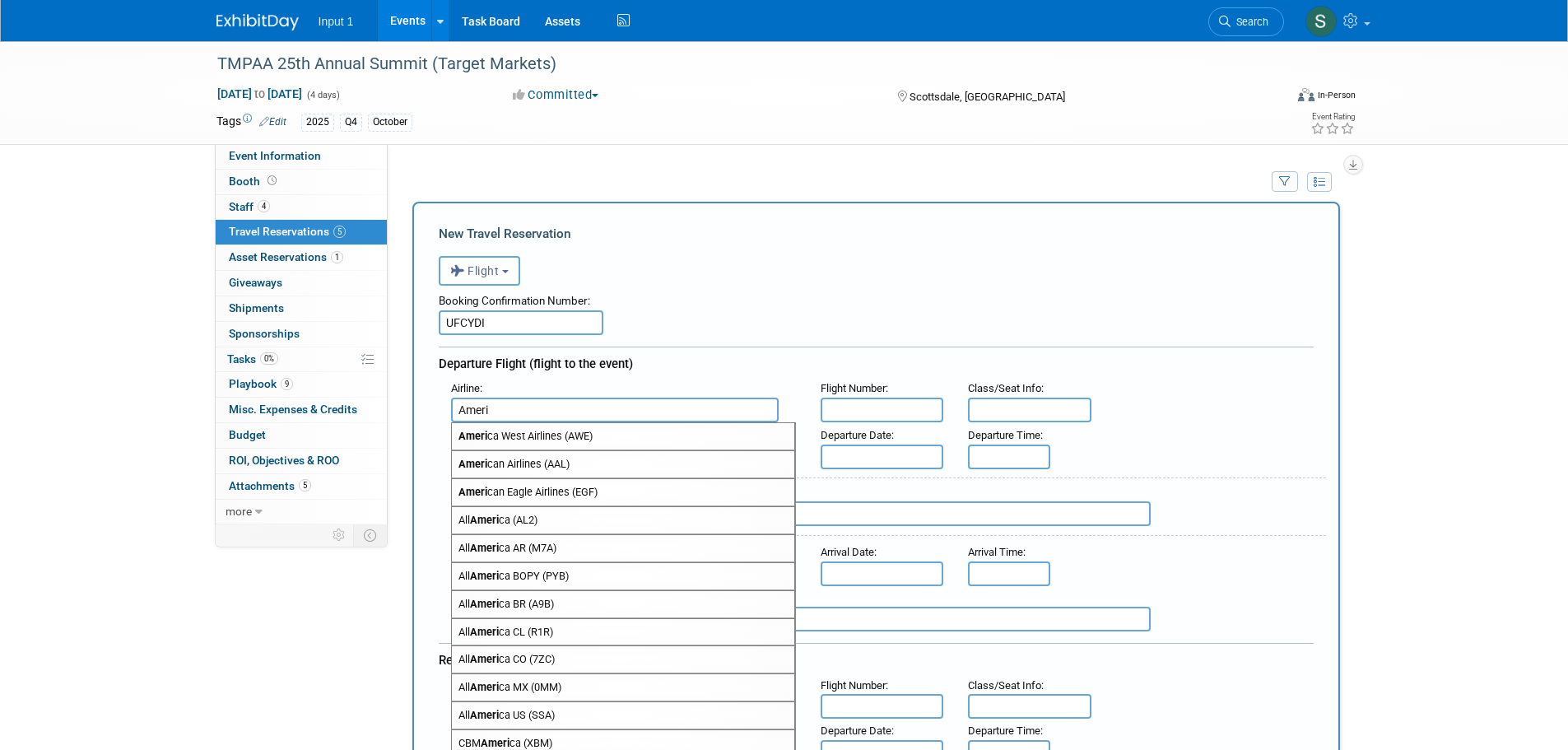
click at [564, 467] on span "Ameri can Airlines (AAL)" at bounding box center [624, 465] width 343 height 26
type input "American Airlines (AAL)"
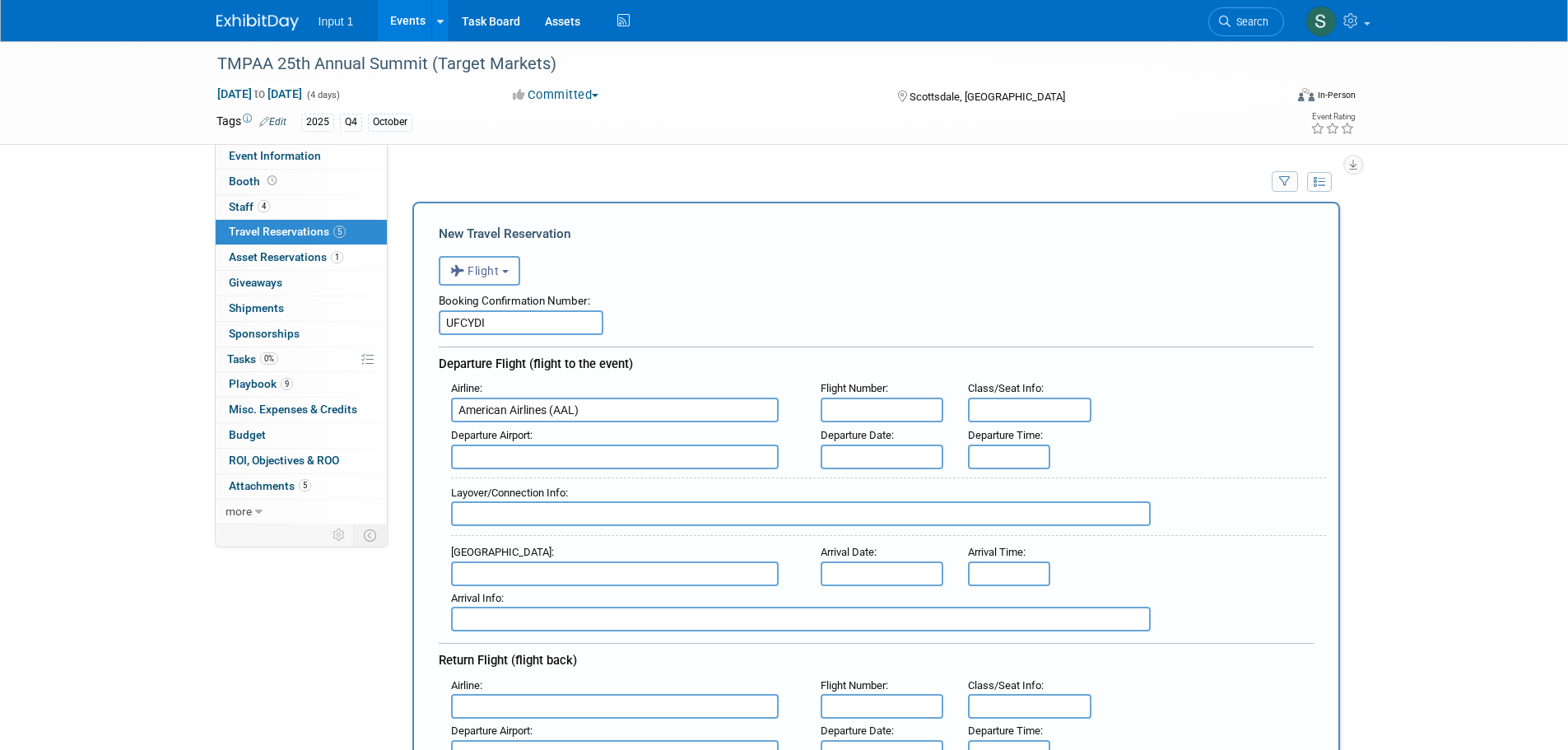
click at [827, 420] on input "text" at bounding box center [882, 410] width 123 height 24
type input "1"
type input "a"
type input "AA 1791"
click at [667, 483] on span "SJC - [PERSON_NAME] [GEOGRAPHIC_DATA][PERSON_NAME]" at bounding box center [624, 483] width 343 height 26
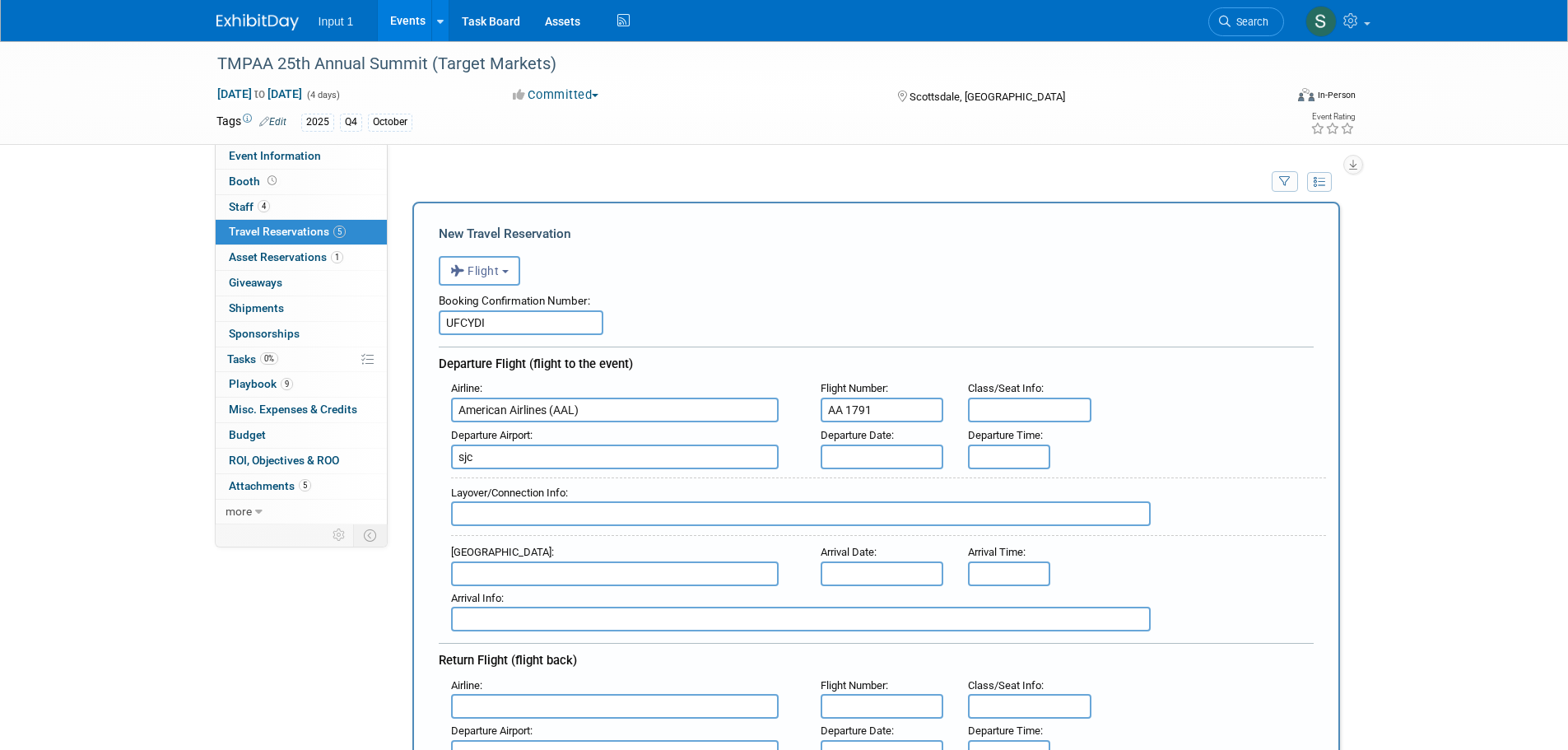
type input "SJC - [PERSON_NAME] [GEOGRAPHIC_DATA][PERSON_NAME]"
click at [824, 458] on input "text" at bounding box center [882, 457] width 123 height 24
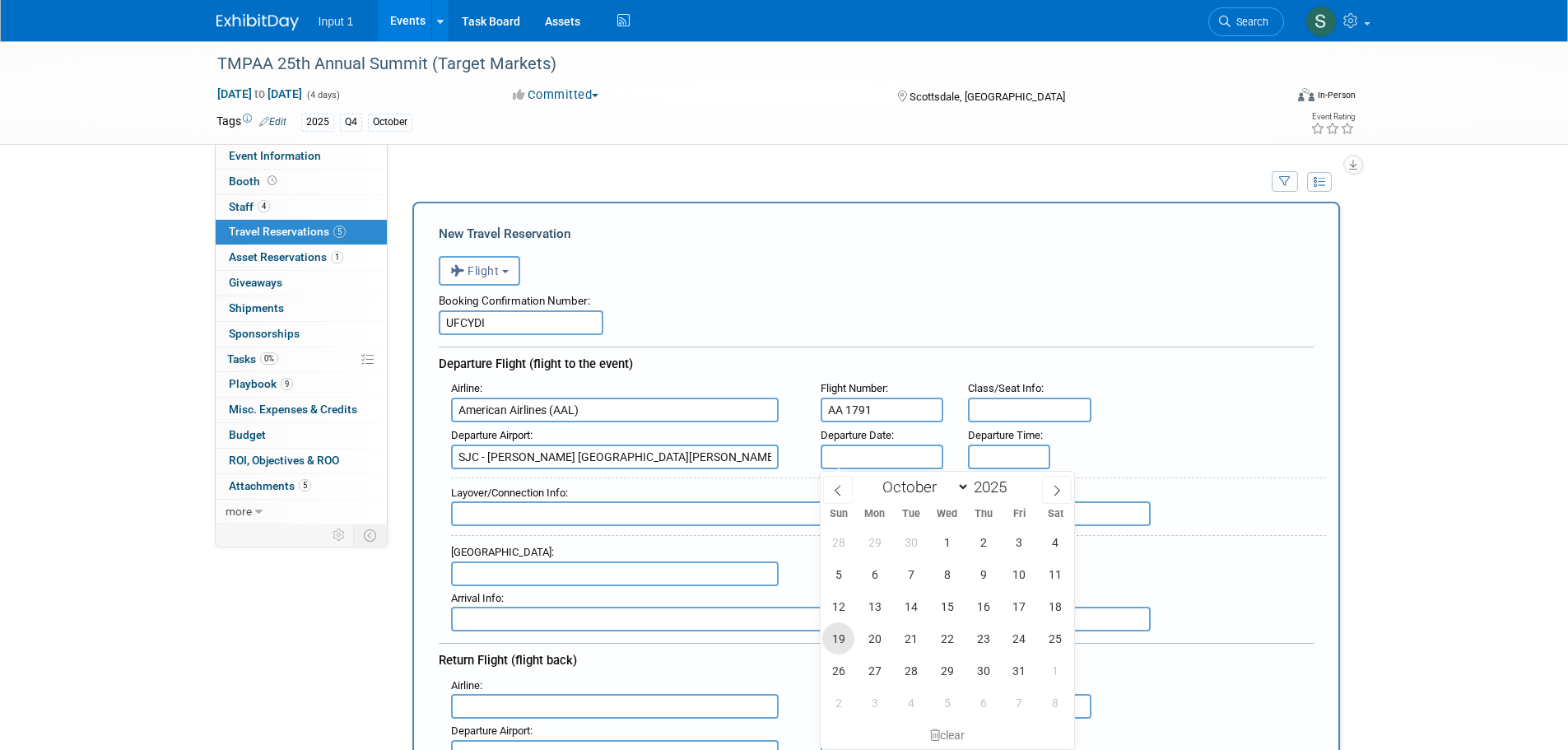
click at [833, 637] on span "19" at bounding box center [837, 638] width 32 height 32
type input "[DATE]"
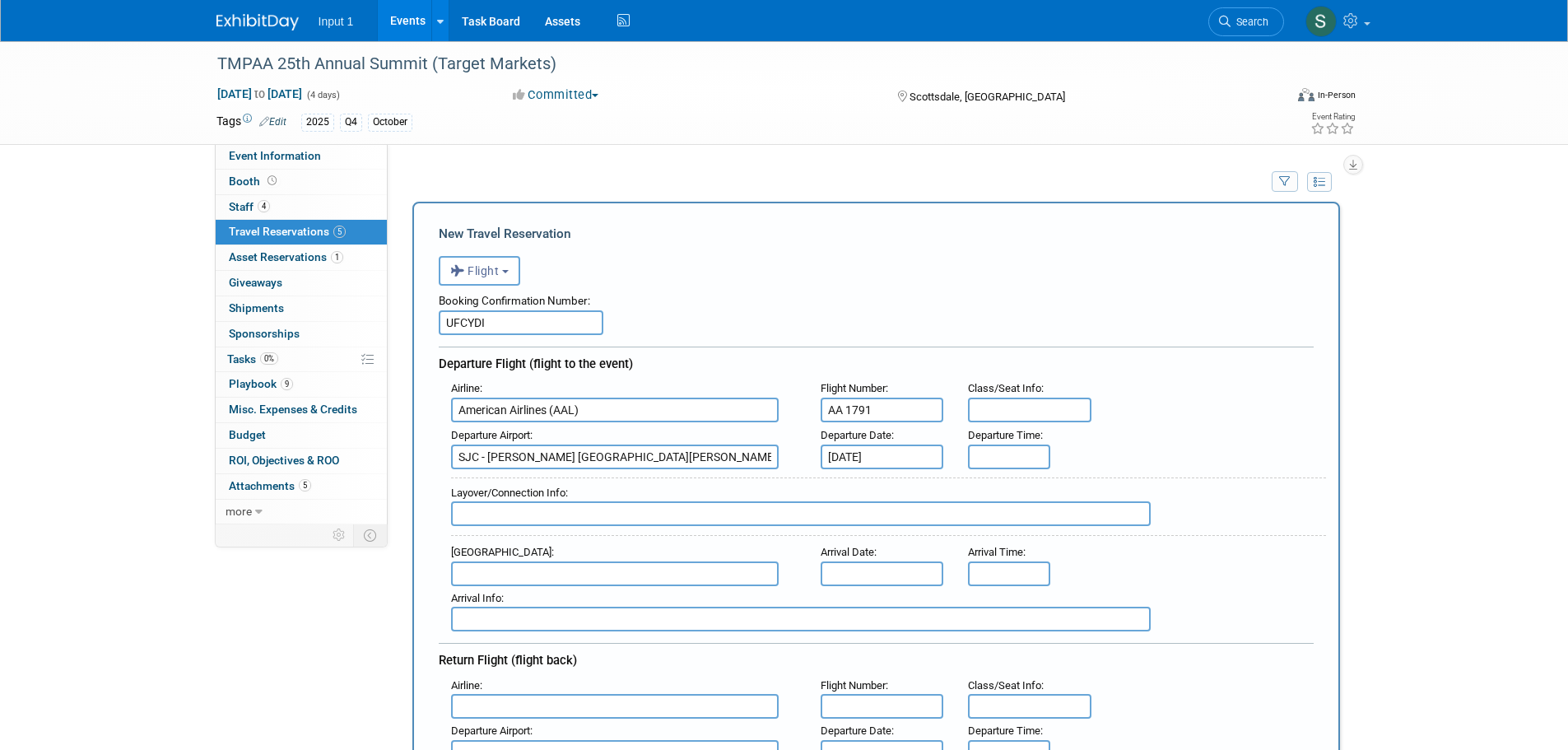
click at [997, 479] on div "Layover/Connection Info :" at bounding box center [889, 507] width 875 height 59
click at [983, 453] on input "8:00 AM" at bounding box center [1009, 457] width 83 height 24
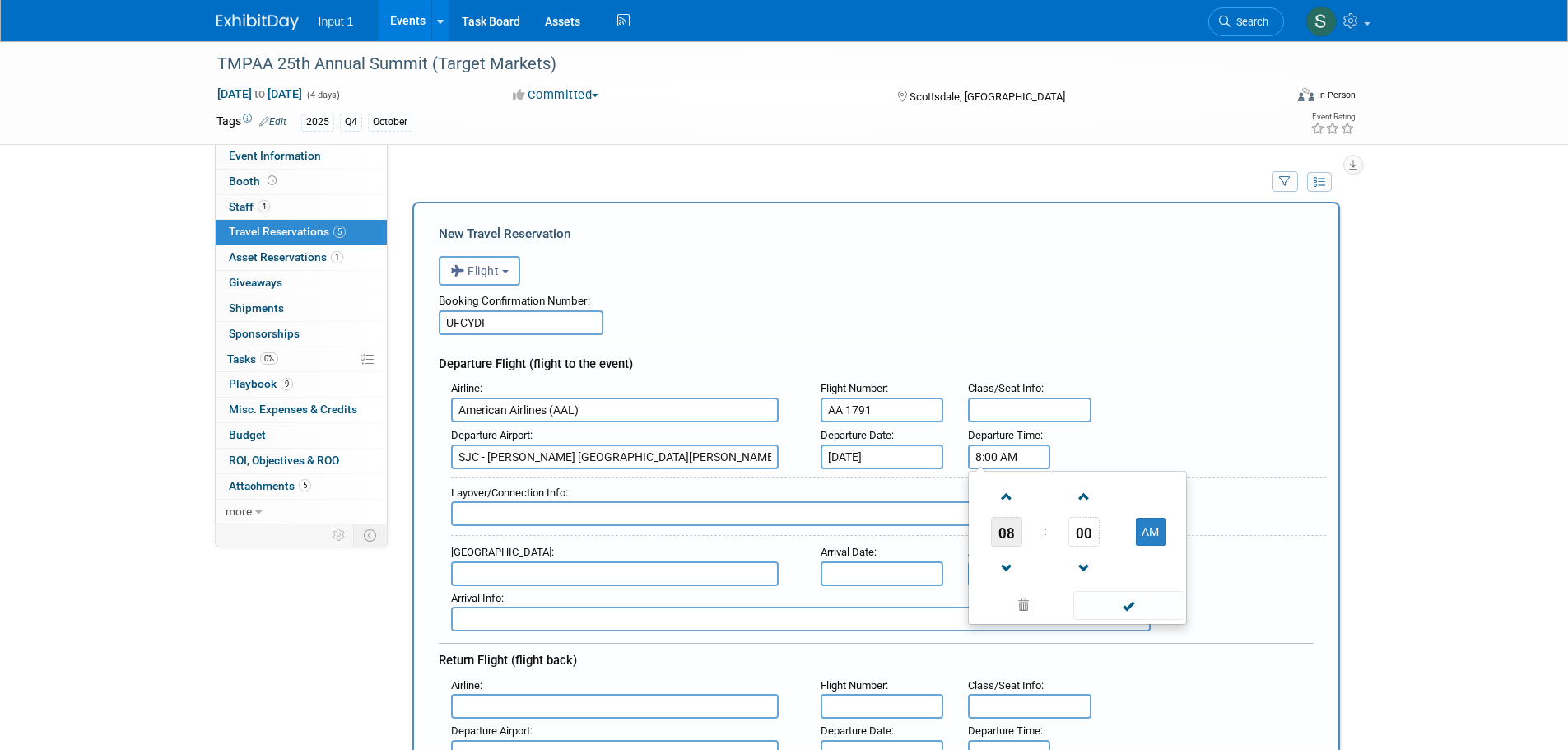
click at [1004, 534] on span "08" at bounding box center [1006, 532] width 31 height 30
click at [998, 503] on td "12" at bounding box center [998, 497] width 53 height 44
click at [1143, 532] on button "AM" at bounding box center [1151, 532] width 30 height 28
click at [1095, 539] on span "00" at bounding box center [1084, 532] width 31 height 30
click at [1061, 582] on td "45" at bounding box center [1051, 586] width 53 height 44
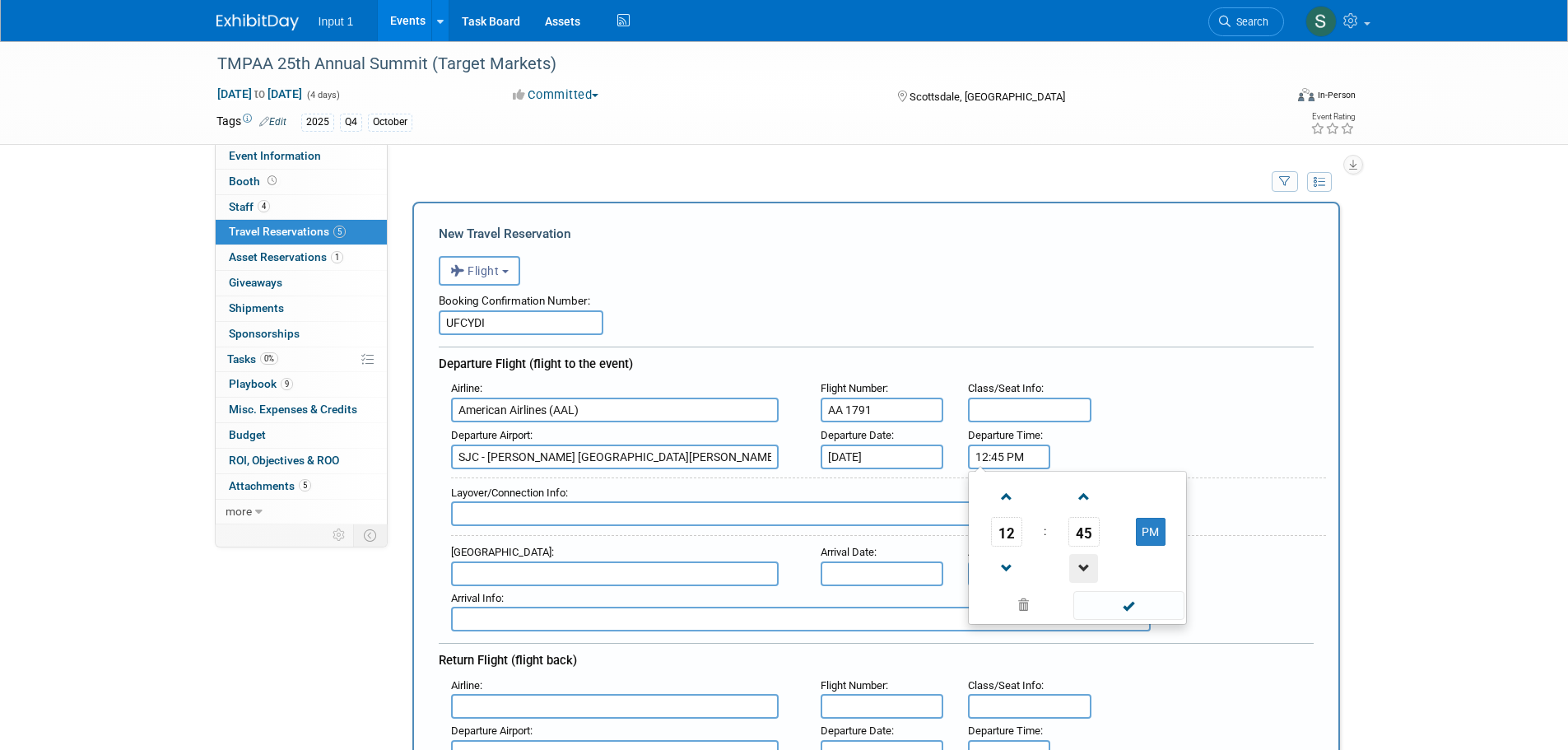
click at [1085, 564] on span at bounding box center [1083, 568] width 29 height 29
type input "12:44 PM"
click at [1118, 608] on span at bounding box center [1129, 605] width 111 height 29
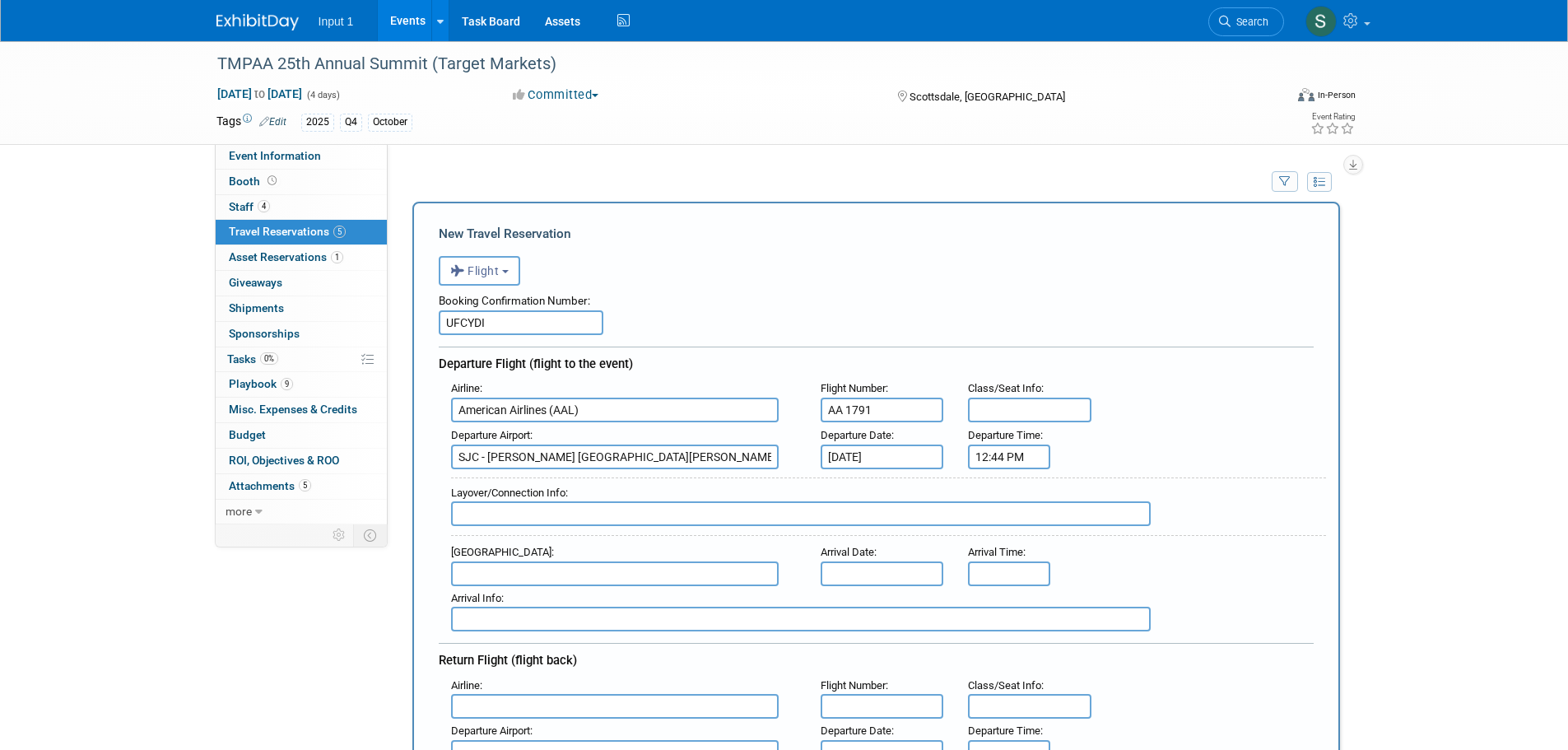
click at [591, 576] on input "text" at bounding box center [615, 573] width 328 height 24
click at [676, 599] on span "PHX - [GEOGRAPHIC_DATA]" at bounding box center [624, 600] width 343 height 26
type input "PHX - [GEOGRAPHIC_DATA]"
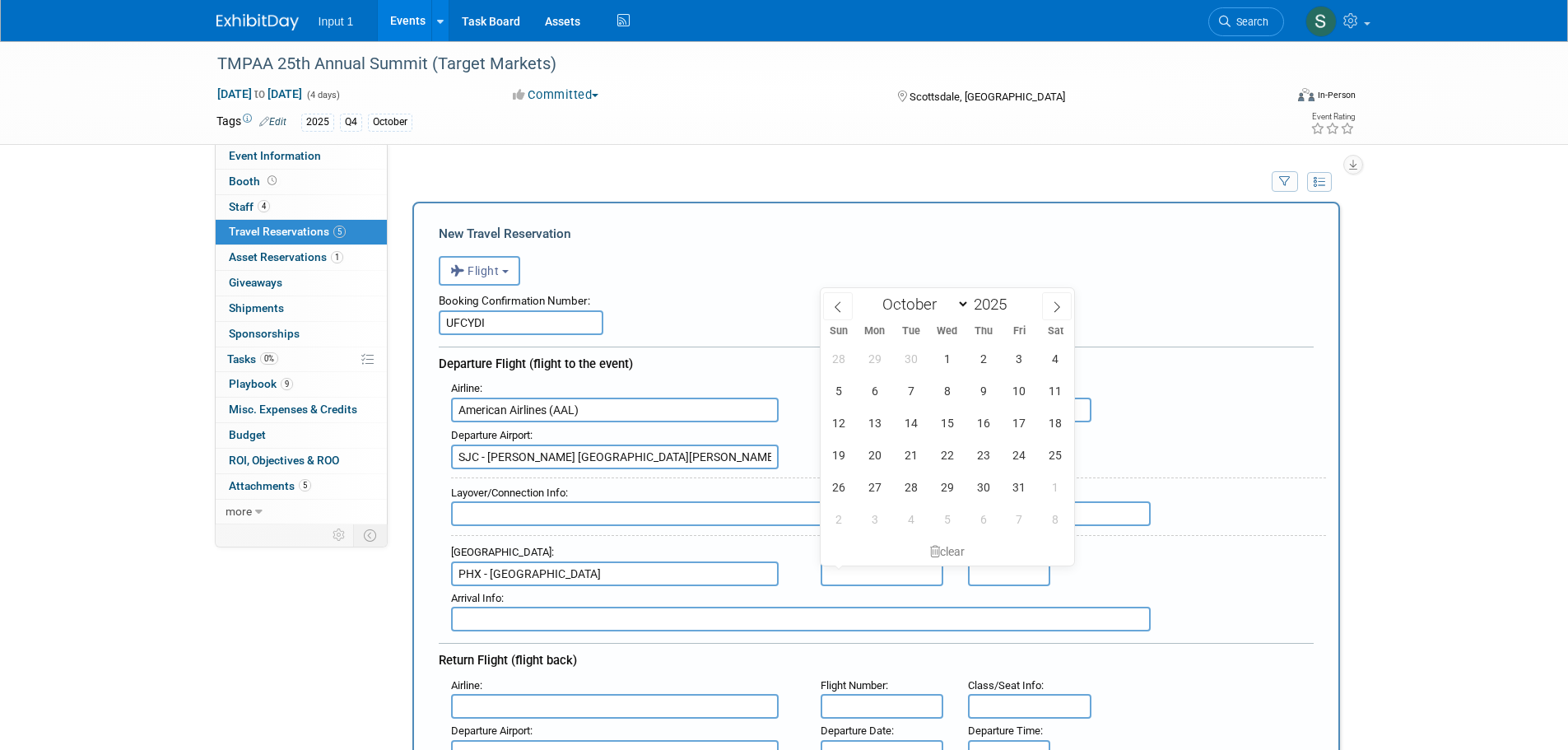
click at [840, 571] on input "text" at bounding box center [882, 573] width 123 height 24
click at [845, 456] on span "19" at bounding box center [837, 454] width 32 height 32
type input "[DATE]"
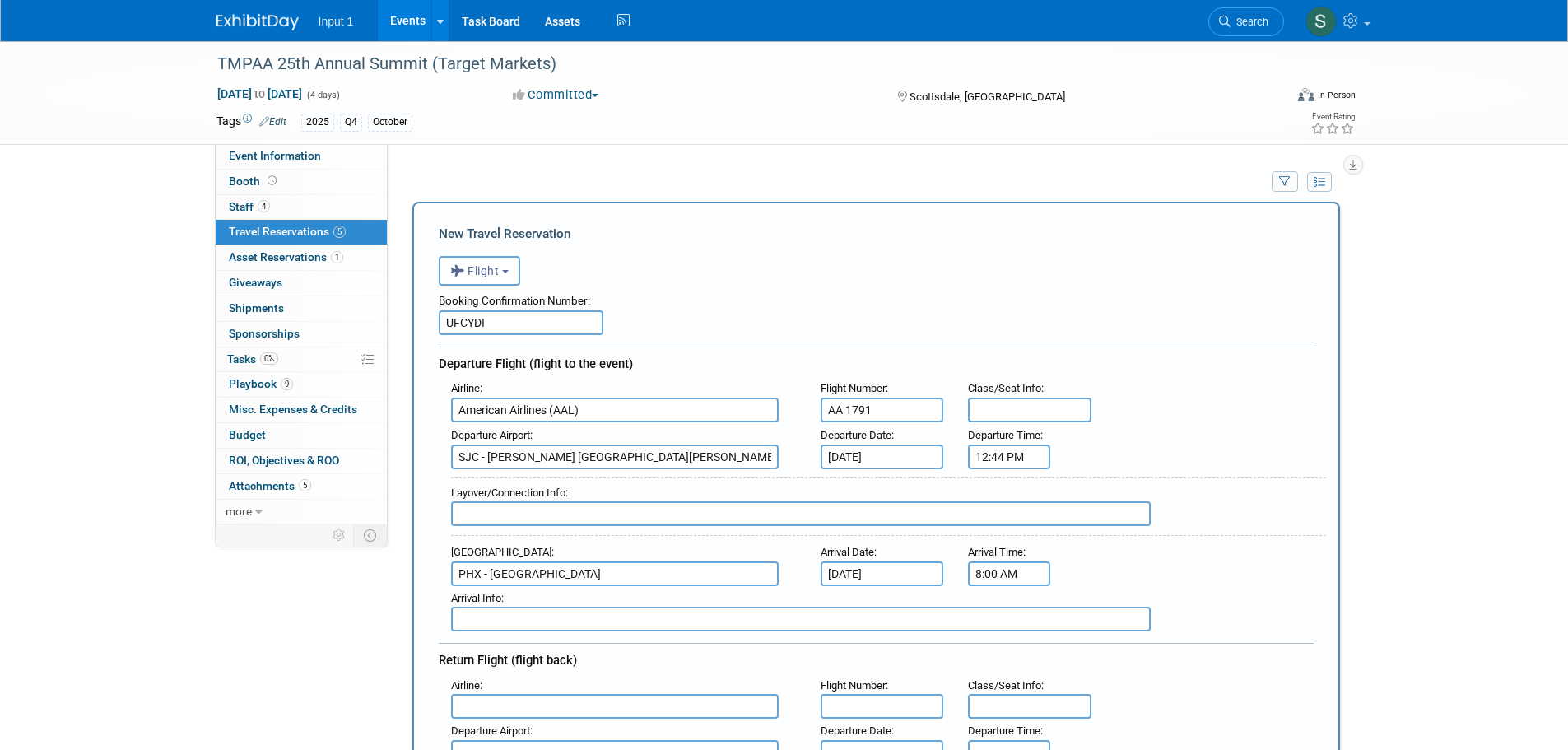
click at [1013, 577] on input "8:00 AM" at bounding box center [1009, 573] width 83 height 24
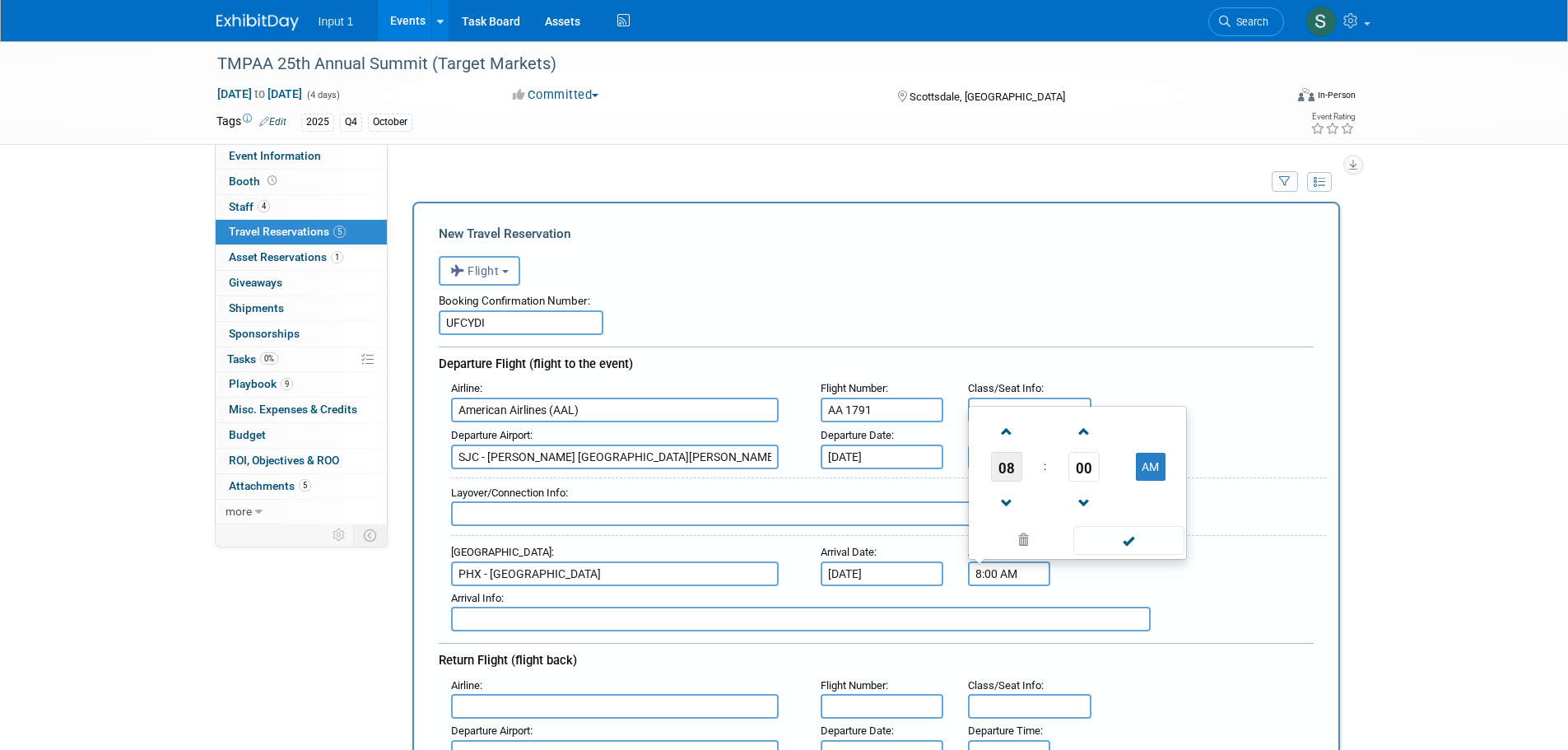
click at [1007, 477] on span "08" at bounding box center [1006, 467] width 31 height 30
click at [1102, 409] on td "02" at bounding box center [1104, 412] width 53 height 44
click at [1084, 463] on span "00" at bounding box center [1084, 467] width 31 height 30
click at [1104, 501] on td "50" at bounding box center [1104, 501] width 53 height 44
click at [1087, 501] on span at bounding box center [1083, 503] width 29 height 29
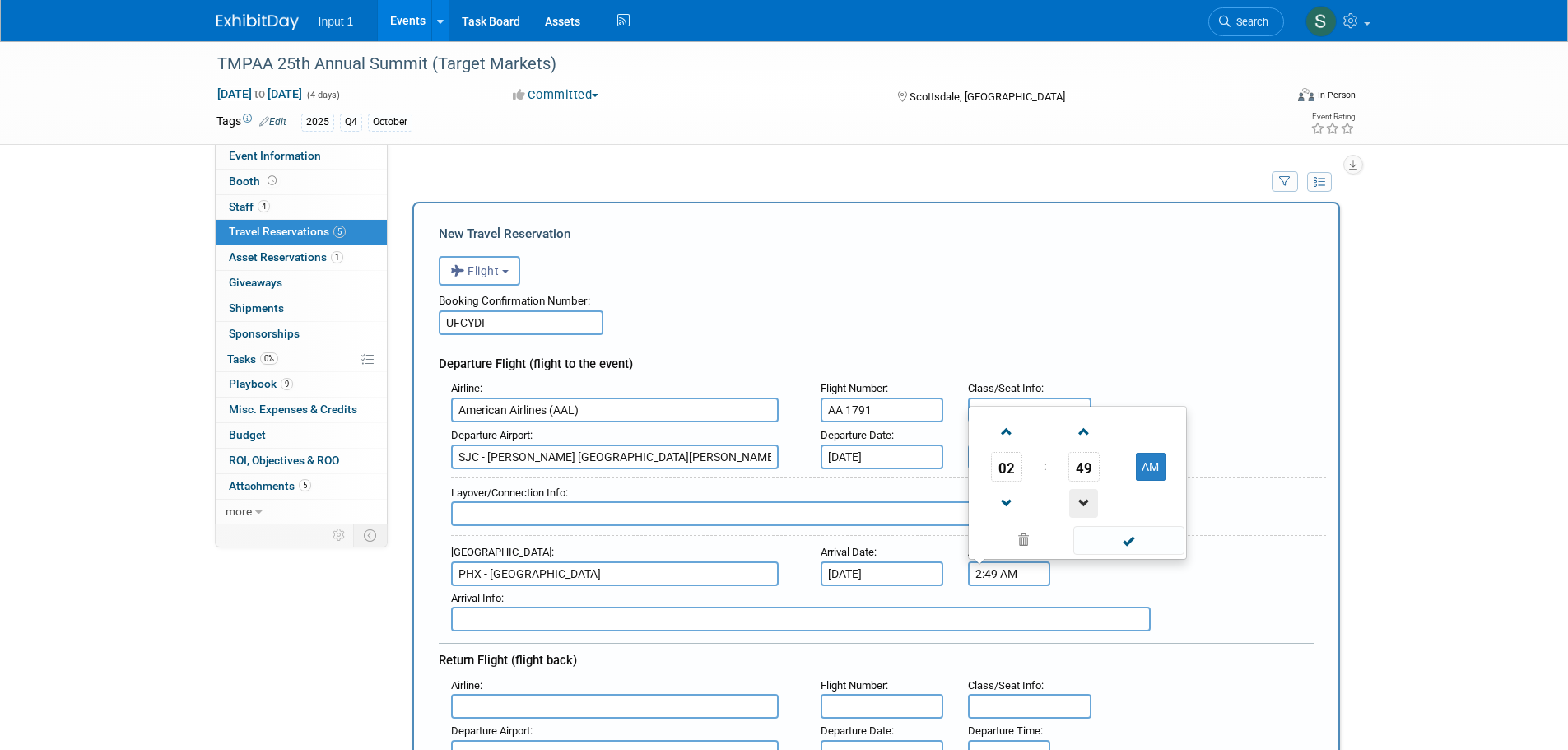
click at [1087, 501] on span at bounding box center [1083, 503] width 29 height 29
drag, startPoint x: 1160, startPoint y: 472, endPoint x: 1148, endPoint y: 499, distance: 29.5
click at [1160, 472] on button "AM" at bounding box center [1151, 466] width 30 height 28
type input "2:48 PM"
click at [1137, 539] on span at bounding box center [1129, 540] width 111 height 29
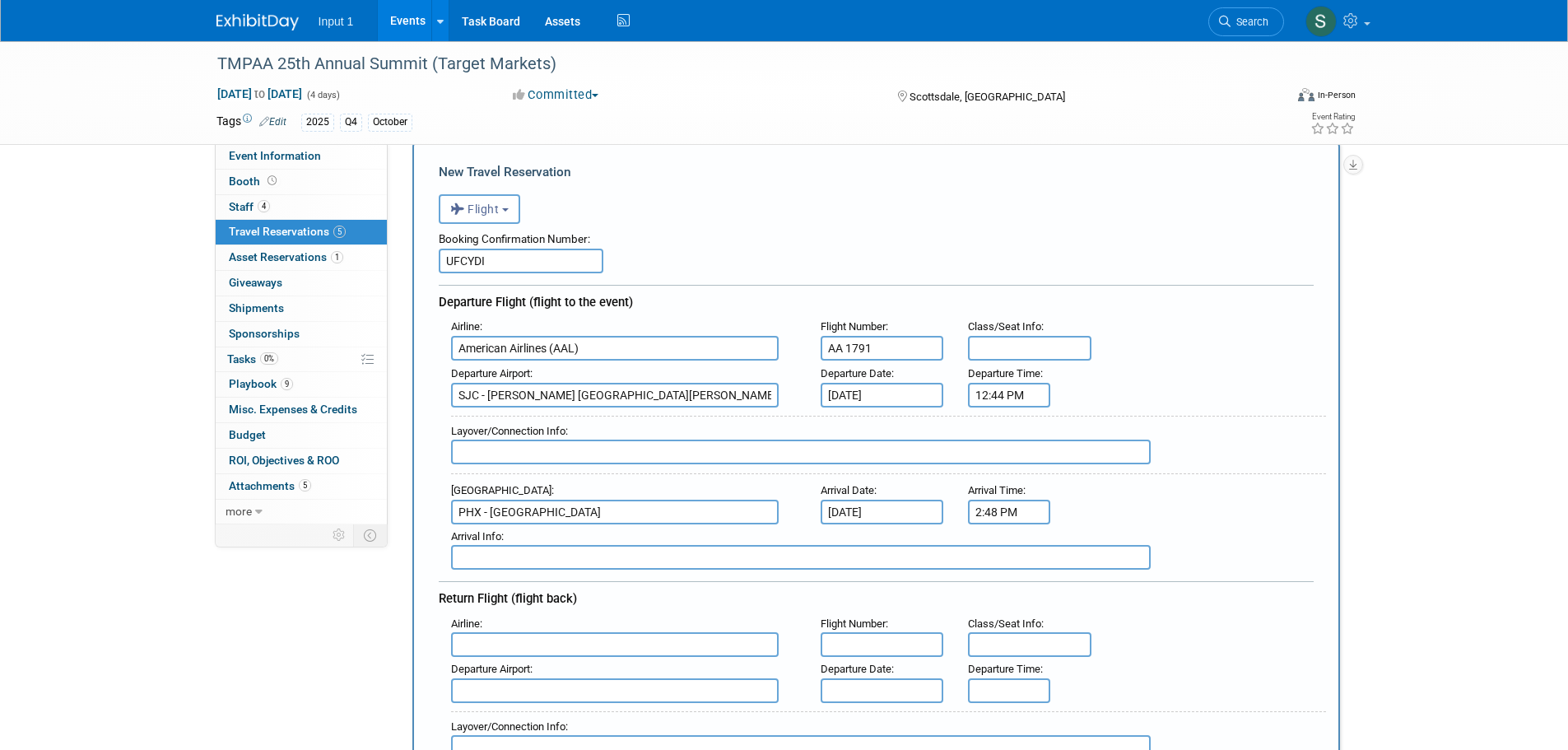
scroll to position [164, 0]
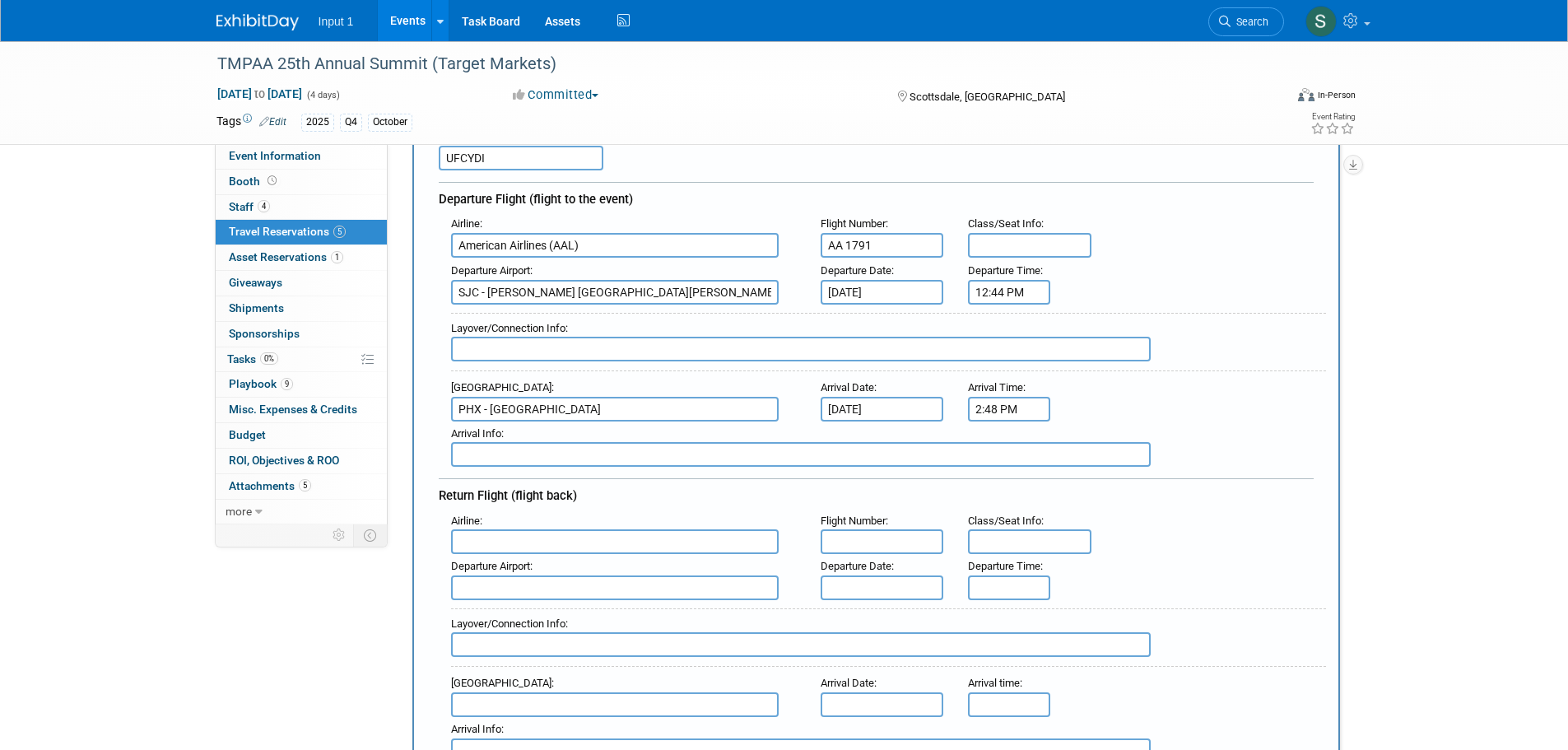
click at [518, 537] on input "text" at bounding box center [615, 541] width 328 height 24
click at [536, 567] on span "American Airlines ( AAL )" at bounding box center [624, 568] width 343 height 26
type input "American Airlines (AAL)"
click at [883, 551] on input "text" at bounding box center [882, 541] width 123 height 24
drag, startPoint x: 882, startPoint y: 546, endPoint x: 847, endPoint y: 551, distance: 35.4
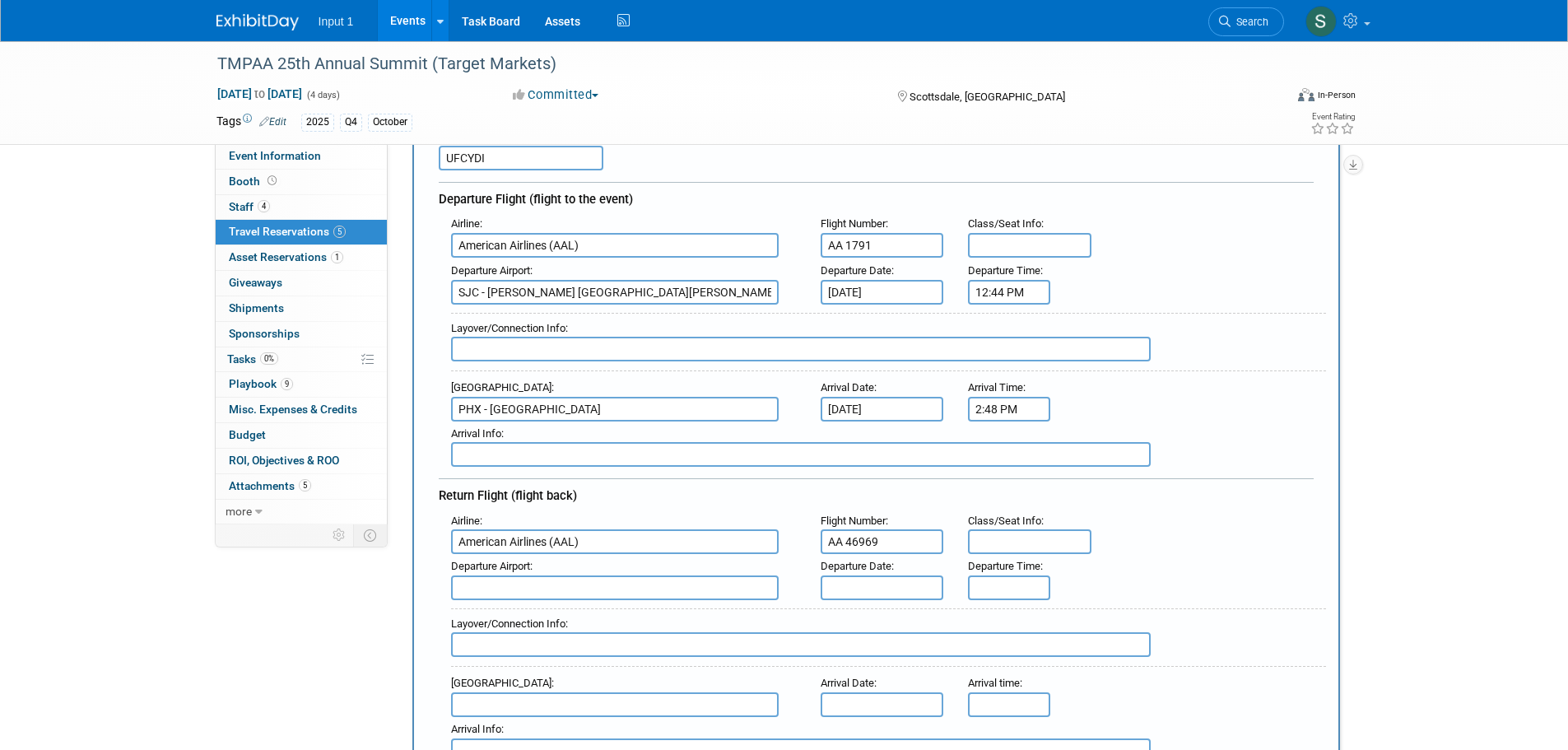
click at [847, 551] on input "AA 46969" at bounding box center [882, 541] width 123 height 24
type input "AA 4969"
click at [672, 592] on input "text" at bounding box center [615, 587] width 328 height 24
click at [662, 615] on span "PHX - [GEOGRAPHIC_DATA]" at bounding box center [624, 614] width 343 height 26
type input "PHX - [GEOGRAPHIC_DATA]"
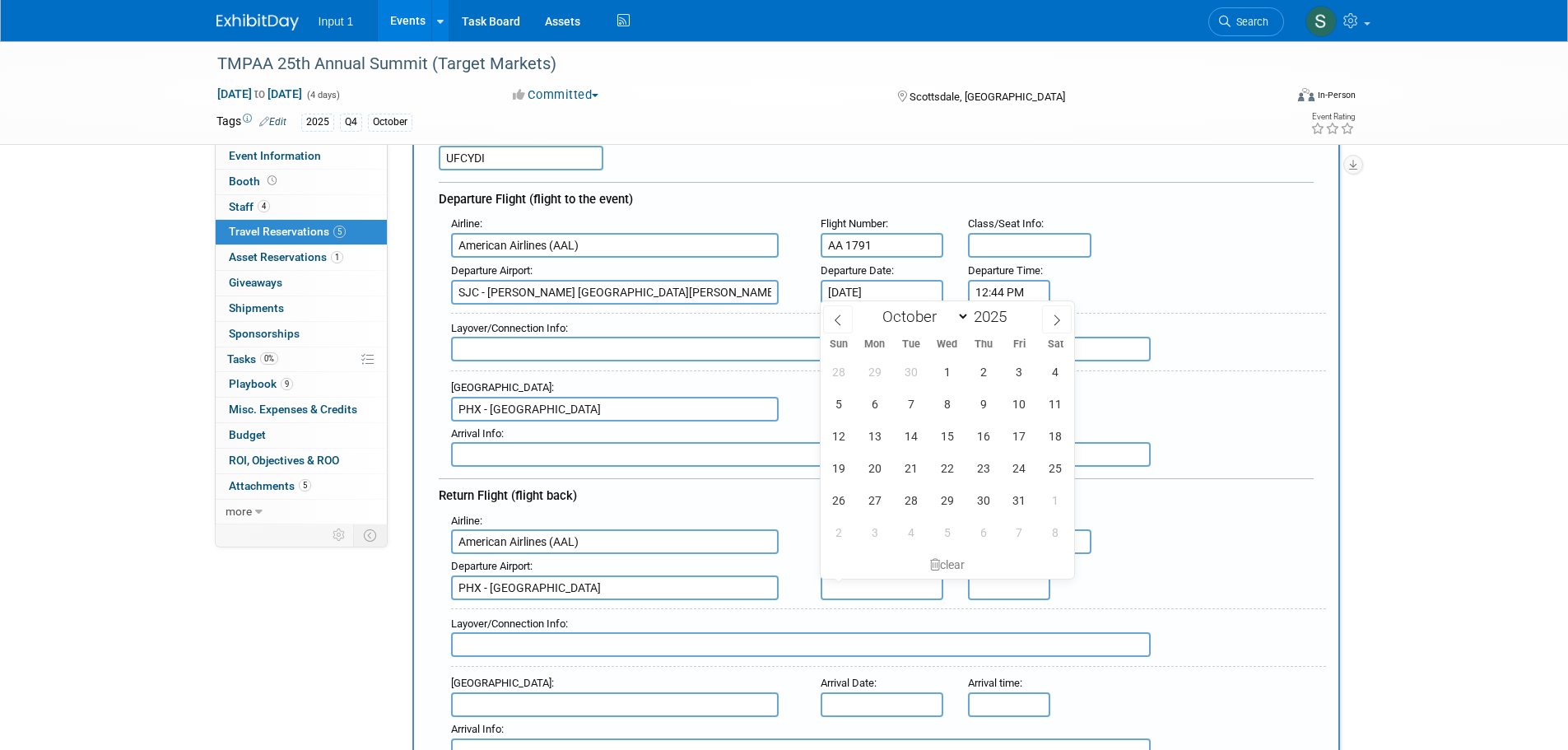
click at [859, 583] on input "text" at bounding box center [882, 587] width 123 height 24
click at [951, 469] on span "22" at bounding box center [946, 468] width 32 height 32
type input "[DATE]"
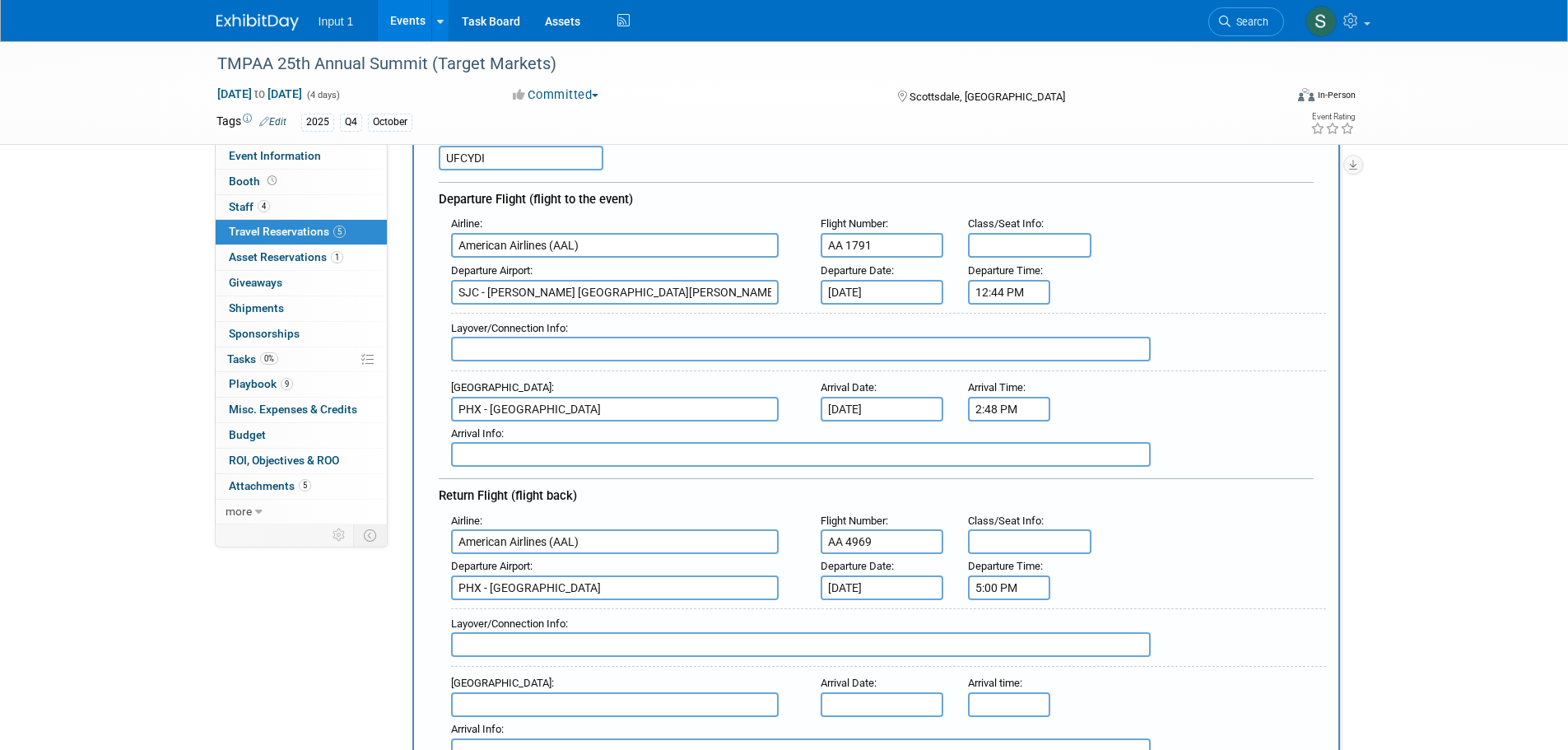
click at [989, 586] on input "5:00 PM" at bounding box center [1009, 587] width 83 height 24
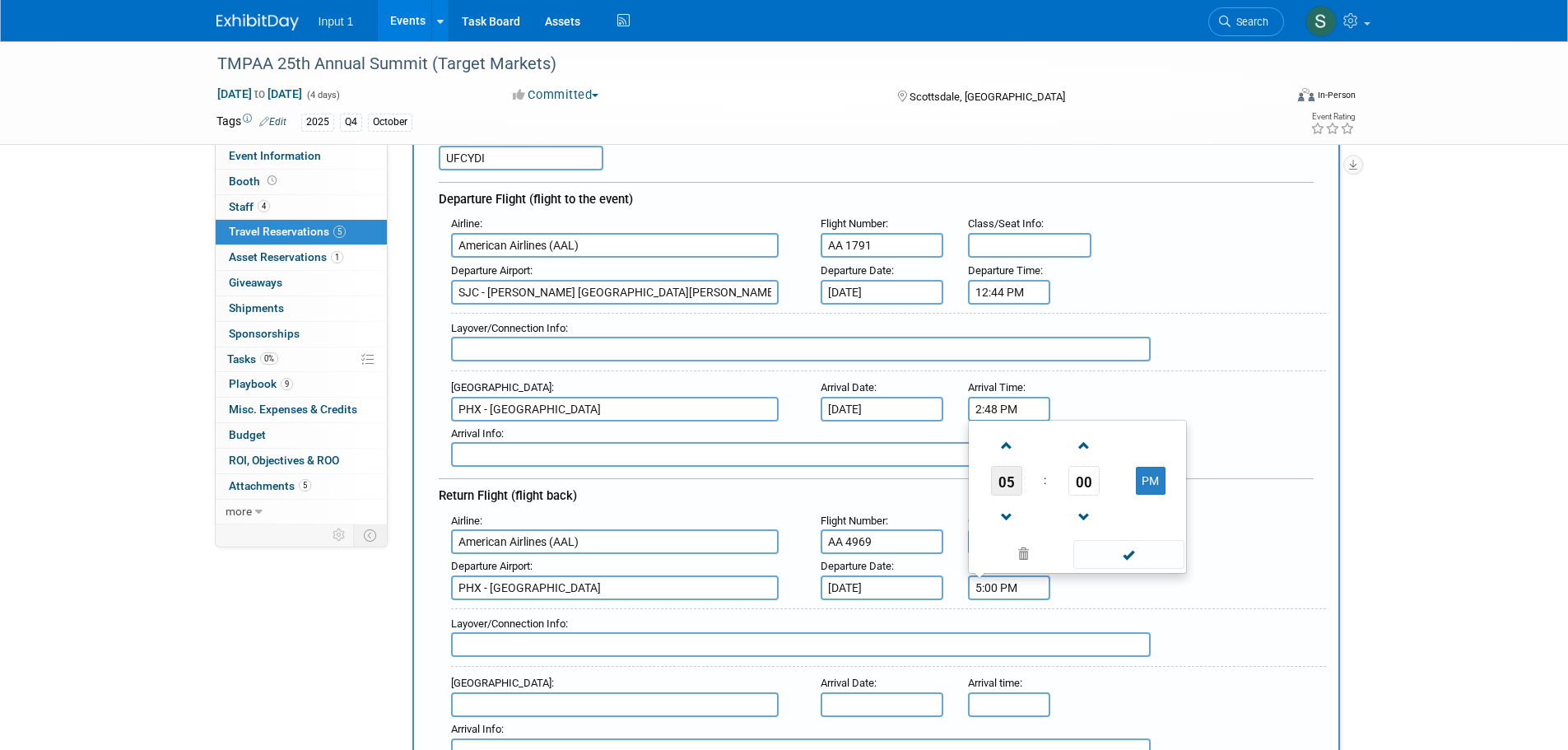
click at [1004, 476] on span "05" at bounding box center [1006, 481] width 31 height 30
click at [1155, 465] on td "07" at bounding box center [1156, 471] width 53 height 44
click at [1080, 482] on span "00" at bounding box center [1084, 481] width 31 height 30
click at [1159, 425] on td "15" at bounding box center [1156, 426] width 53 height 44
click at [1150, 485] on button "PM" at bounding box center [1151, 481] width 30 height 28
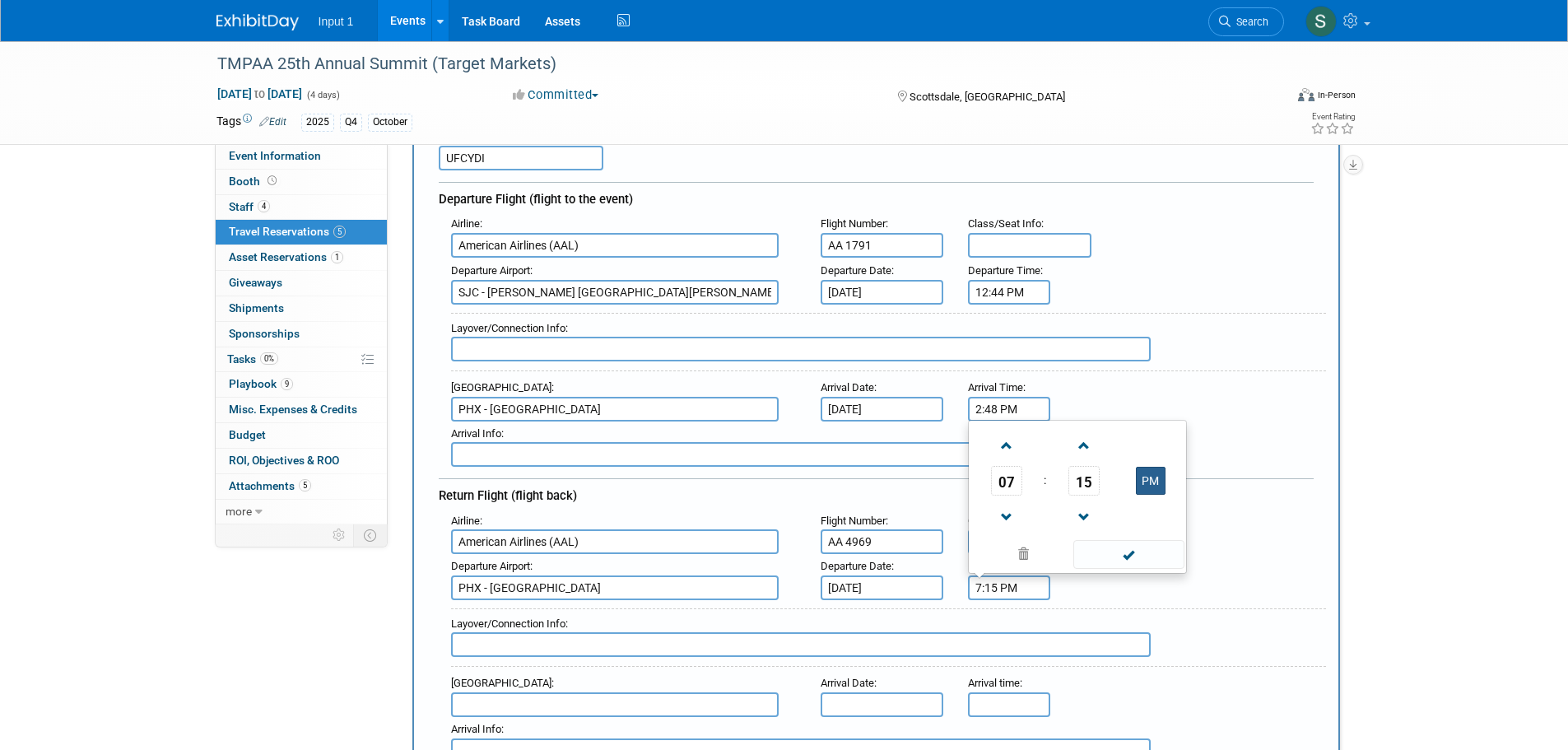
type input "7:15 AM"
click at [1135, 551] on span at bounding box center [1129, 554] width 111 height 29
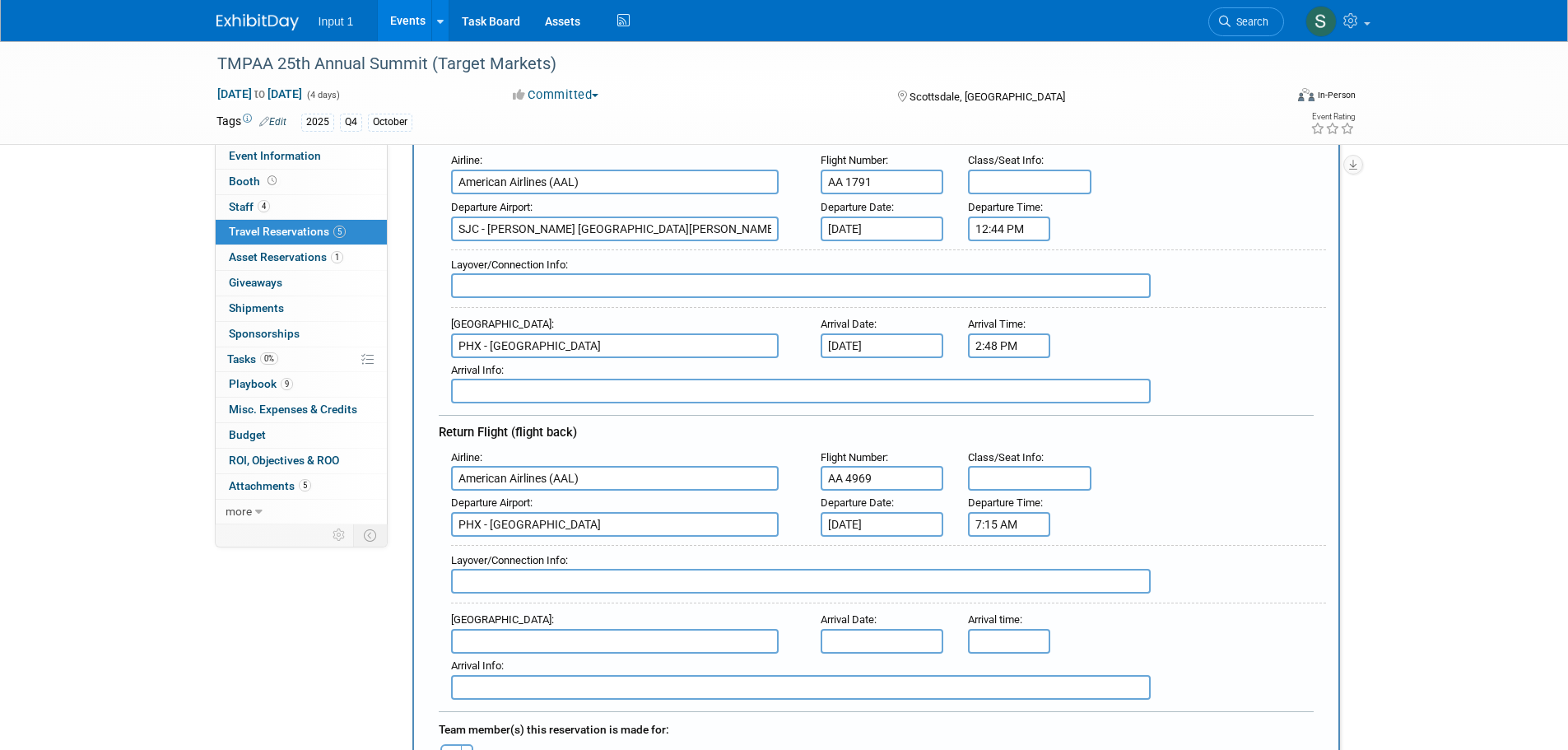
scroll to position [412, 0]
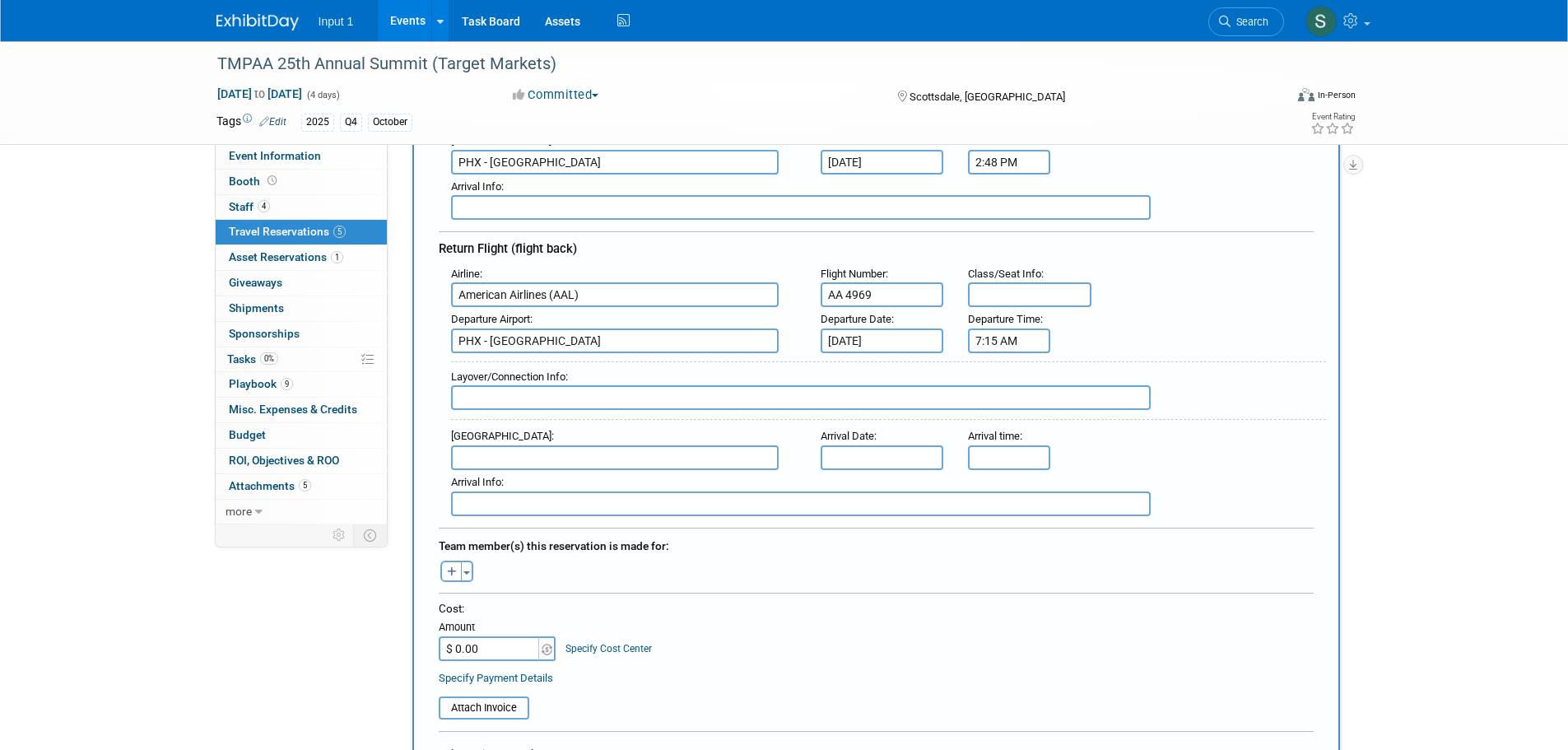
click at [486, 464] on input "text" at bounding box center [615, 458] width 328 height 24
click at [518, 483] on span "SJC - [PERSON_NAME] [GEOGRAPHIC_DATA][PERSON_NAME]" at bounding box center [624, 484] width 343 height 26
type input "SJC - [PERSON_NAME] [GEOGRAPHIC_DATA][PERSON_NAME]"
click at [838, 451] on input "text" at bounding box center [882, 458] width 123 height 24
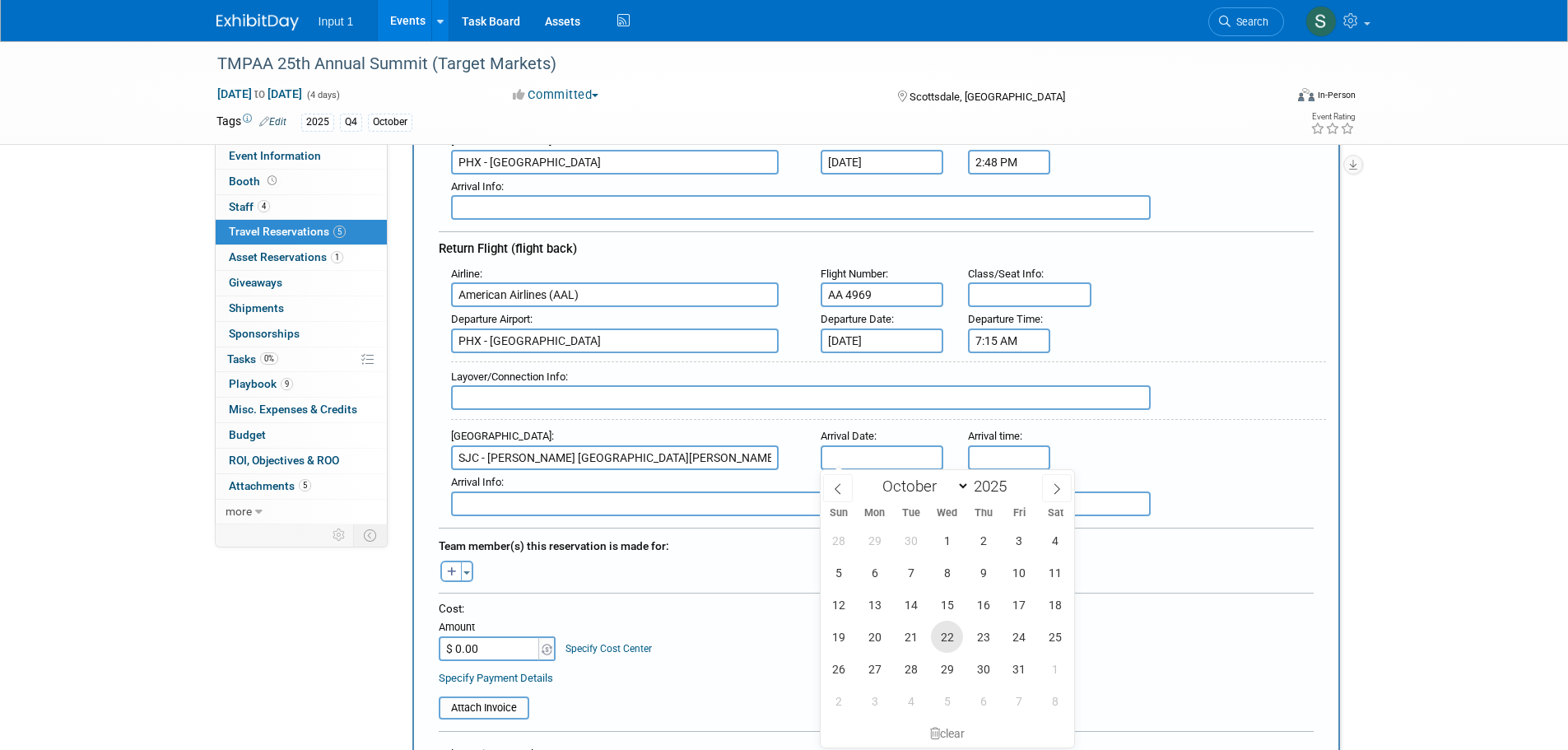
click at [951, 645] on span "22" at bounding box center [946, 637] width 32 height 32
type input "[DATE]"
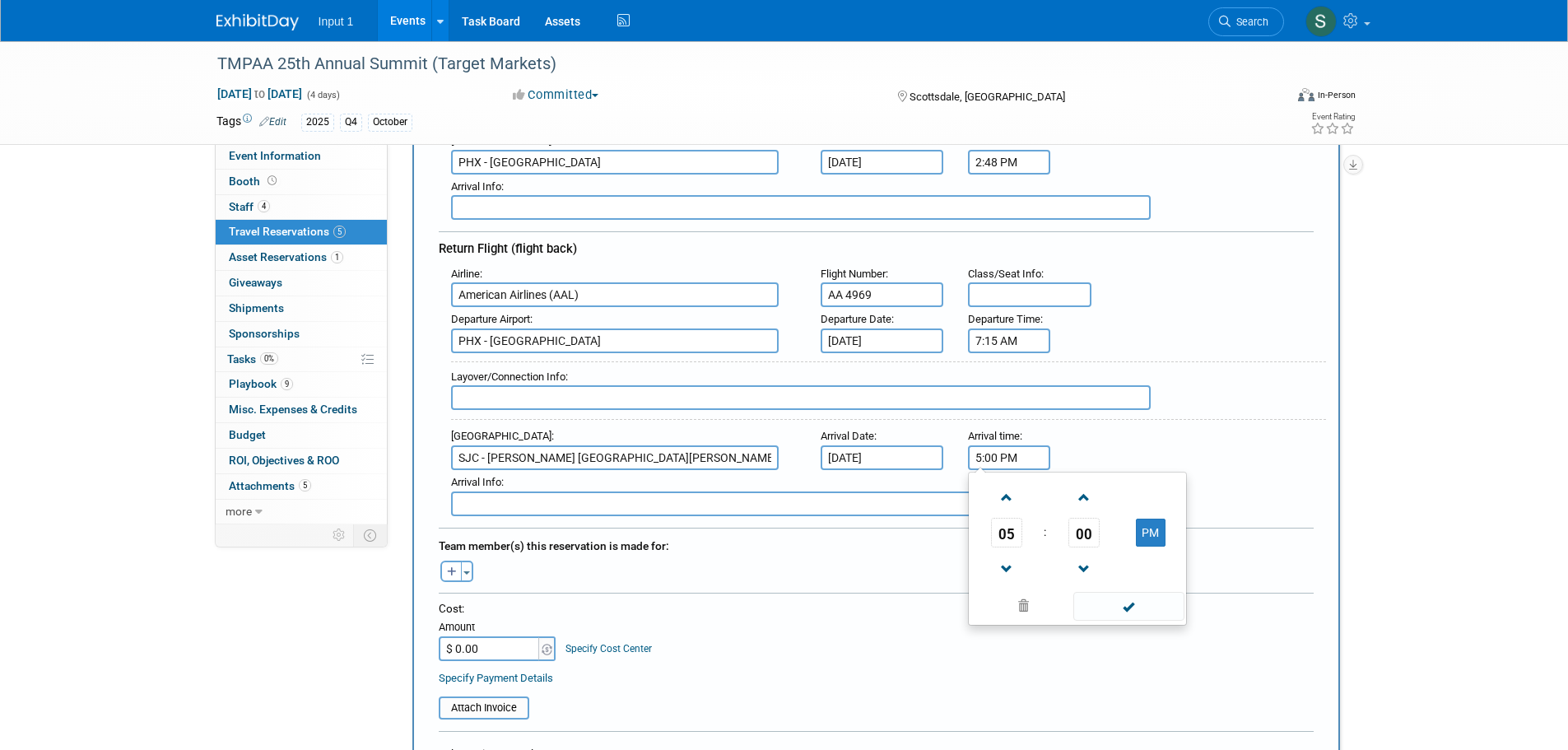
click at [1000, 455] on input "5:00 PM" at bounding box center [1009, 458] width 83 height 24
click at [1008, 535] on span "05" at bounding box center [1006, 532] width 31 height 30
click at [1058, 582] on td "09" at bounding box center [1051, 586] width 53 height 44
click at [1085, 541] on span "00" at bounding box center [1084, 532] width 31 height 30
click at [995, 542] on td "20" at bounding box center [998, 542] width 53 height 44
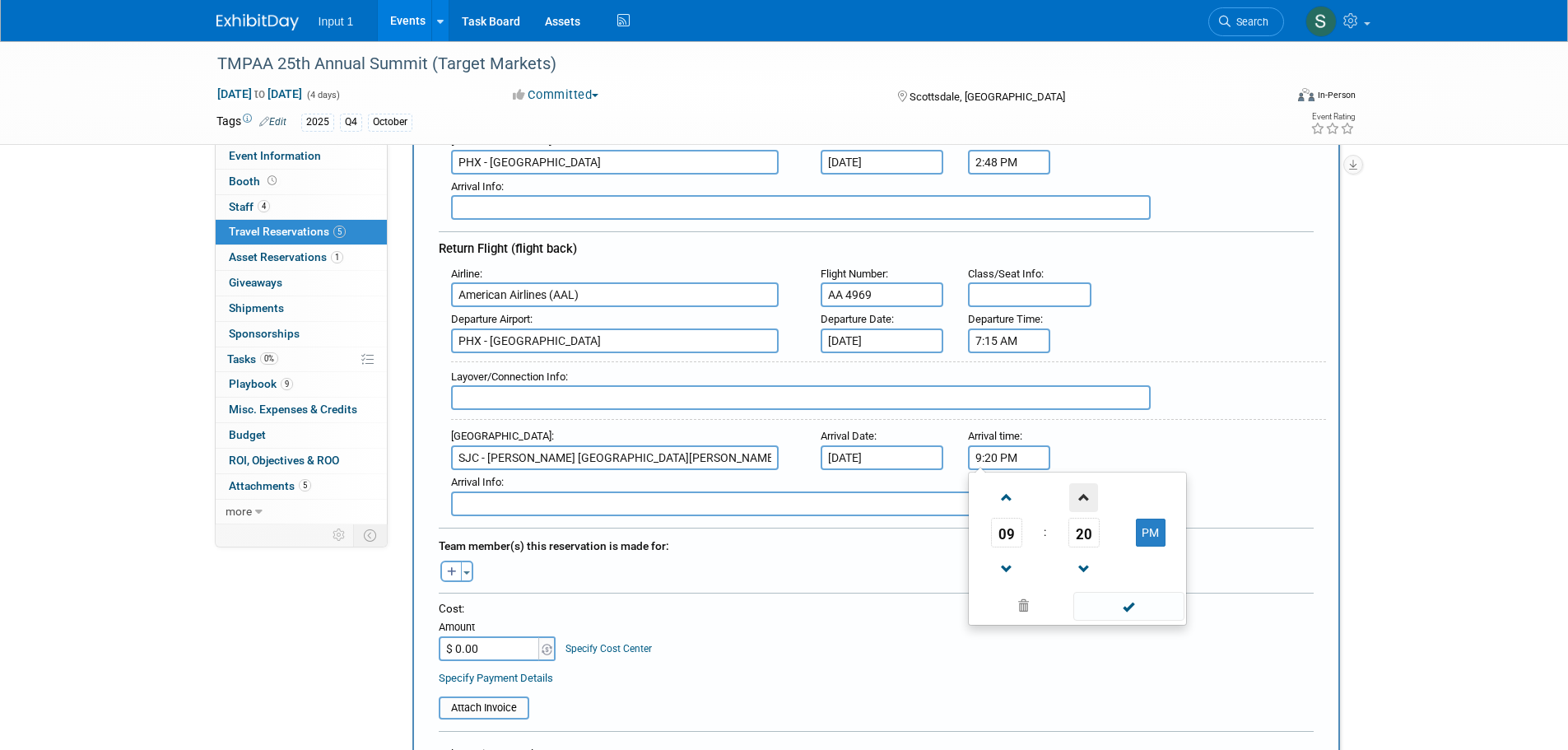
click at [1091, 492] on span at bounding box center [1083, 497] width 29 height 29
click at [1144, 536] on button "PM" at bounding box center [1151, 532] width 30 height 28
type input "9:21 AM"
click at [1146, 605] on span at bounding box center [1129, 606] width 111 height 29
click at [466, 565] on button "Toggle Dropdown" at bounding box center [467, 571] width 12 height 22
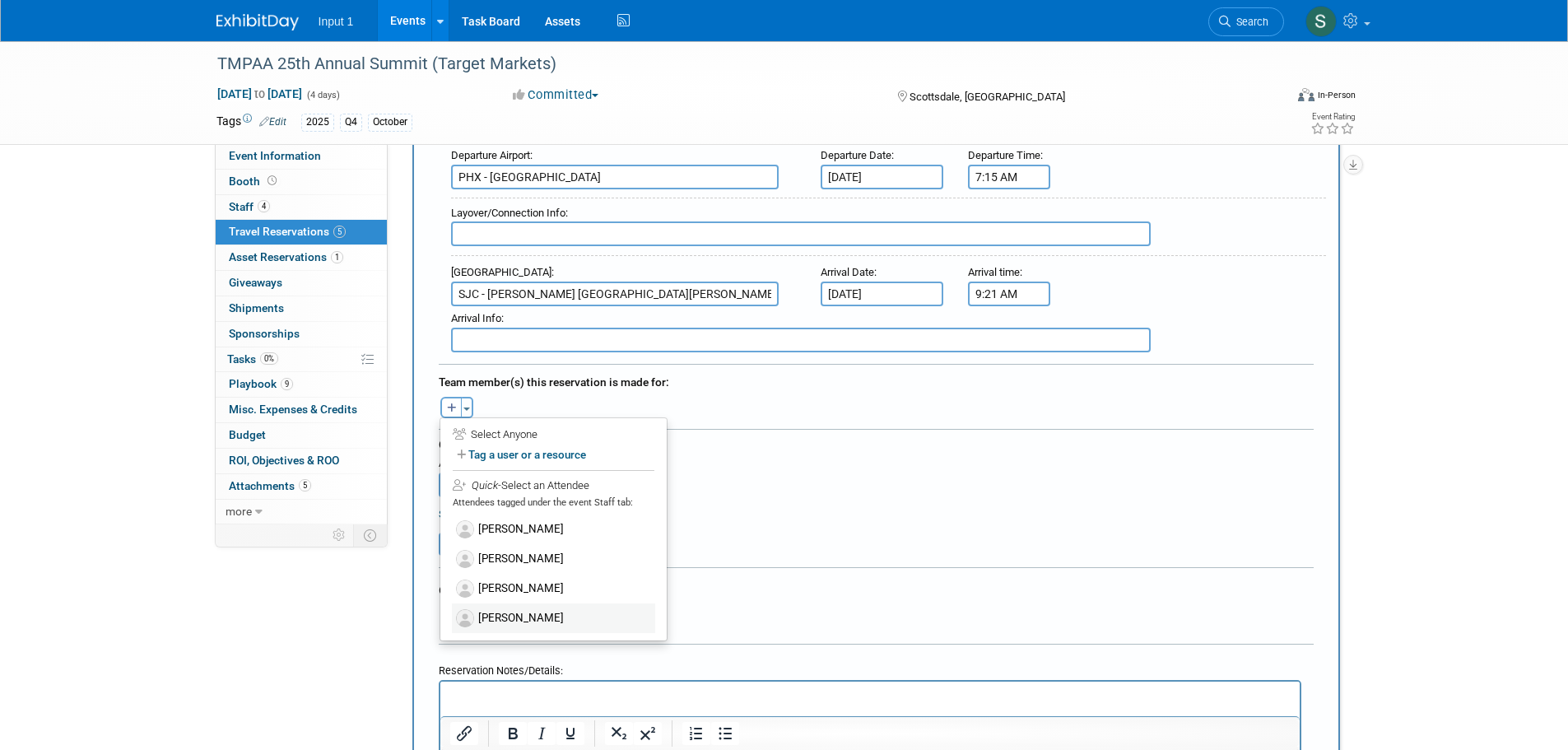
scroll to position [576, 0]
click at [504, 587] on label "[PERSON_NAME]" at bounding box center [554, 588] width 204 height 30
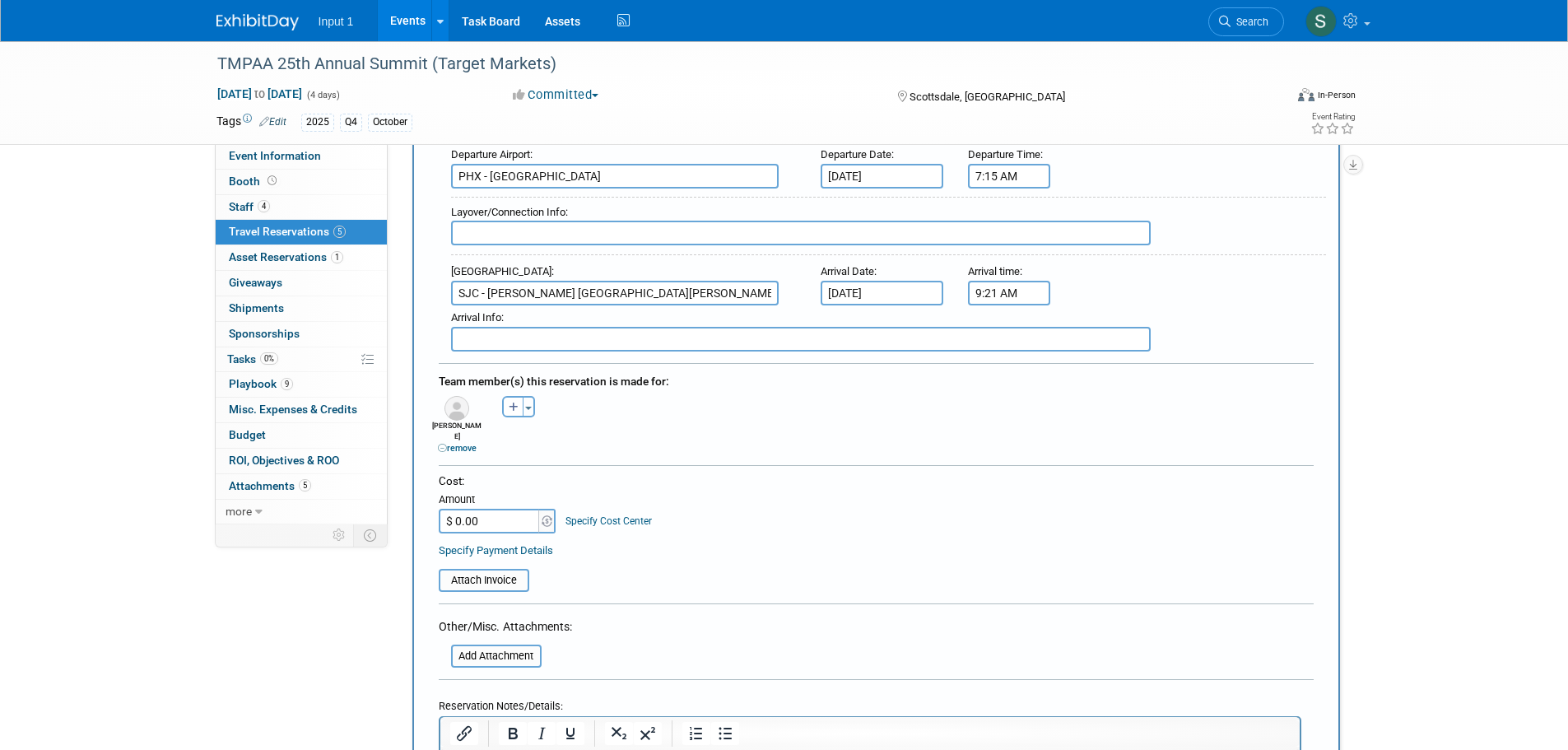
click at [504, 510] on input "$ 0.00" at bounding box center [490, 521] width 103 height 24
type input "$ 211.96"
click at [501, 575] on input "file" at bounding box center [429, 580] width 196 height 20
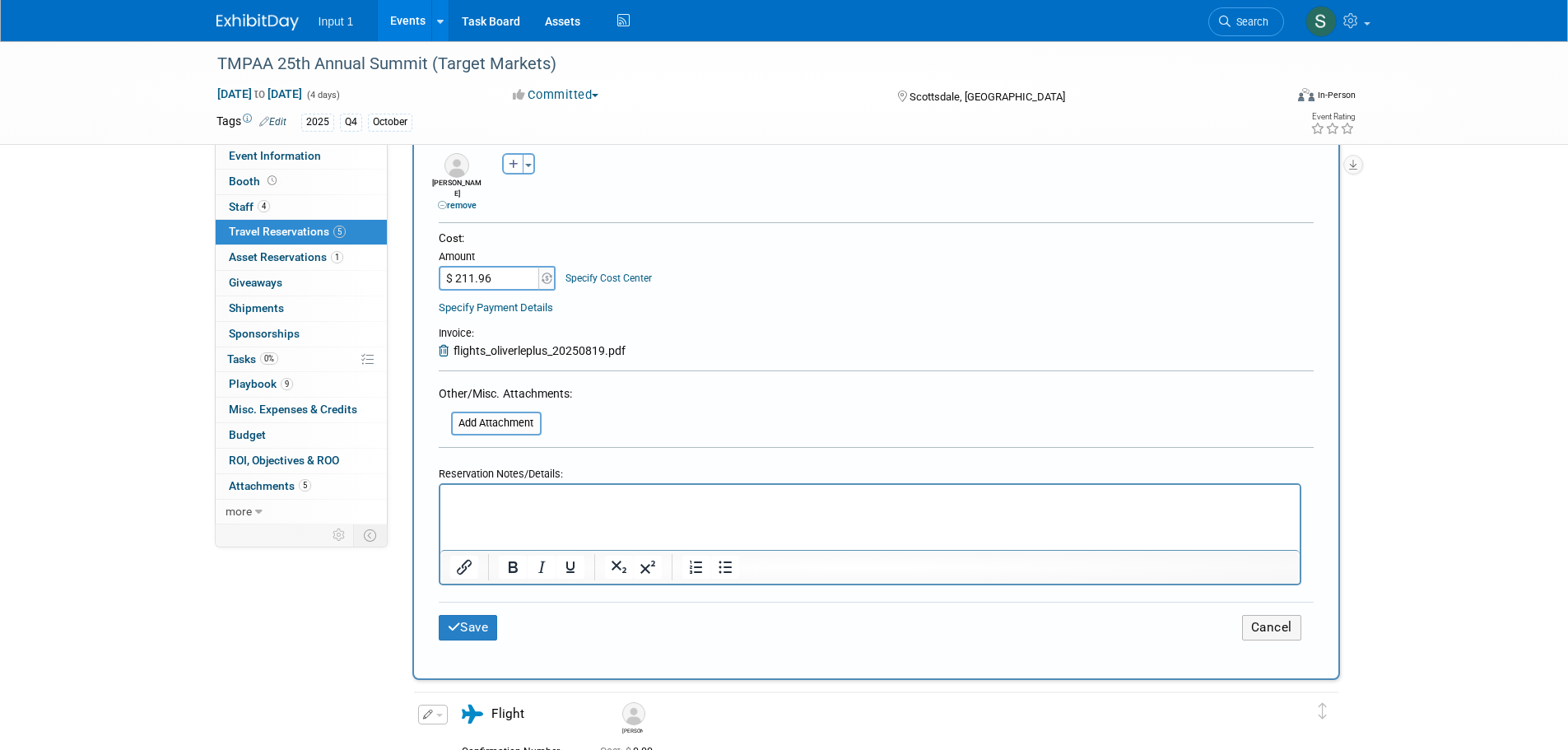
scroll to position [823, 0]
click at [553, 492] on p "Rich Text Area. Press ALT-0 for help." at bounding box center [870, 495] width 840 height 17
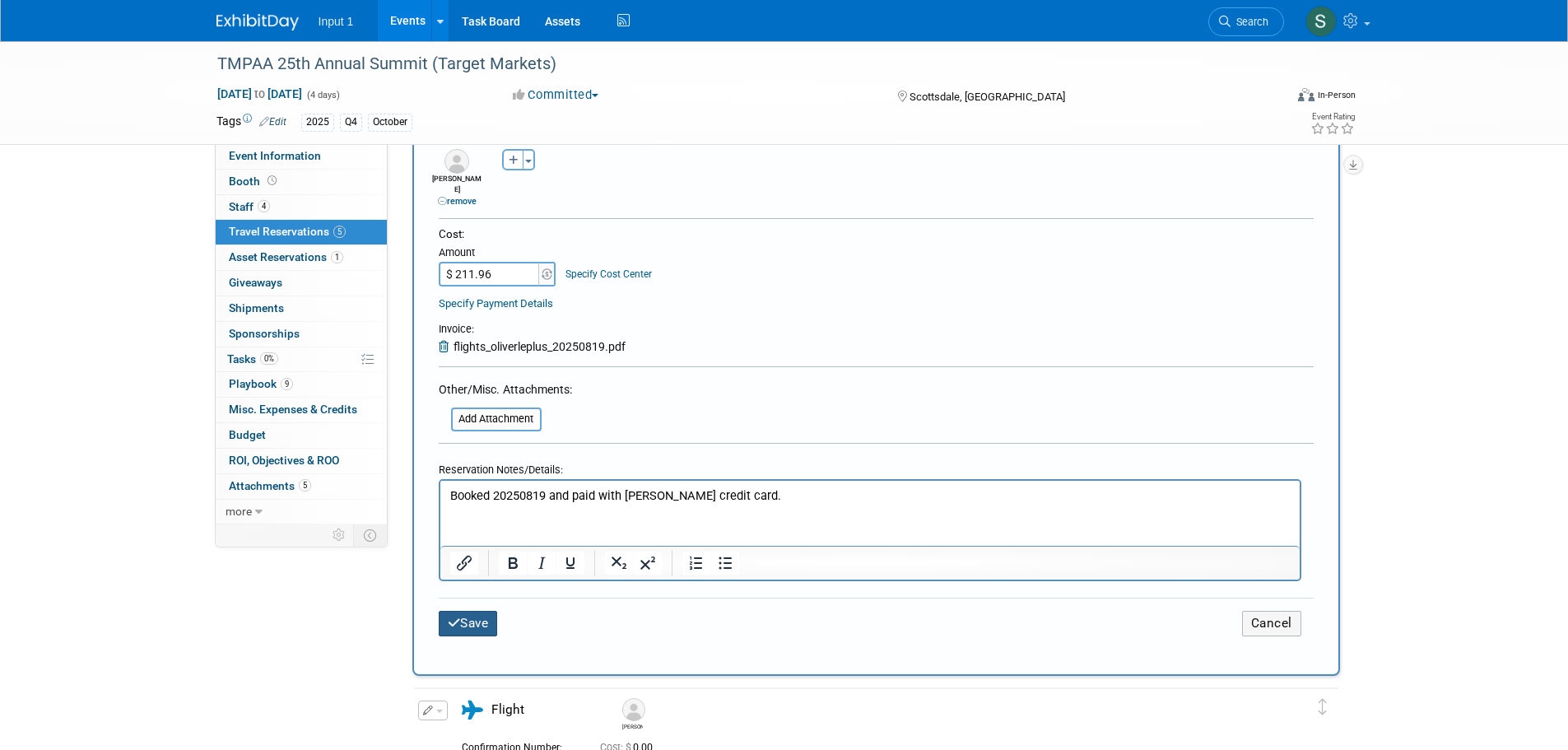
click at [471, 611] on button "Save" at bounding box center [468, 623] width 59 height 25
